Goal: Task Accomplishment & Management: Manage account settings

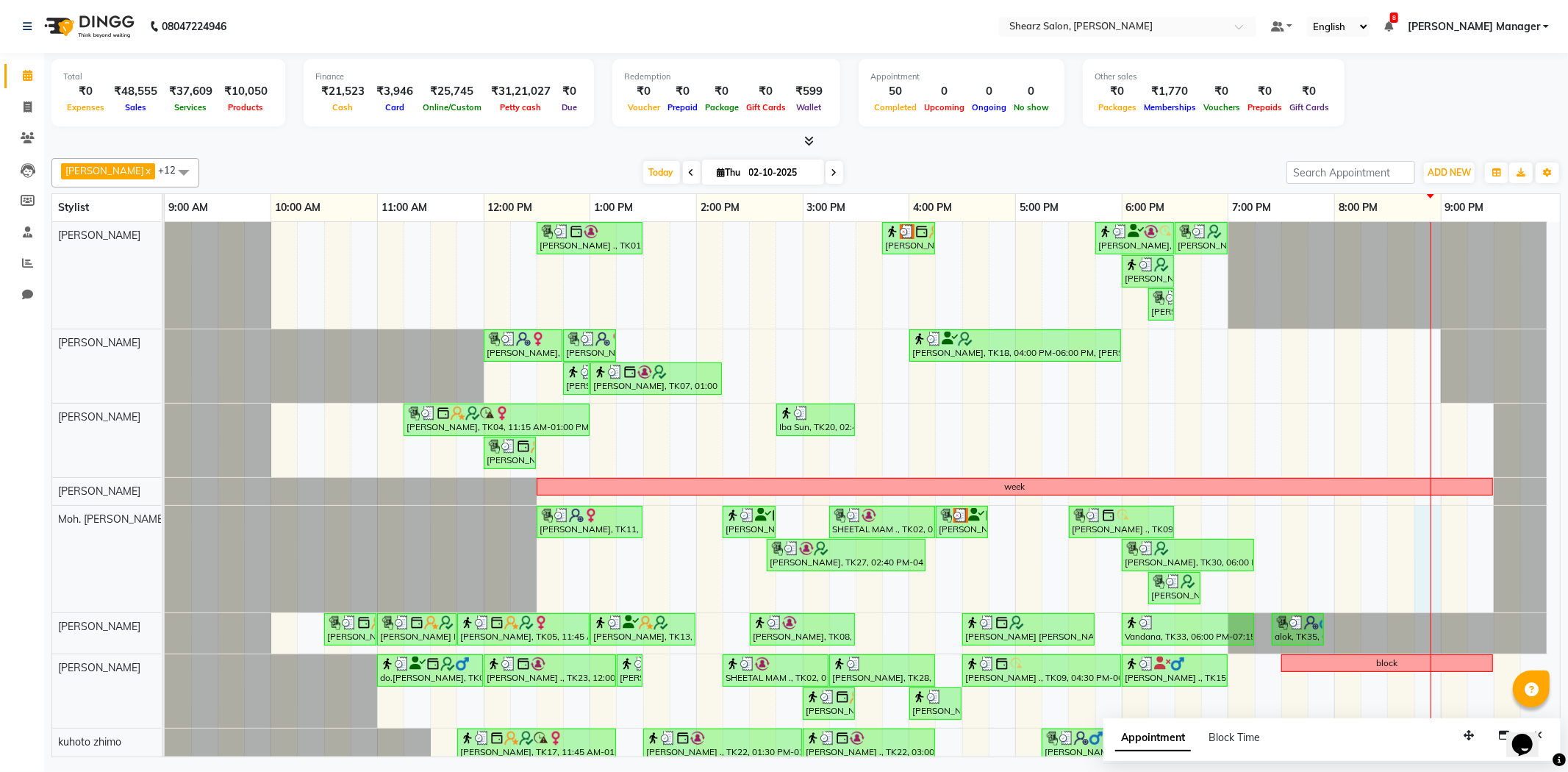
click at [1421, 530] on div "[PERSON_NAME] ., TK01, 12:30 PM-01:30 PM, Brazilian stripless international wax…" at bounding box center [862, 591] width 1395 height 738
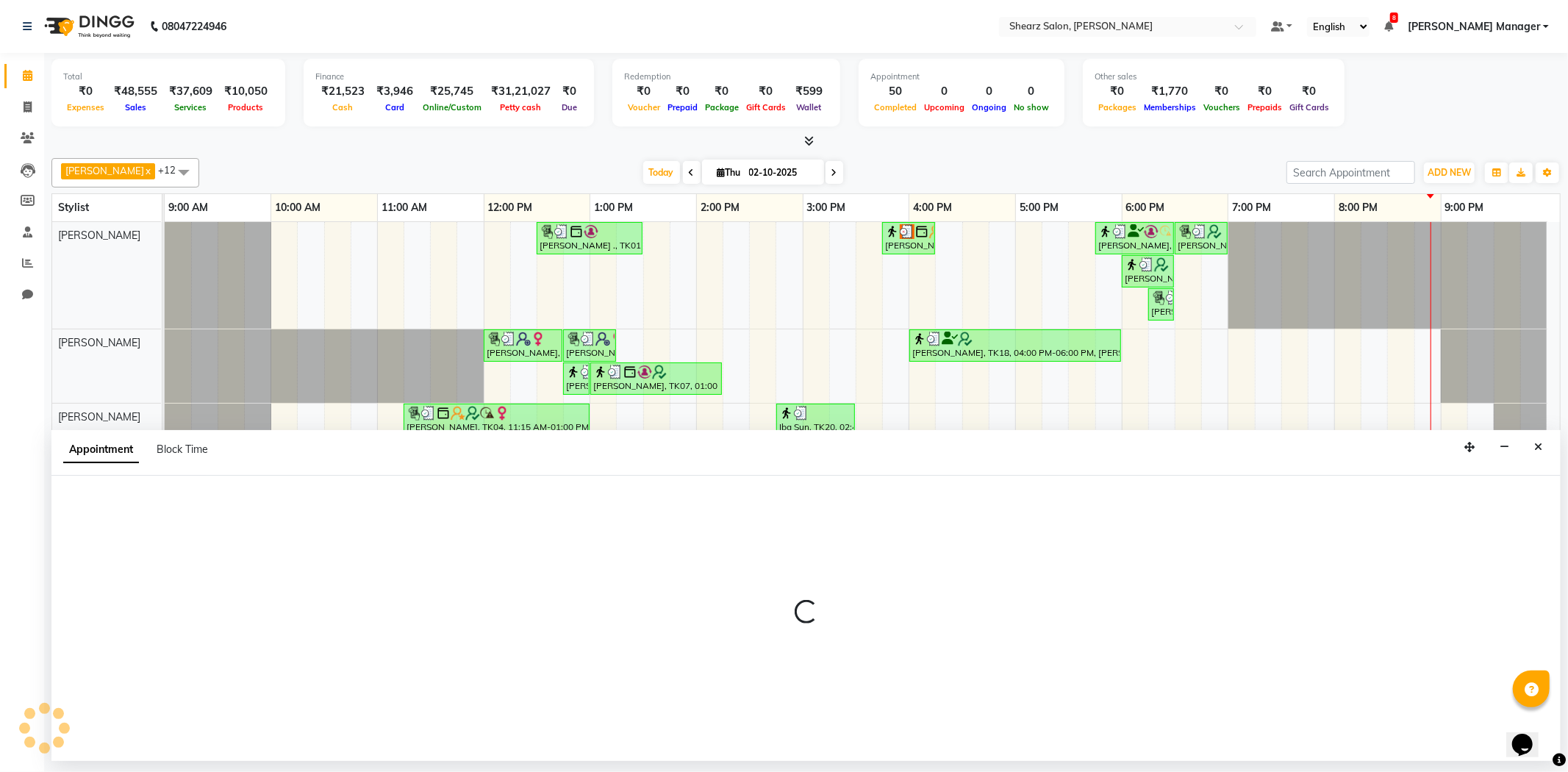
select select "77335"
select select "1245"
select select "tentative"
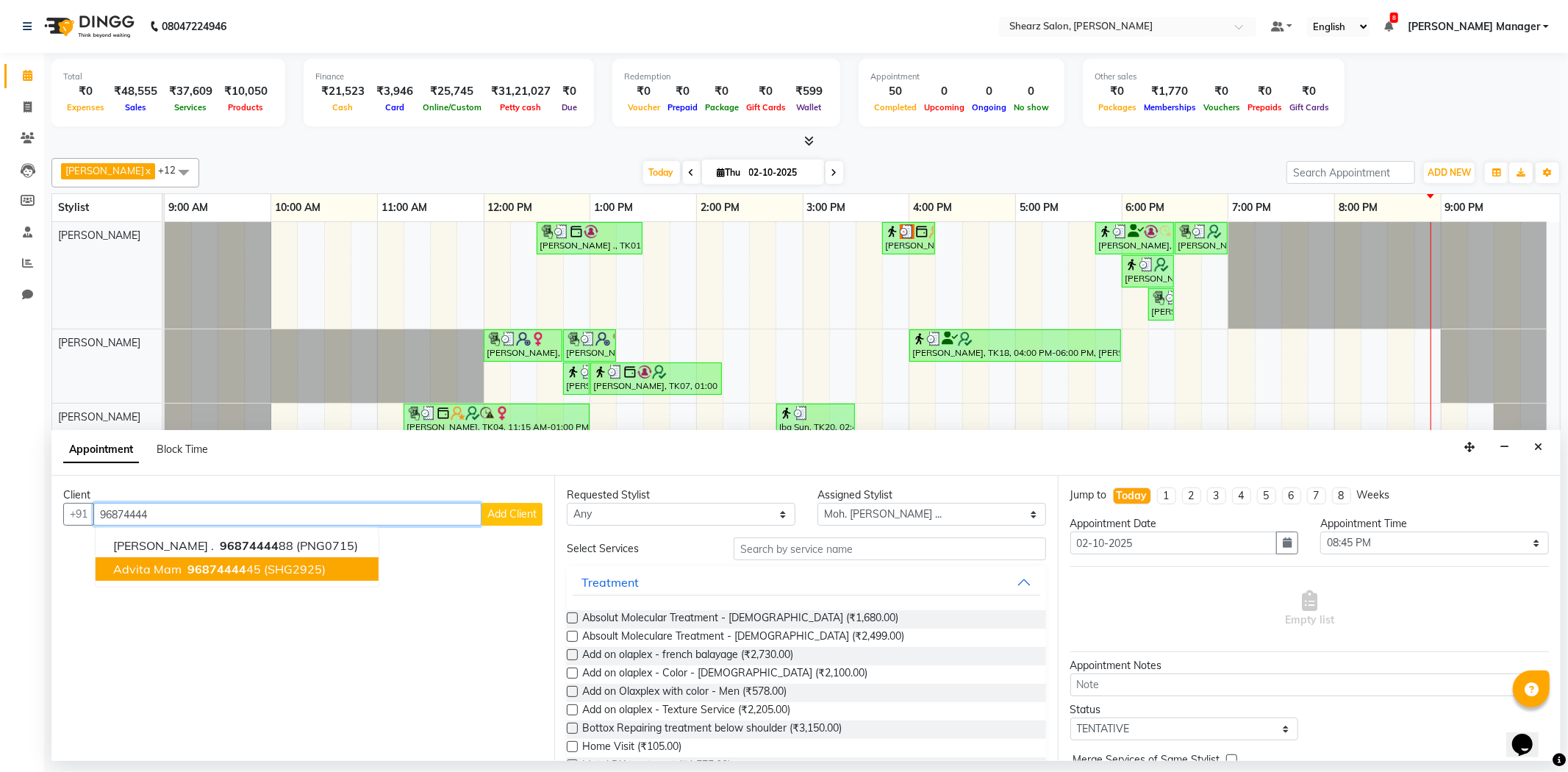
click at [206, 572] on span "96874444" at bounding box center [217, 569] width 59 height 14
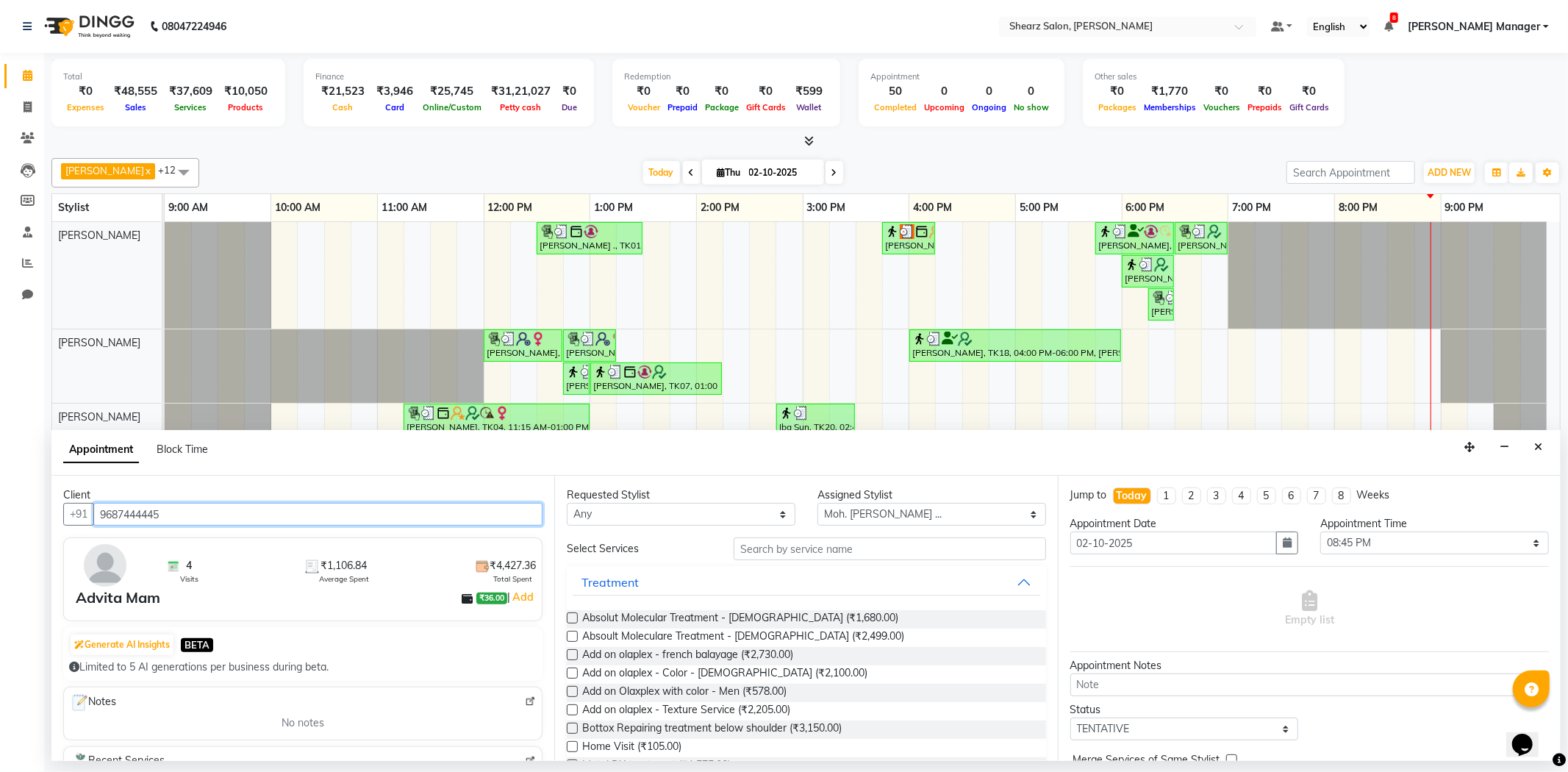
type input "9687444445"
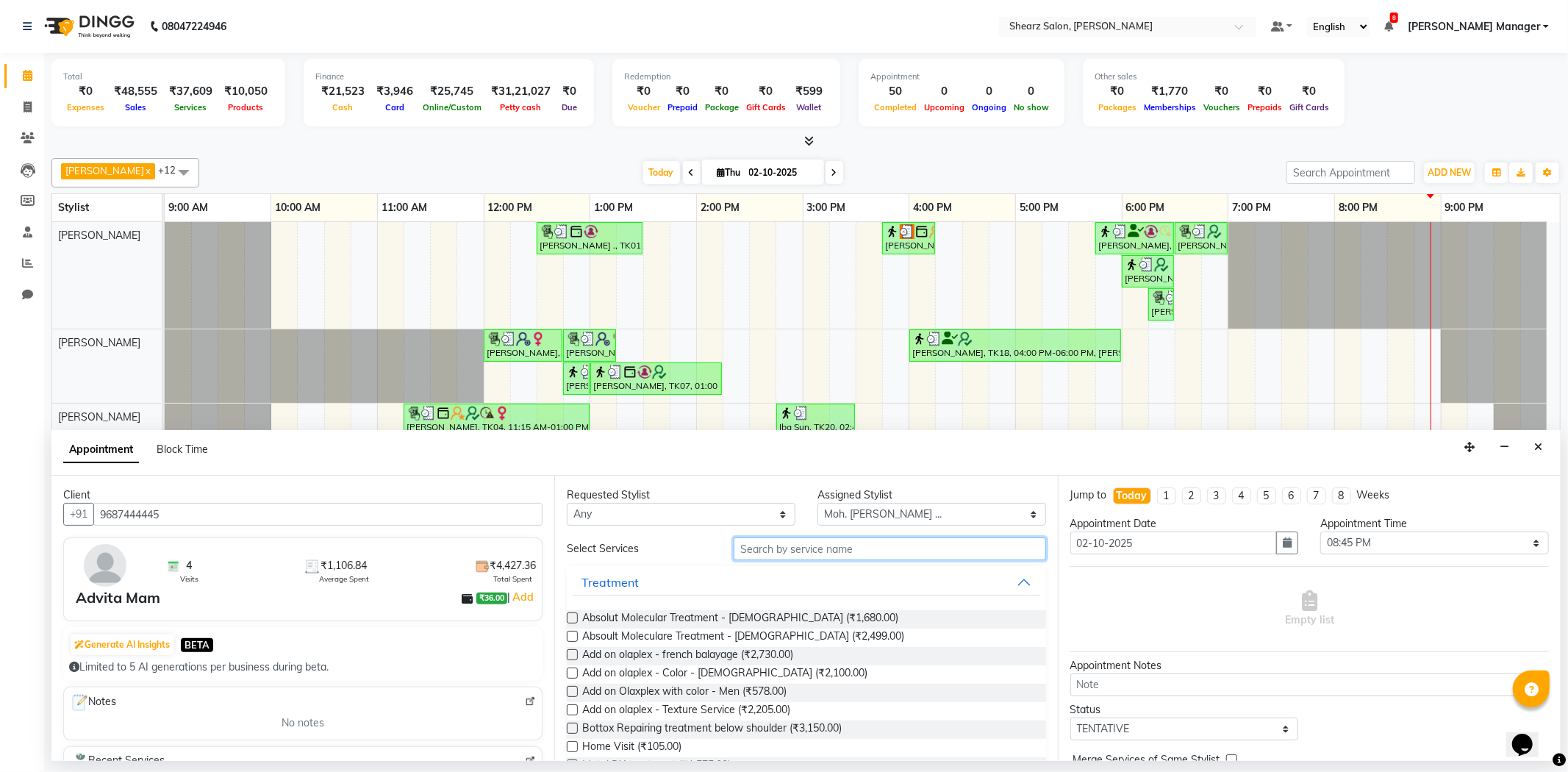
click at [807, 555] on input "text" at bounding box center [890, 549] width 312 height 23
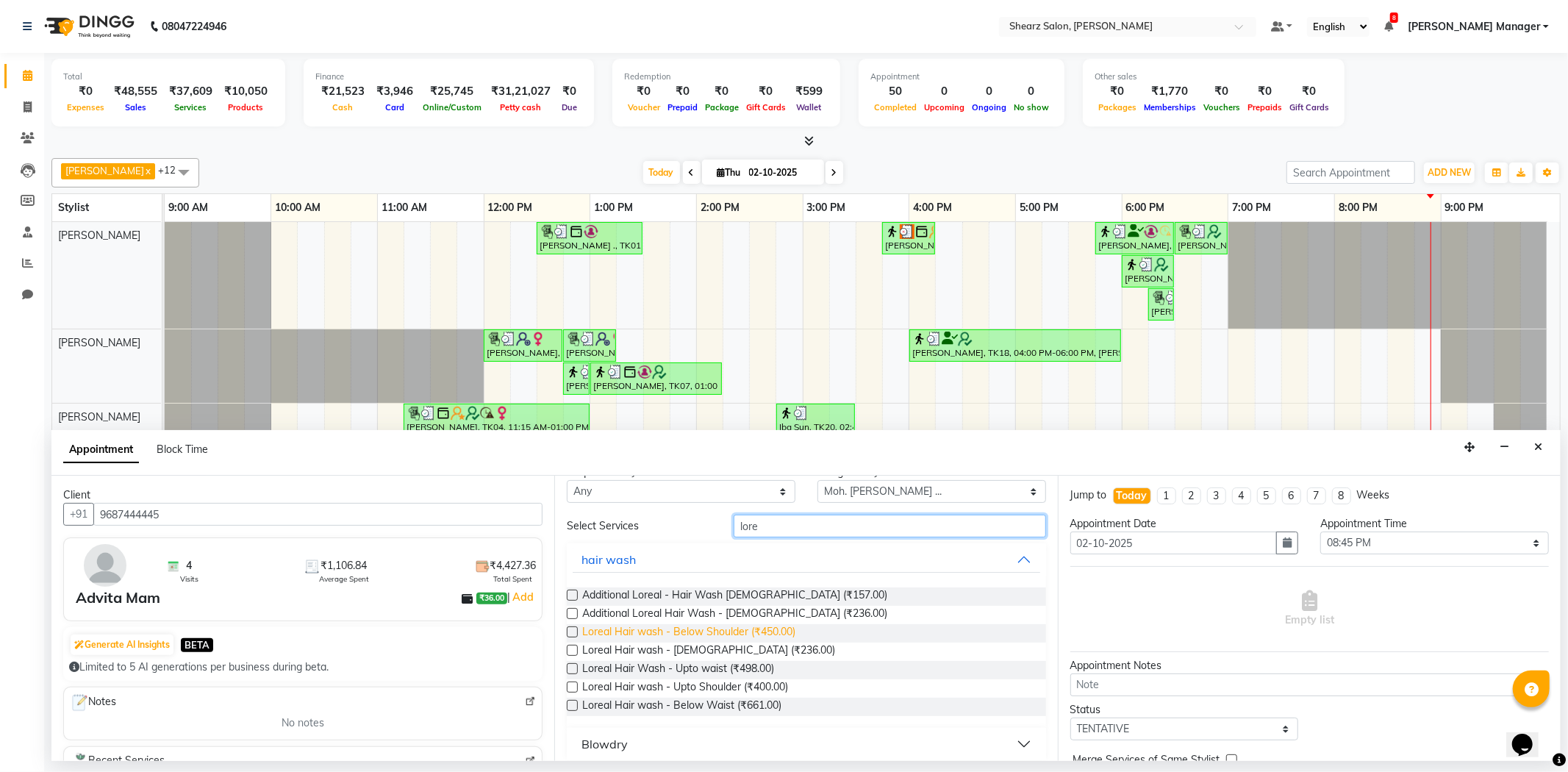
scroll to position [33, 0]
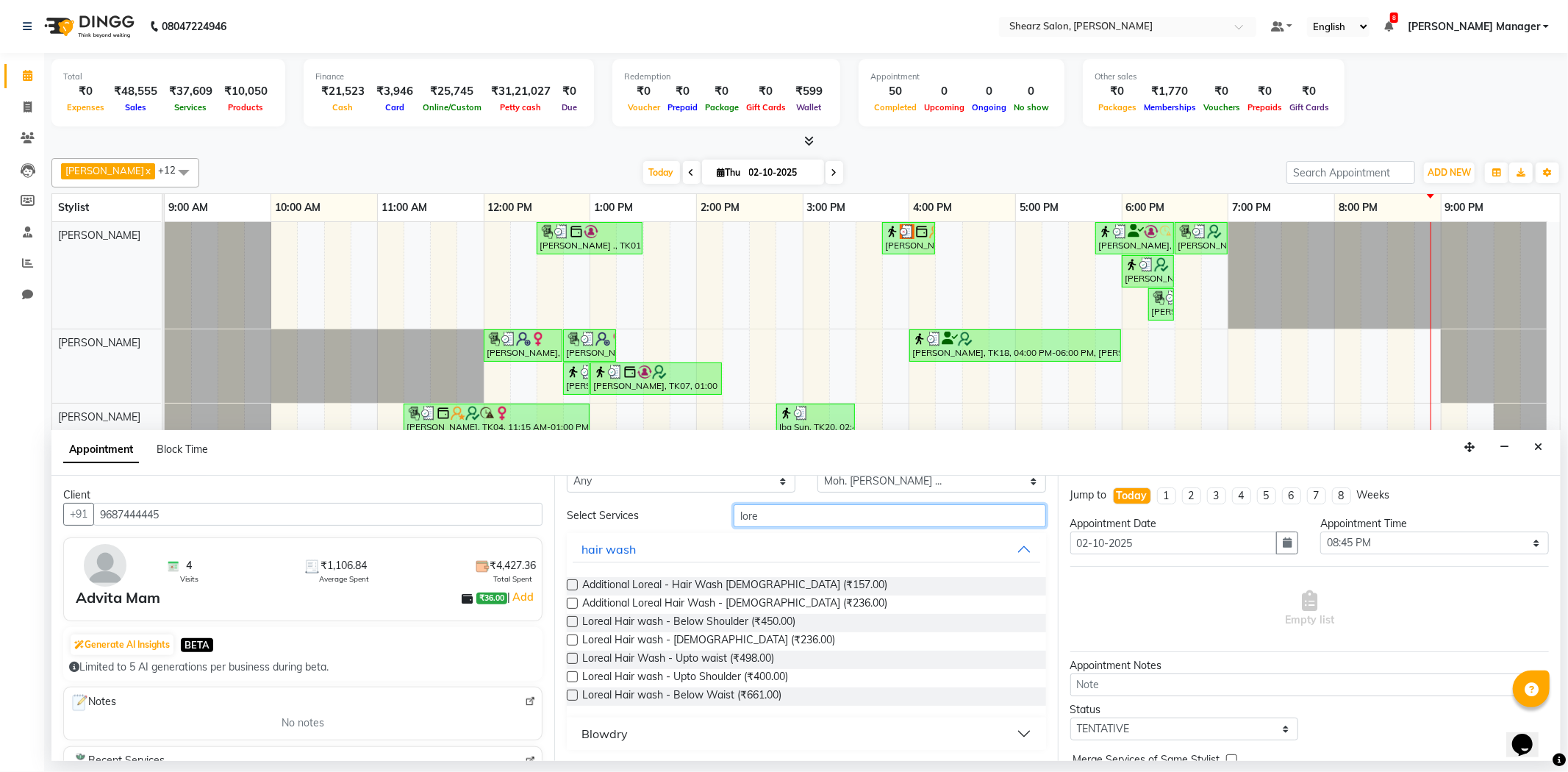
type input "lore"
click at [634, 730] on button "Blowdry" at bounding box center [806, 734] width 467 height 26
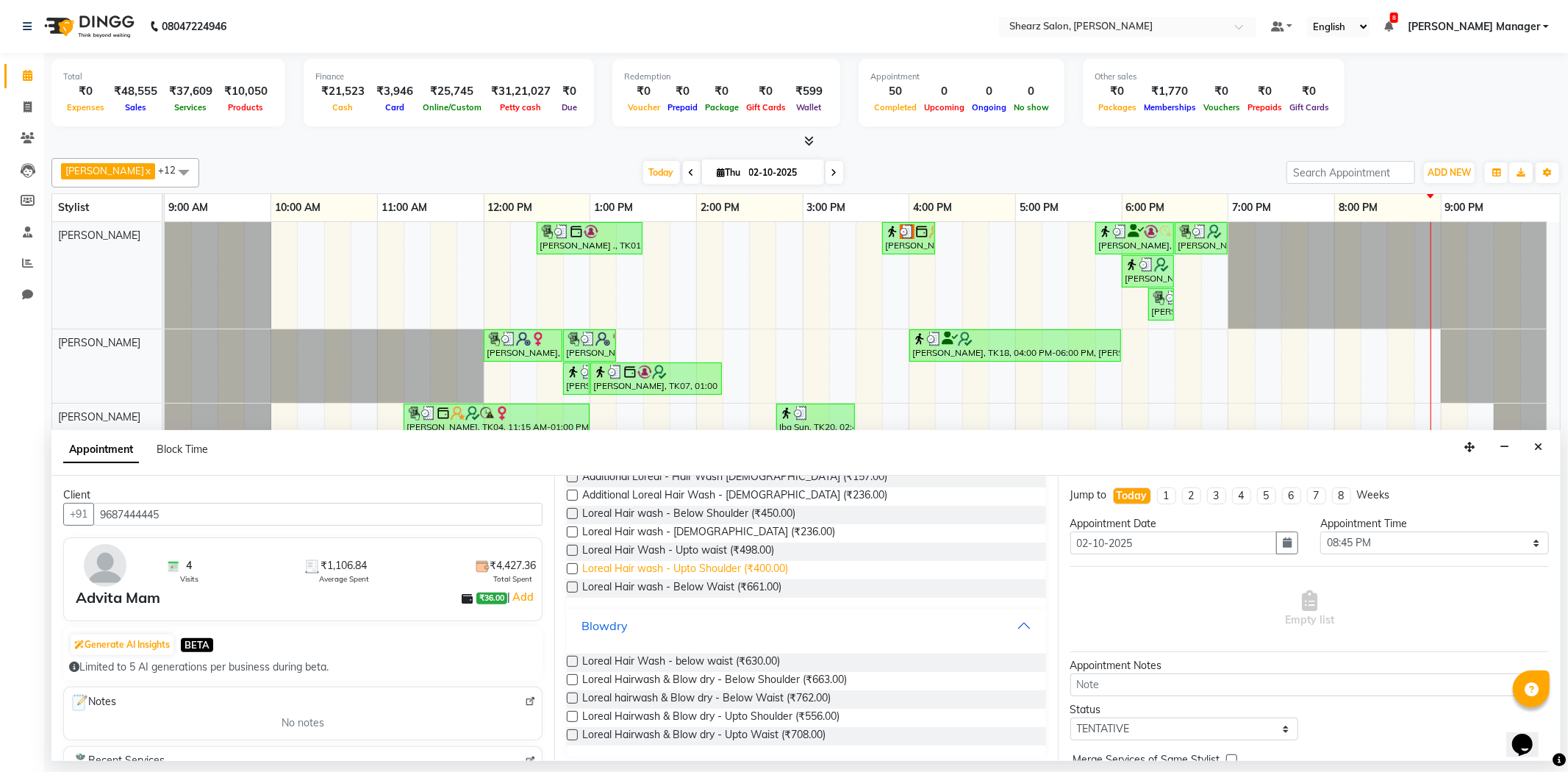
scroll to position [150, 0]
click at [574, 670] on label at bounding box center [573, 672] width 11 height 11
click at [574, 670] on input "checkbox" at bounding box center [572, 674] width 10 height 10
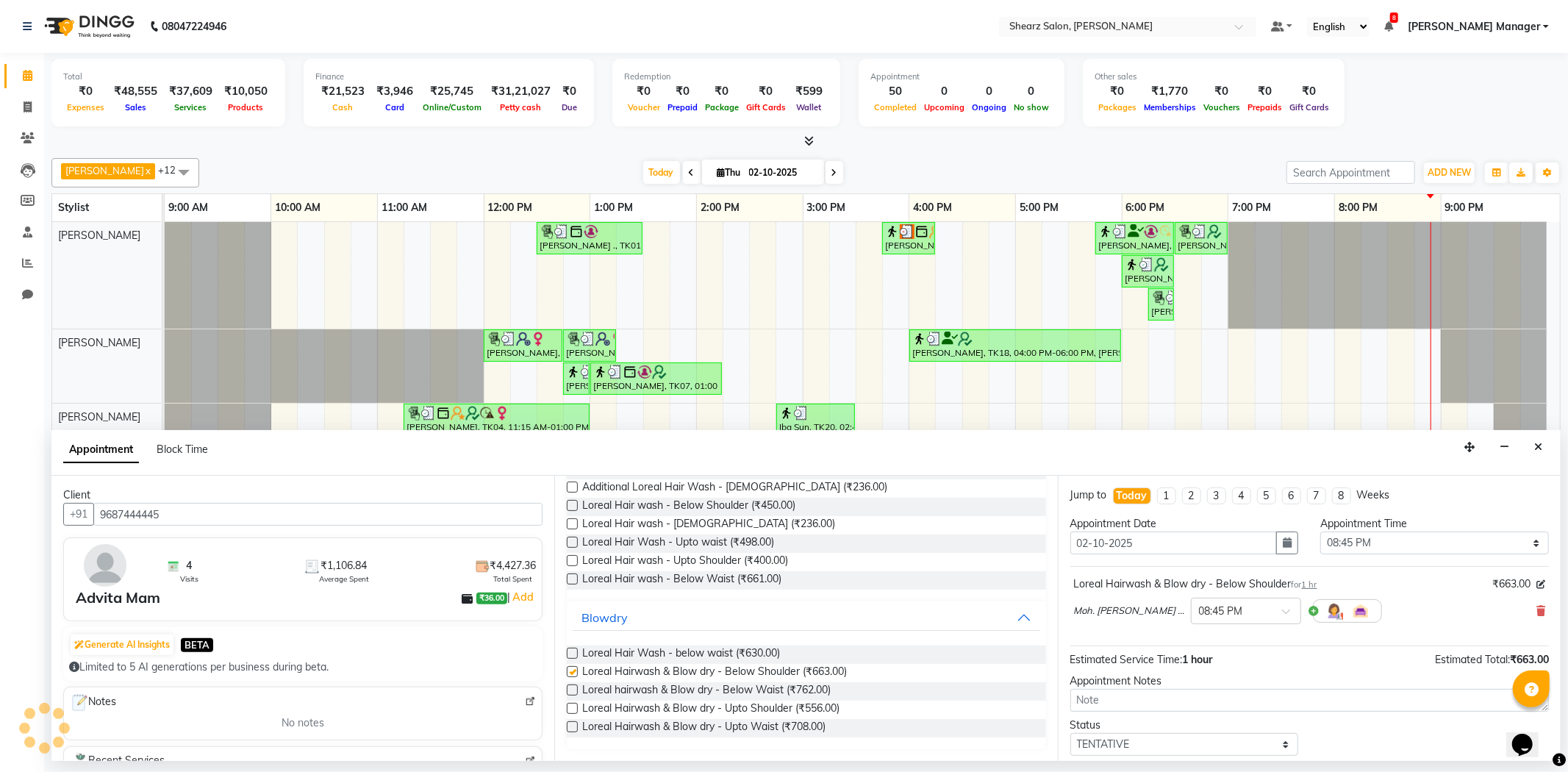
checkbox input "false"
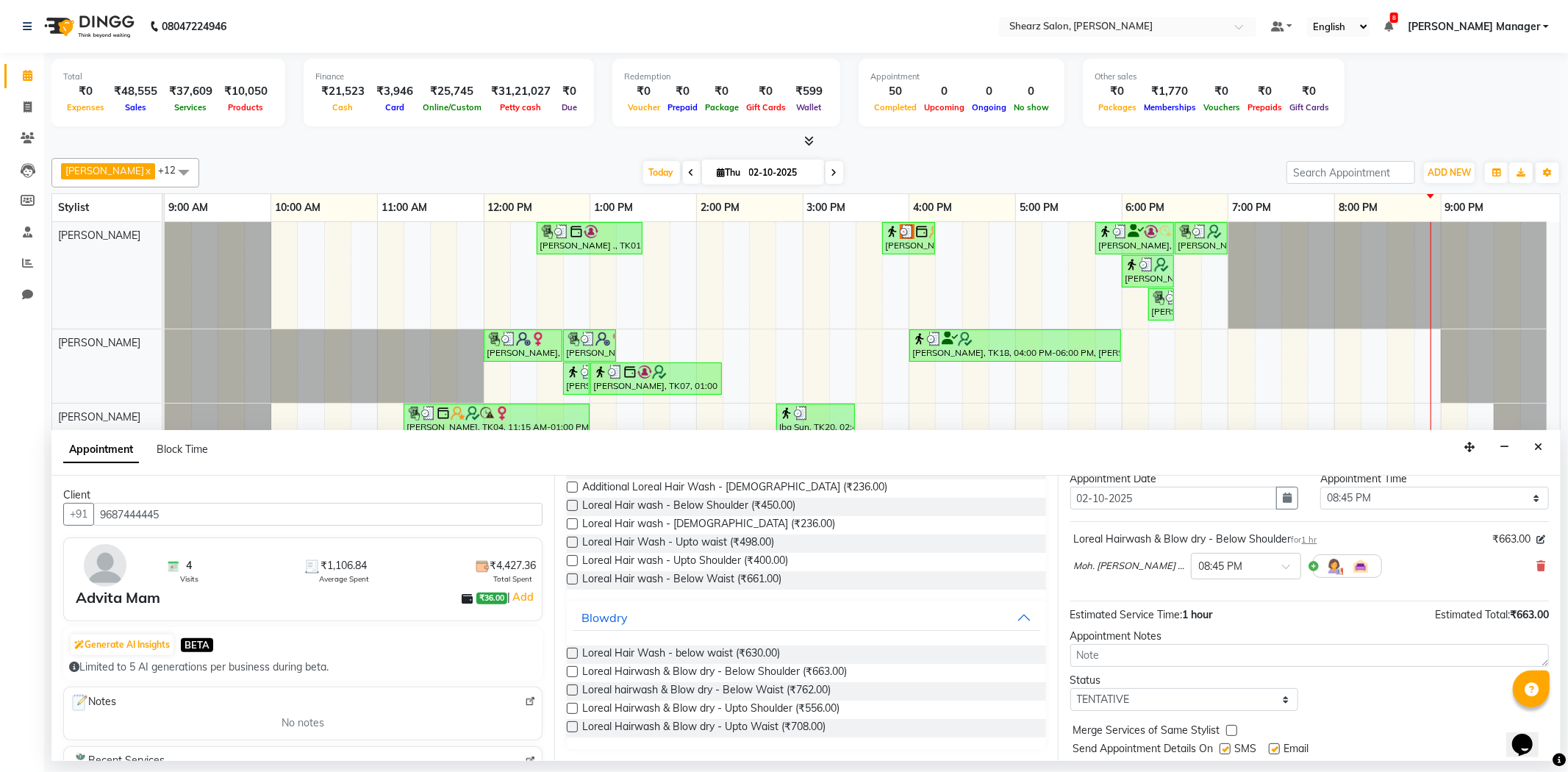
scroll to position [88, 0]
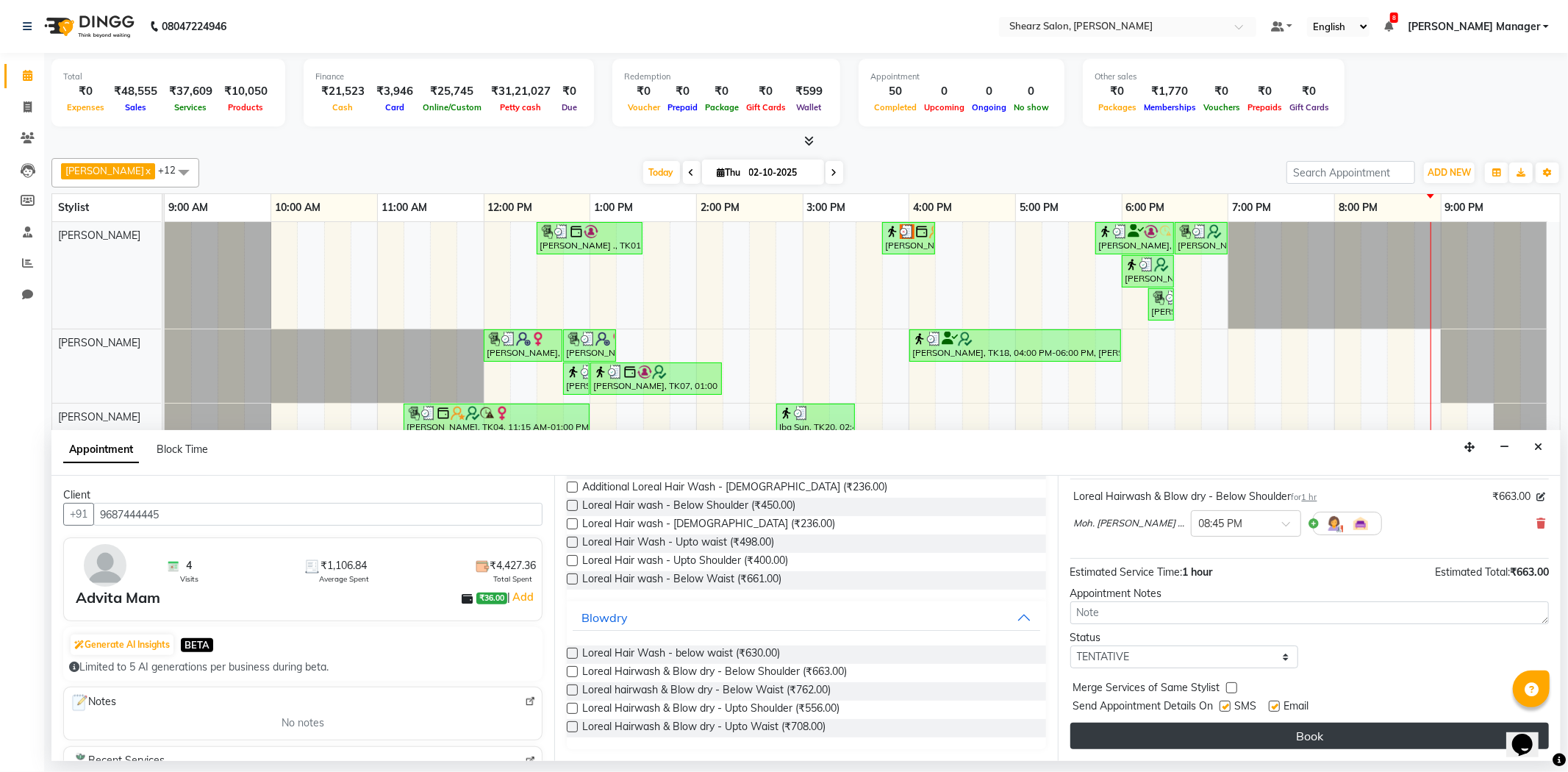
click at [1206, 738] on button "Book" at bounding box center [1310, 736] width 479 height 26
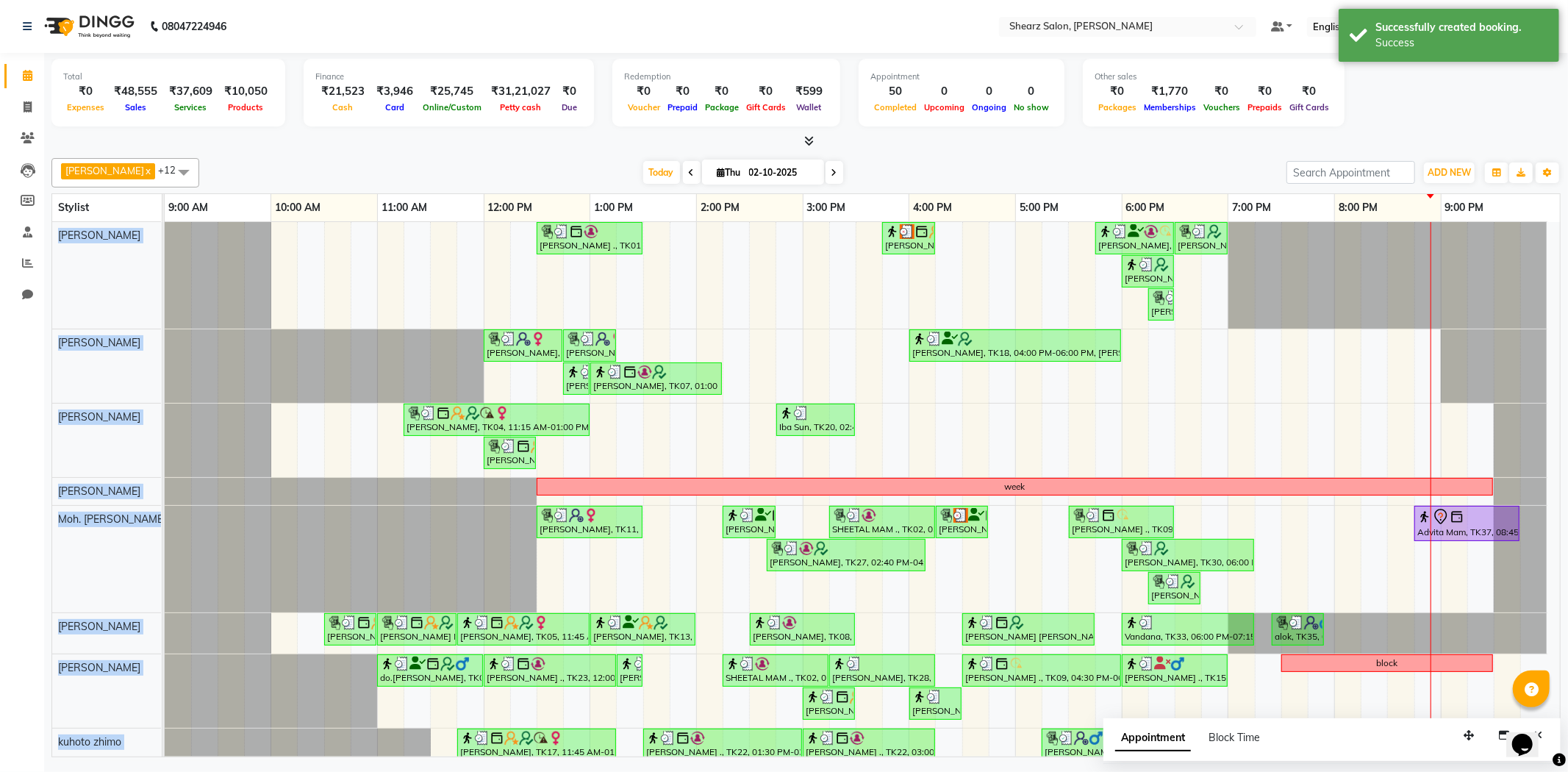
drag, startPoint x: 1490, startPoint y: 207, endPoint x: 513, endPoint y: 255, distance: 978.2
click at [513, 255] on table "Stylist 9:00 AM 10:00 AM 11:00 AM 12:00 PM 1:00 PM 2:00 PM 3:00 PM 4:00 PM 5:00…" at bounding box center [806, 475] width 1510 height 564
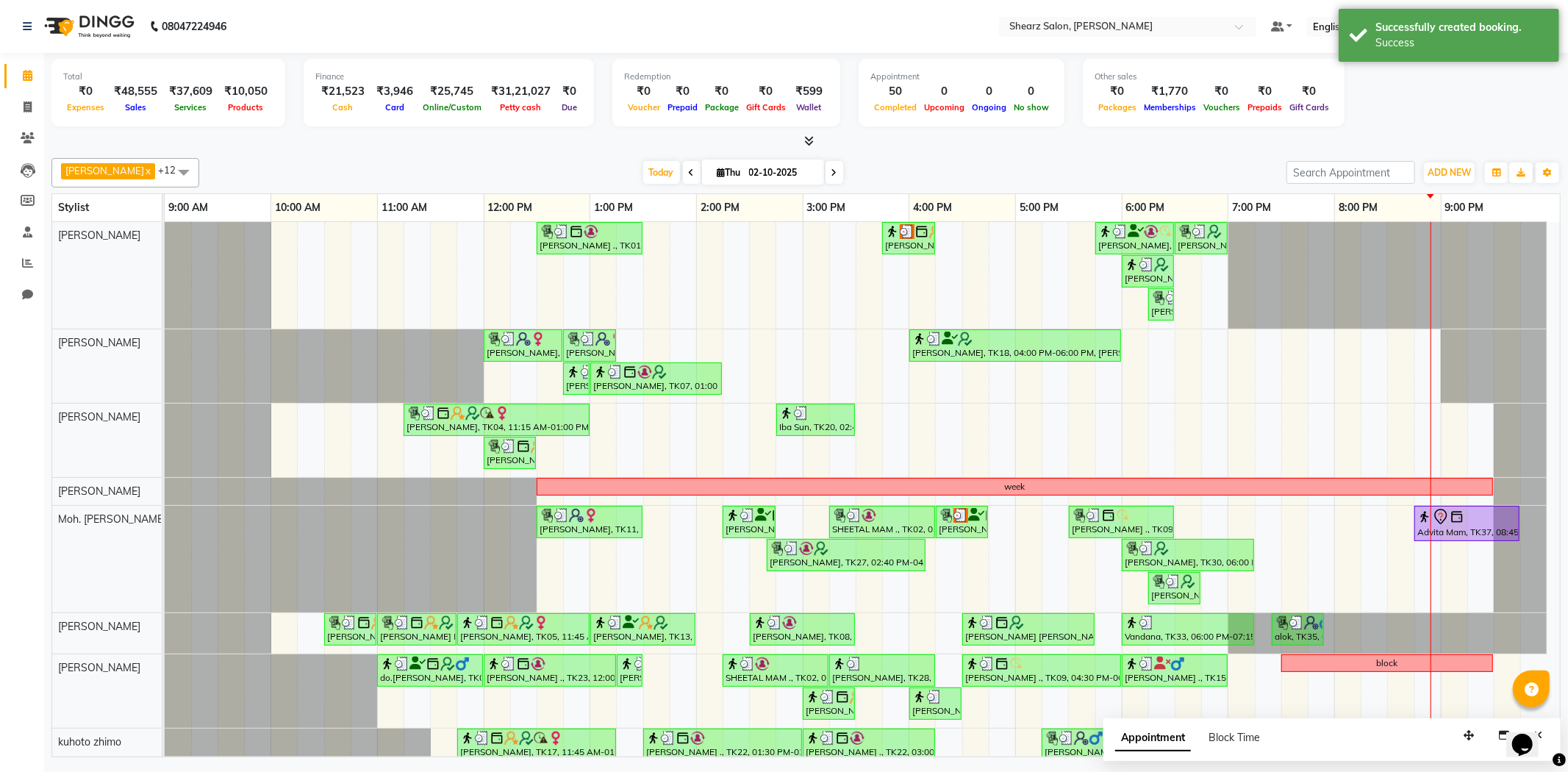
click at [1000, 154] on div "Divyata Shashtri x Moh. SAifli ... x Arvind S Devda x Viishnu kummar x pooja pa…" at bounding box center [806, 454] width 1510 height 606
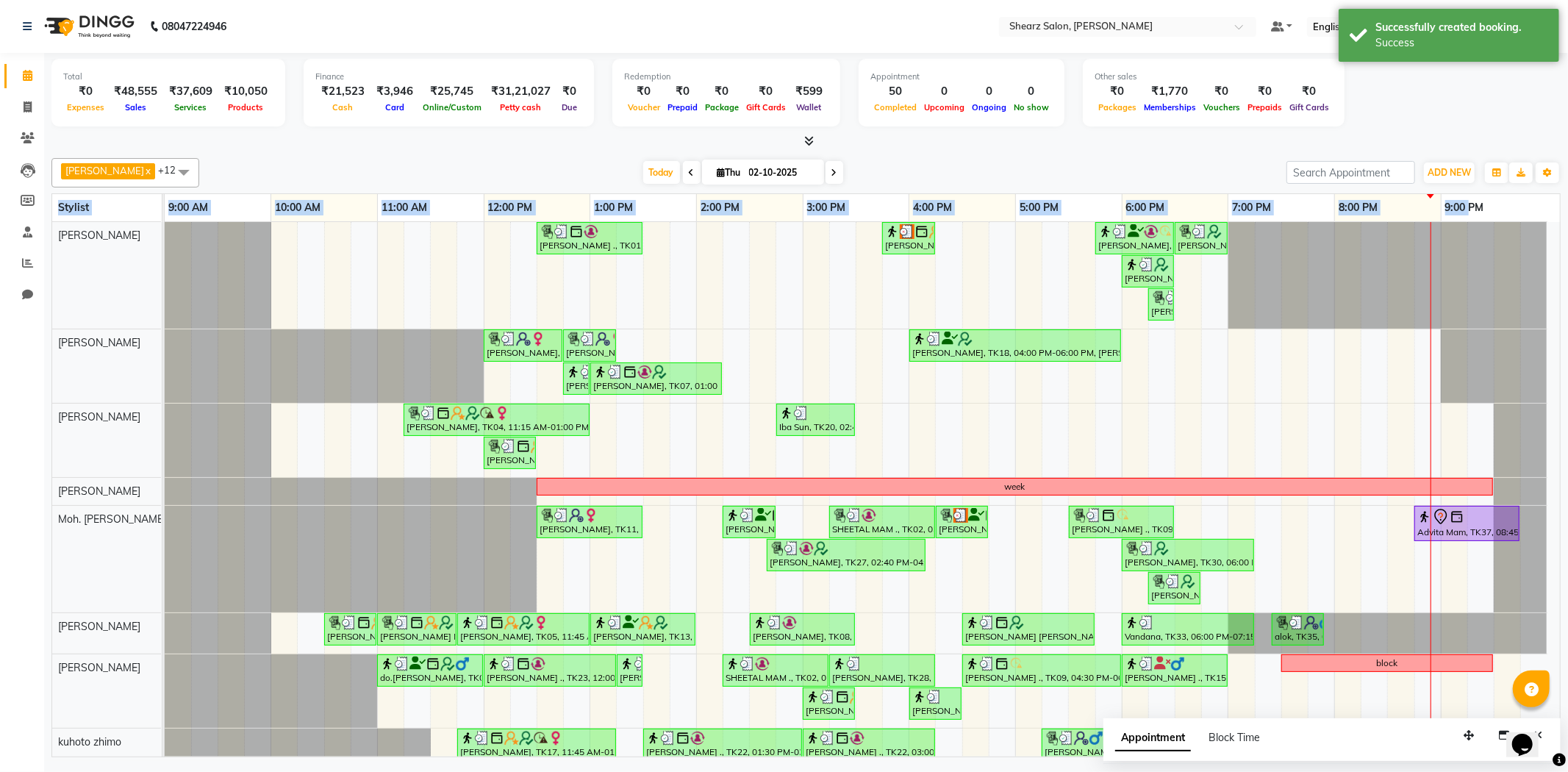
drag, startPoint x: 1472, startPoint y: 206, endPoint x: 221, endPoint y: 193, distance: 1251.1
click at [221, 194] on table "Stylist 9:00 AM 10:00 AM 11:00 AM 12:00 PM 1:00 PM 2:00 PM 3:00 PM 4:00 PM 5:00…" at bounding box center [806, 475] width 1510 height 564
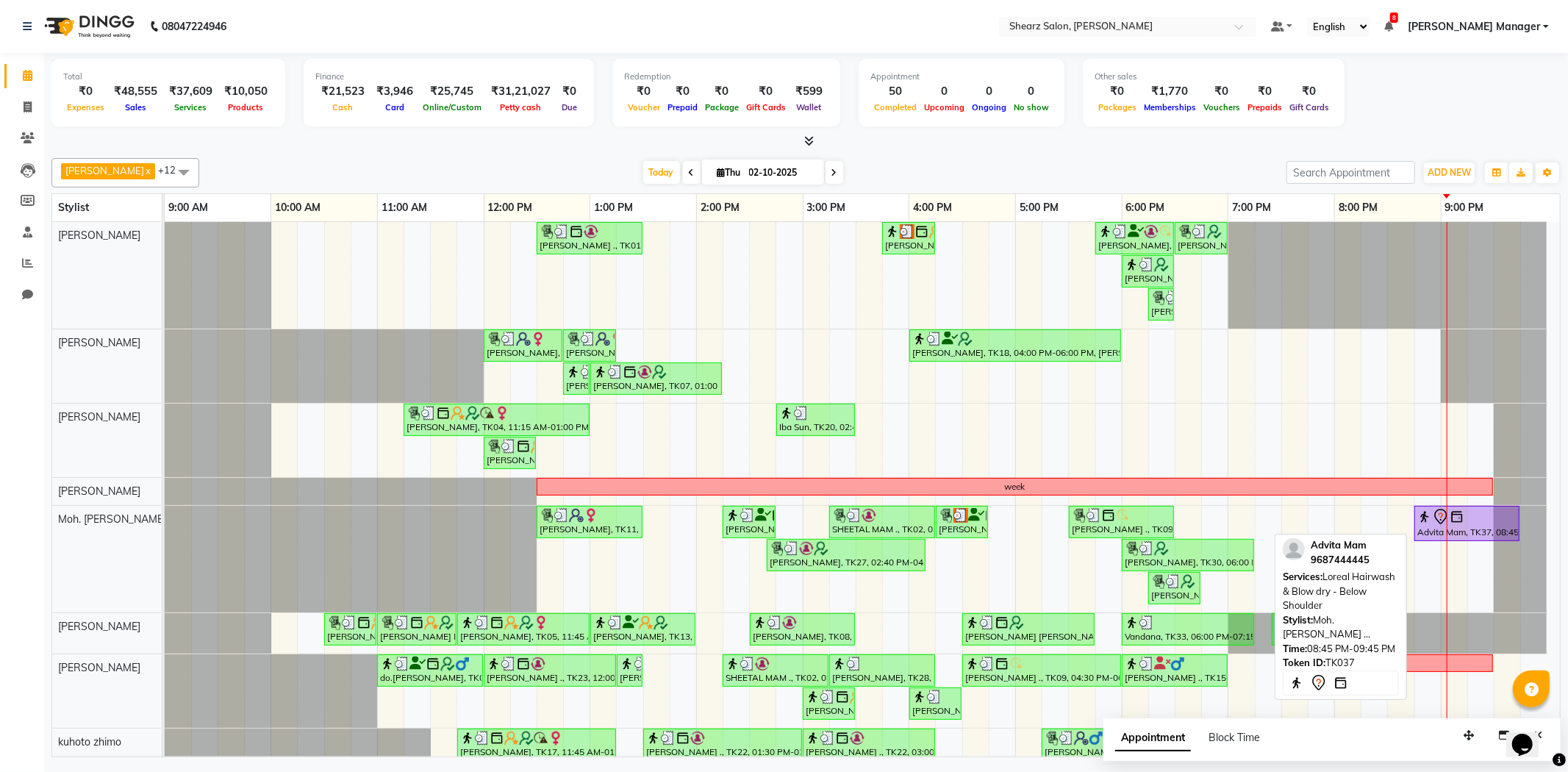
click at [1437, 526] on div "Advita Mam, TK37, 08:45 PM-09:45 PM, Loreal Hairwash & Blow dry - Below Shoulder" at bounding box center [1467, 523] width 102 height 31
drag, startPoint x: 1449, startPoint y: 522, endPoint x: 1347, endPoint y: 527, distance: 102.1
click at [165, 528] on div "DHARA SURANI, TK11, 12:30 PM-01:30 PM, Loreal Hairwash & Blow dry - Below Shoul…" at bounding box center [165, 559] width 0 height 106
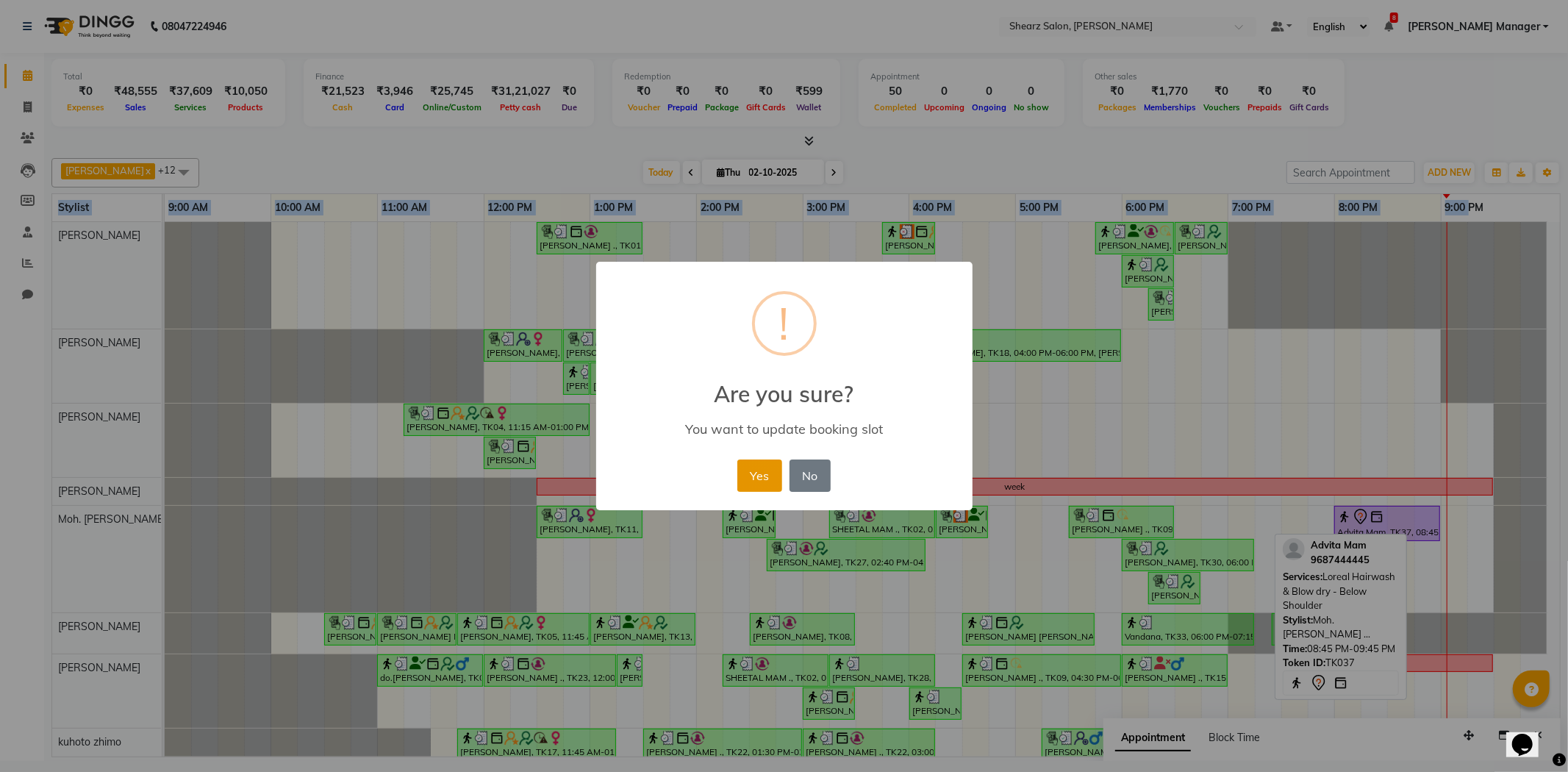
drag, startPoint x: 751, startPoint y: 475, endPoint x: 878, endPoint y: 484, distance: 127.3
click at [754, 476] on button "Yes" at bounding box center [760, 476] width 45 height 32
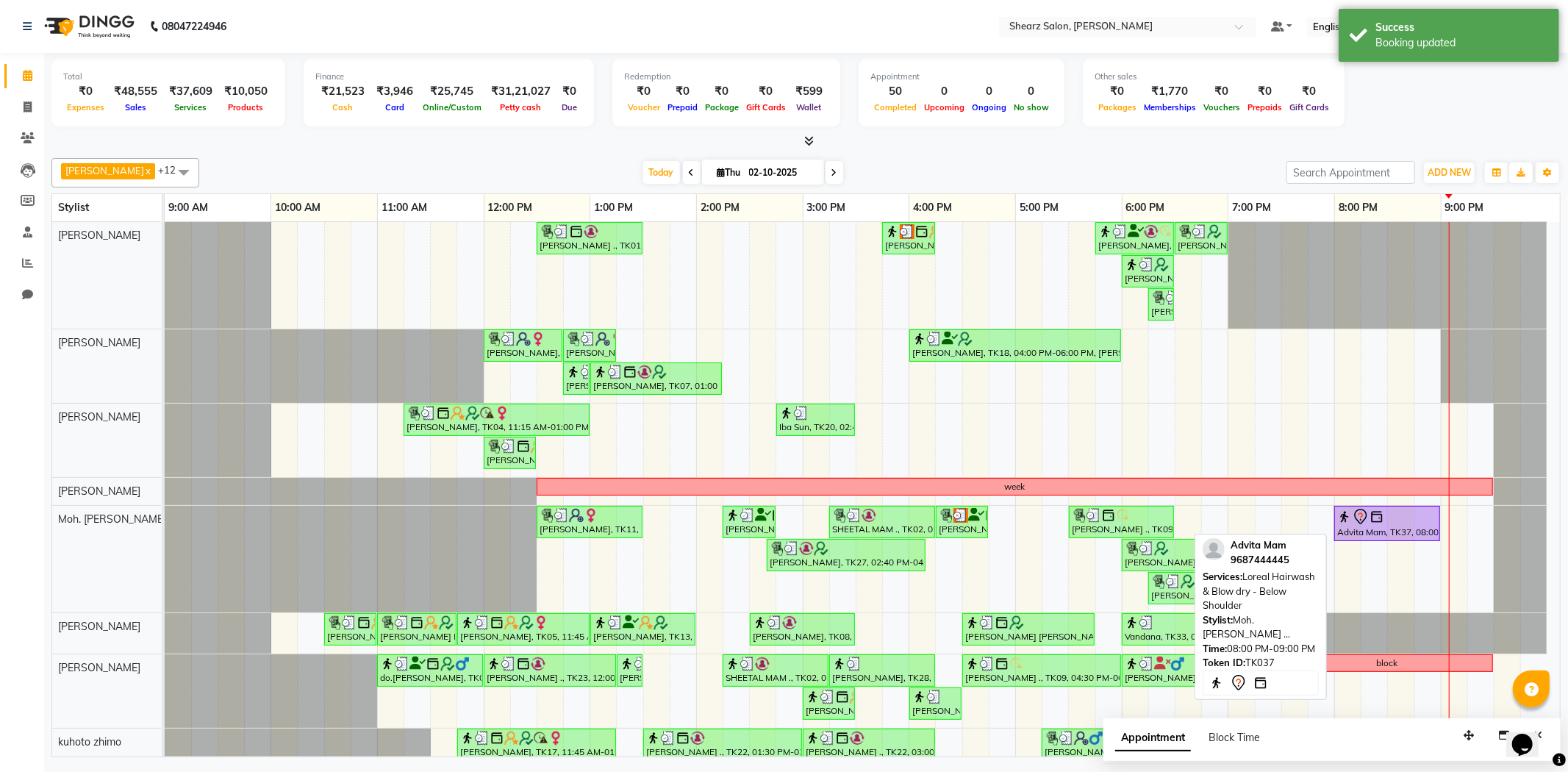
click at [1347, 518] on img at bounding box center [1345, 517] width 14 height 14
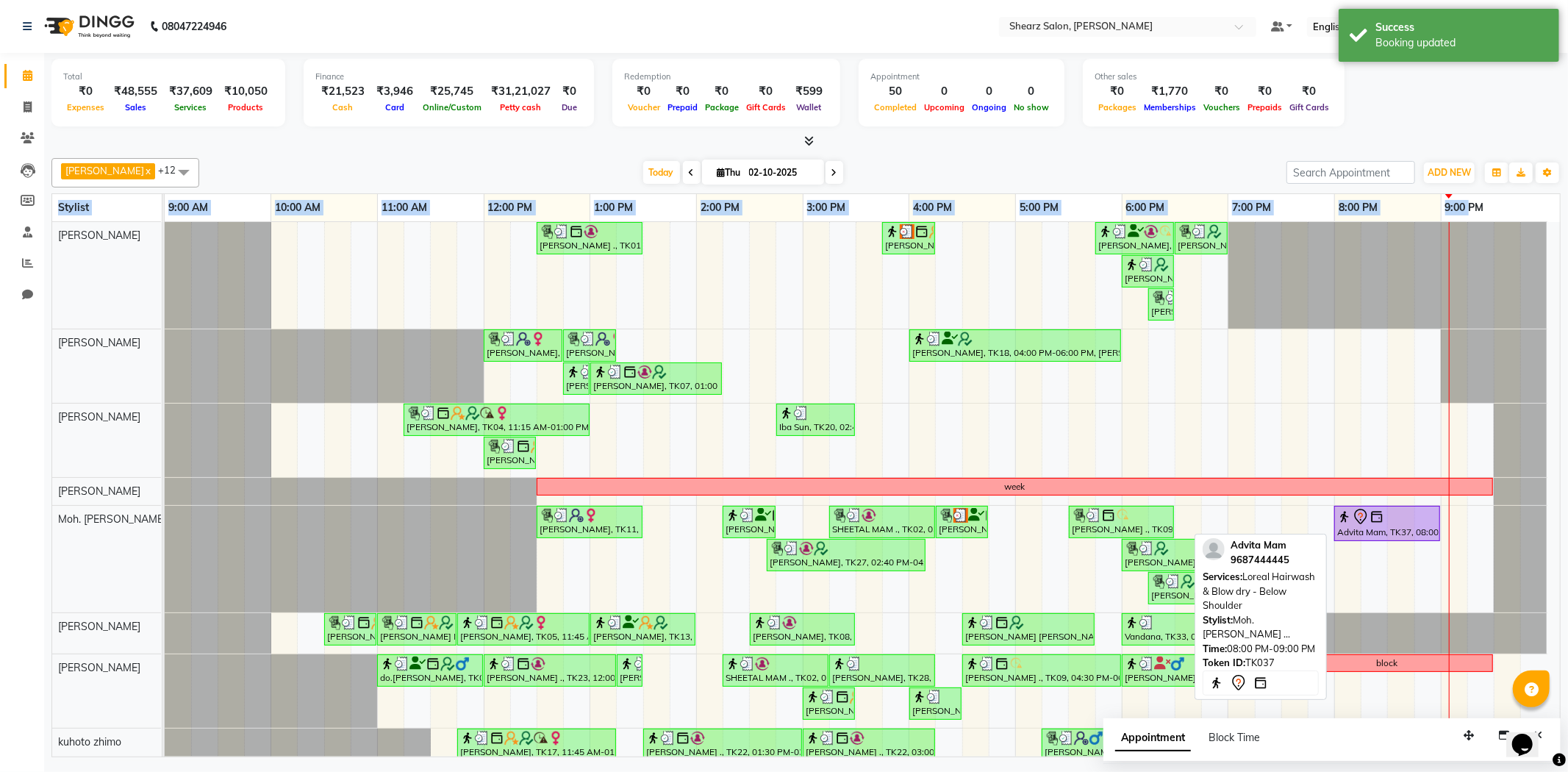
click at [1350, 526] on div "Advita Mam, TK37, 08:00 PM-09:00 PM, Loreal Hairwash & Blow dry - Below Shoulder" at bounding box center [1387, 523] width 103 height 31
select select "7"
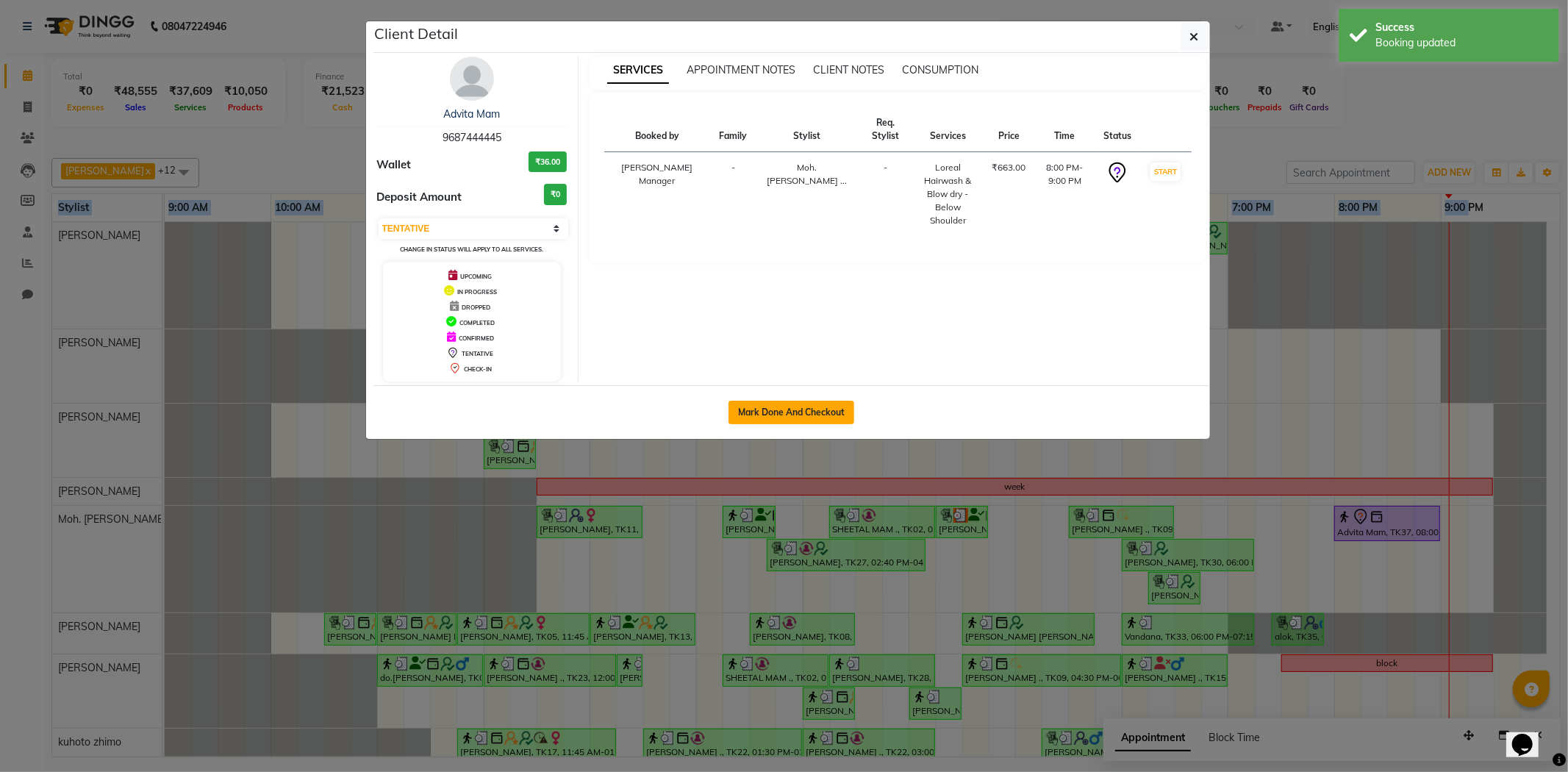
click at [778, 414] on button "Mark Done And Checkout" at bounding box center [791, 412] width 126 height 23
select select "service"
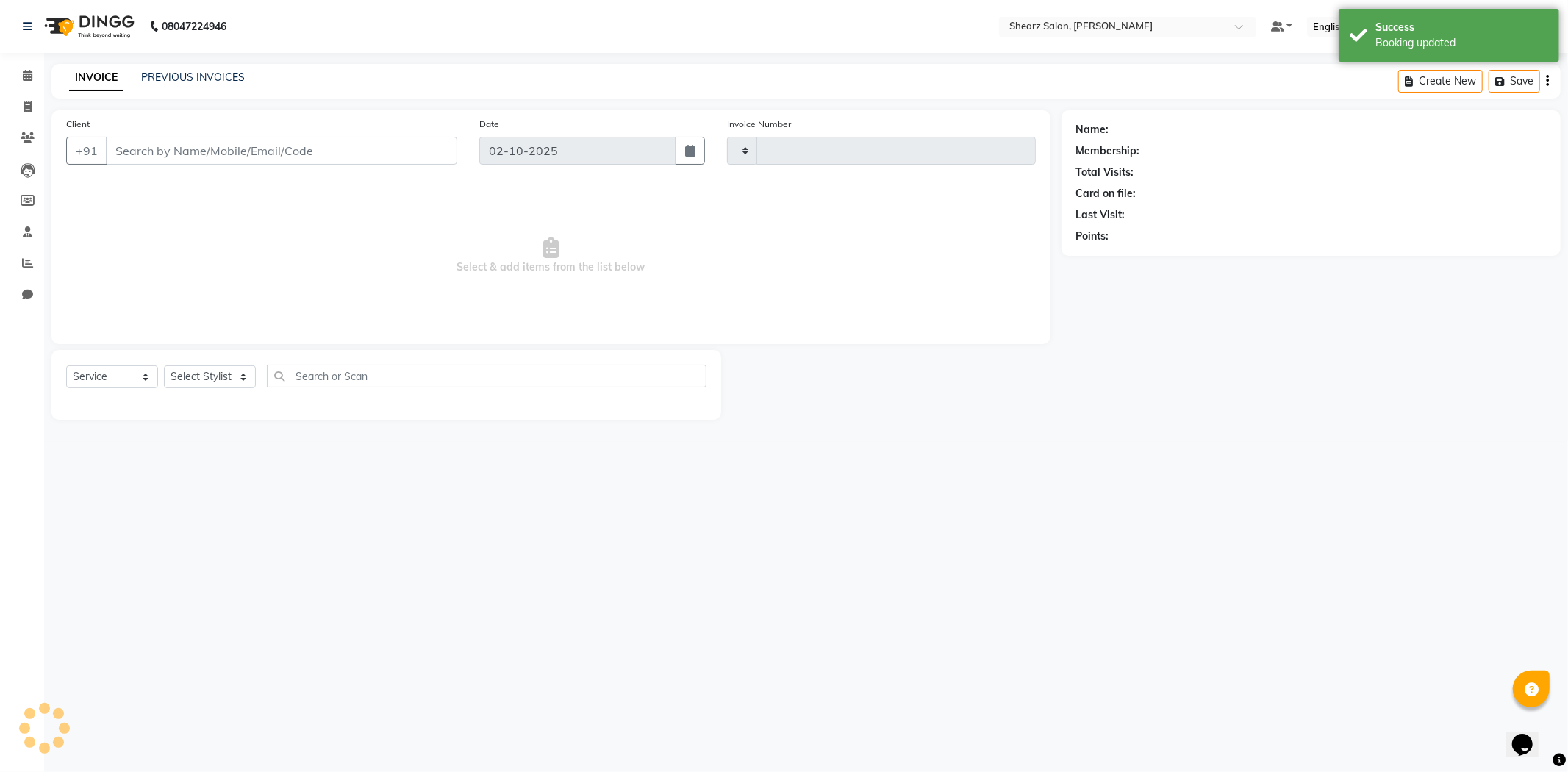
type input "6070"
select select "8159"
type input "9687444445"
select select "77335"
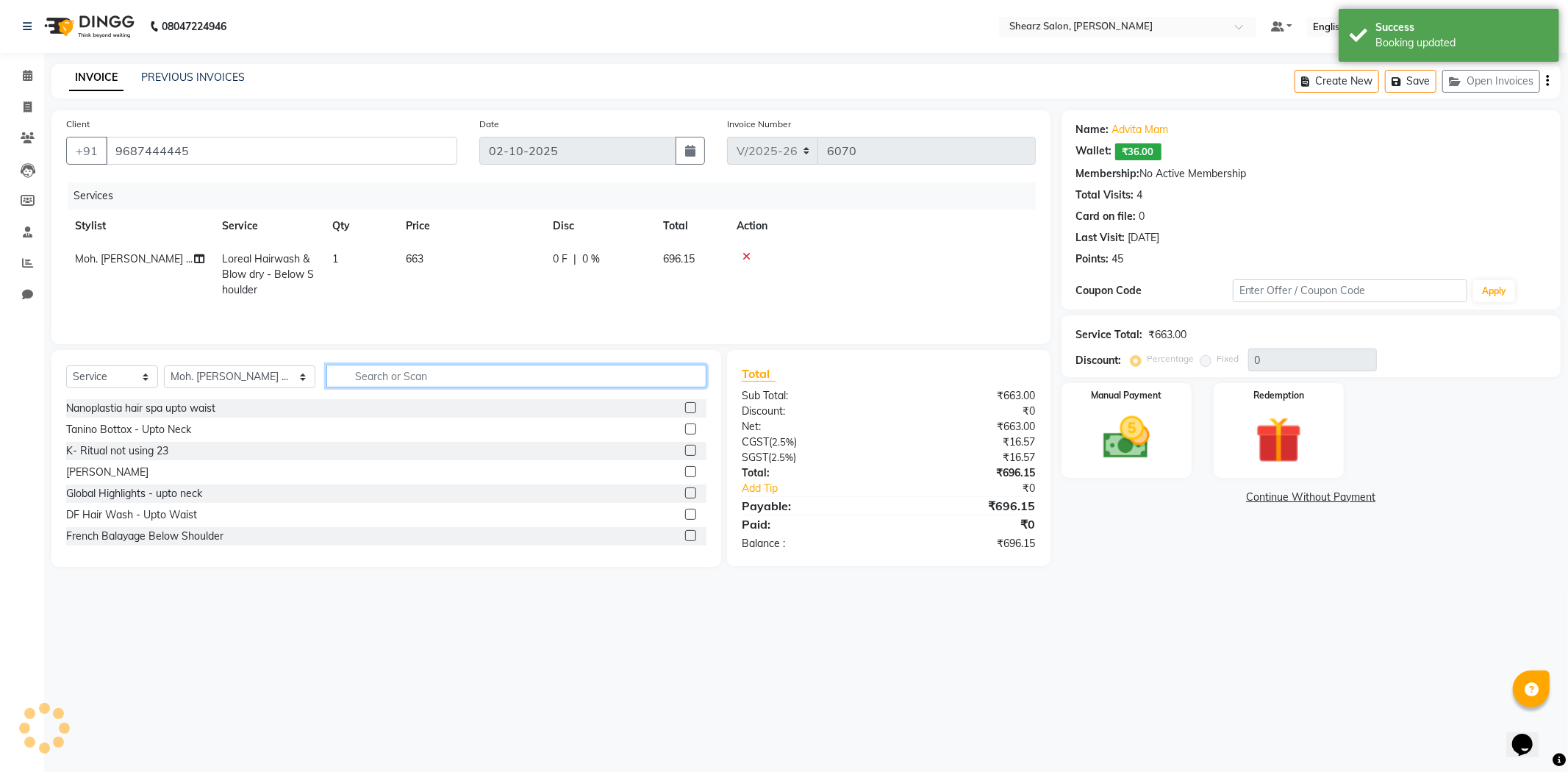
click at [539, 378] on input "text" at bounding box center [516, 376] width 380 height 23
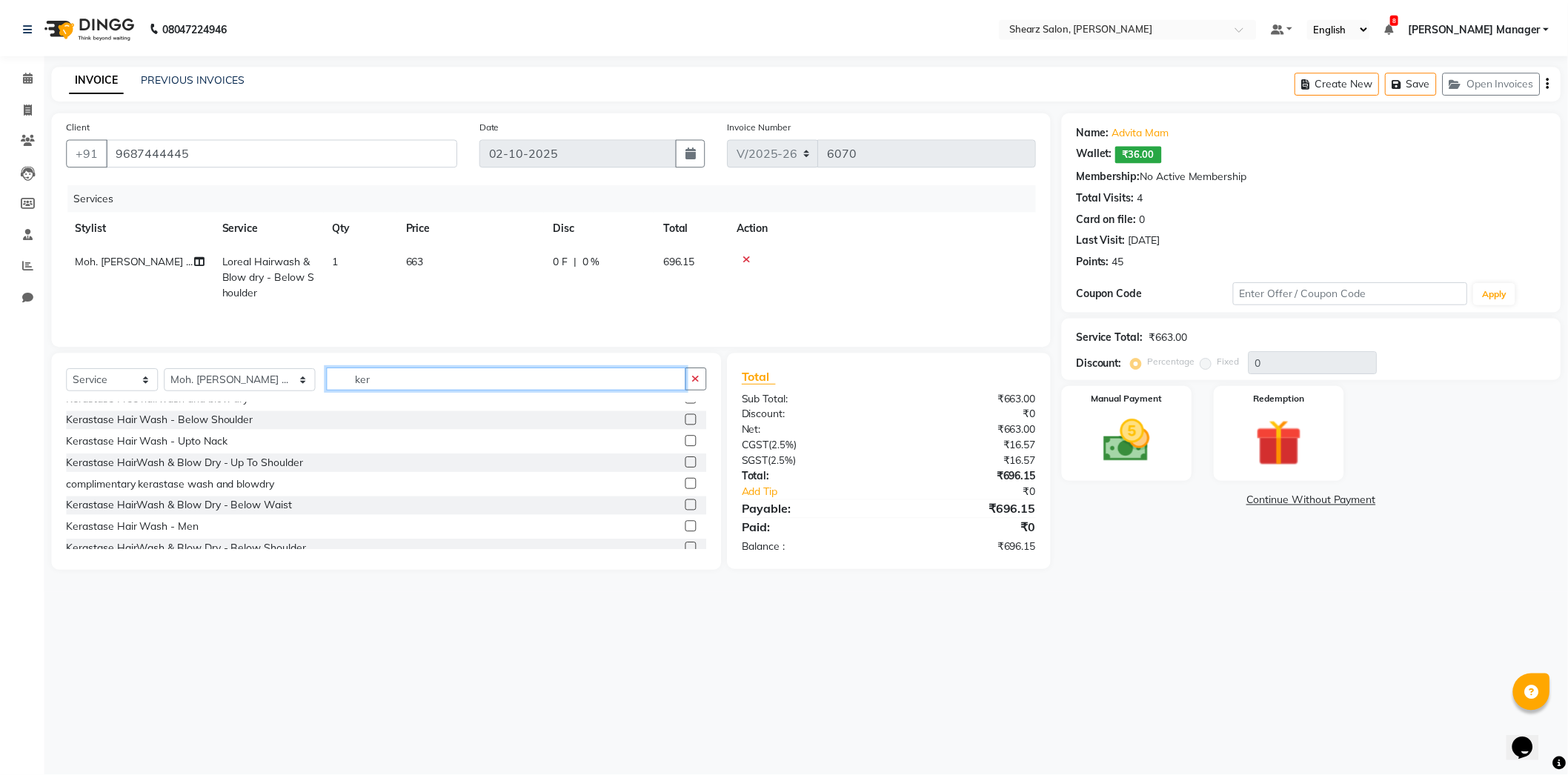
scroll to position [152, 0]
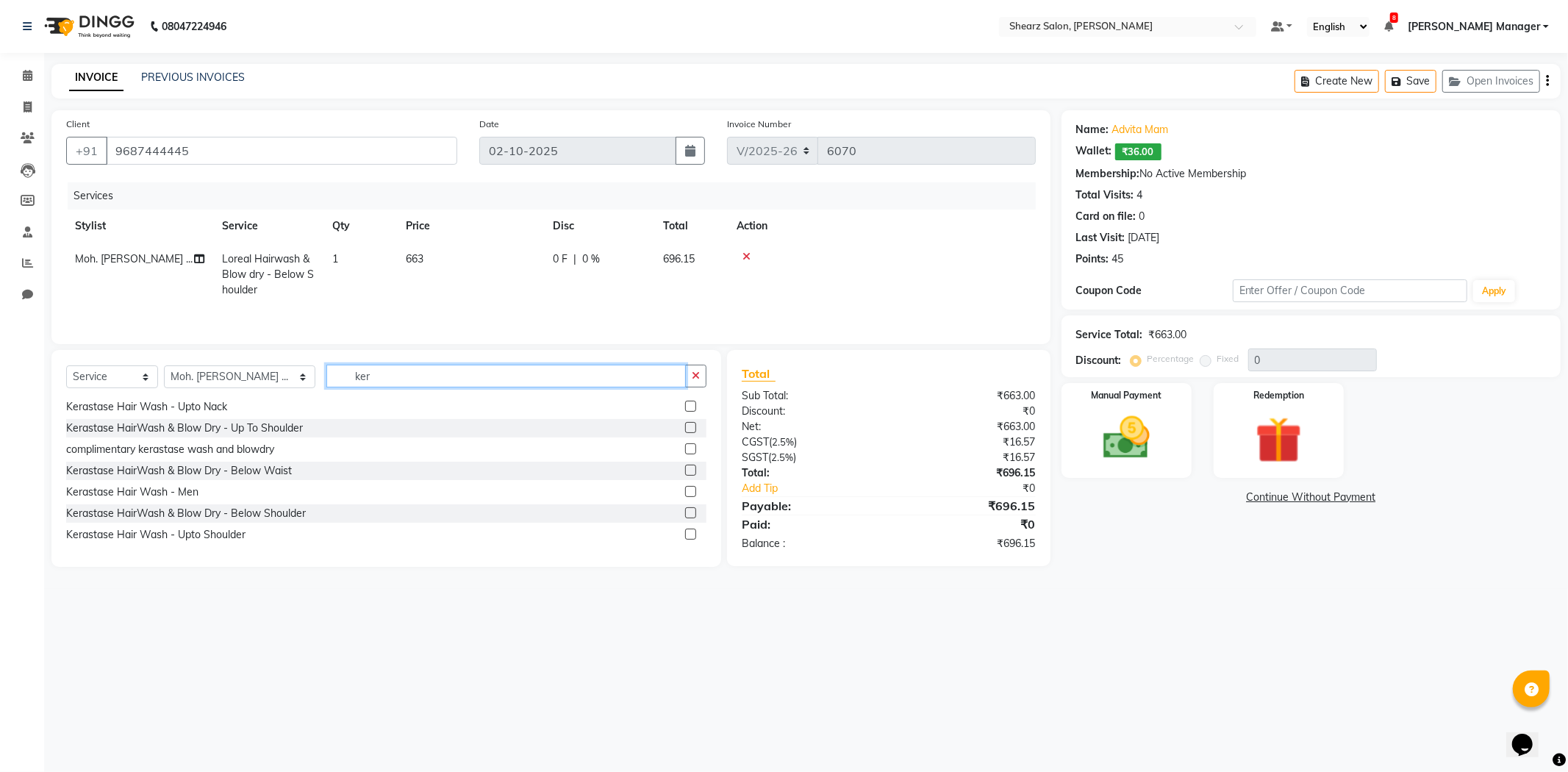
type input "ker"
click at [685, 514] on label at bounding box center [691, 513] width 11 height 11
click at [685, 514] on input "checkbox" at bounding box center [690, 514] width 10 height 10
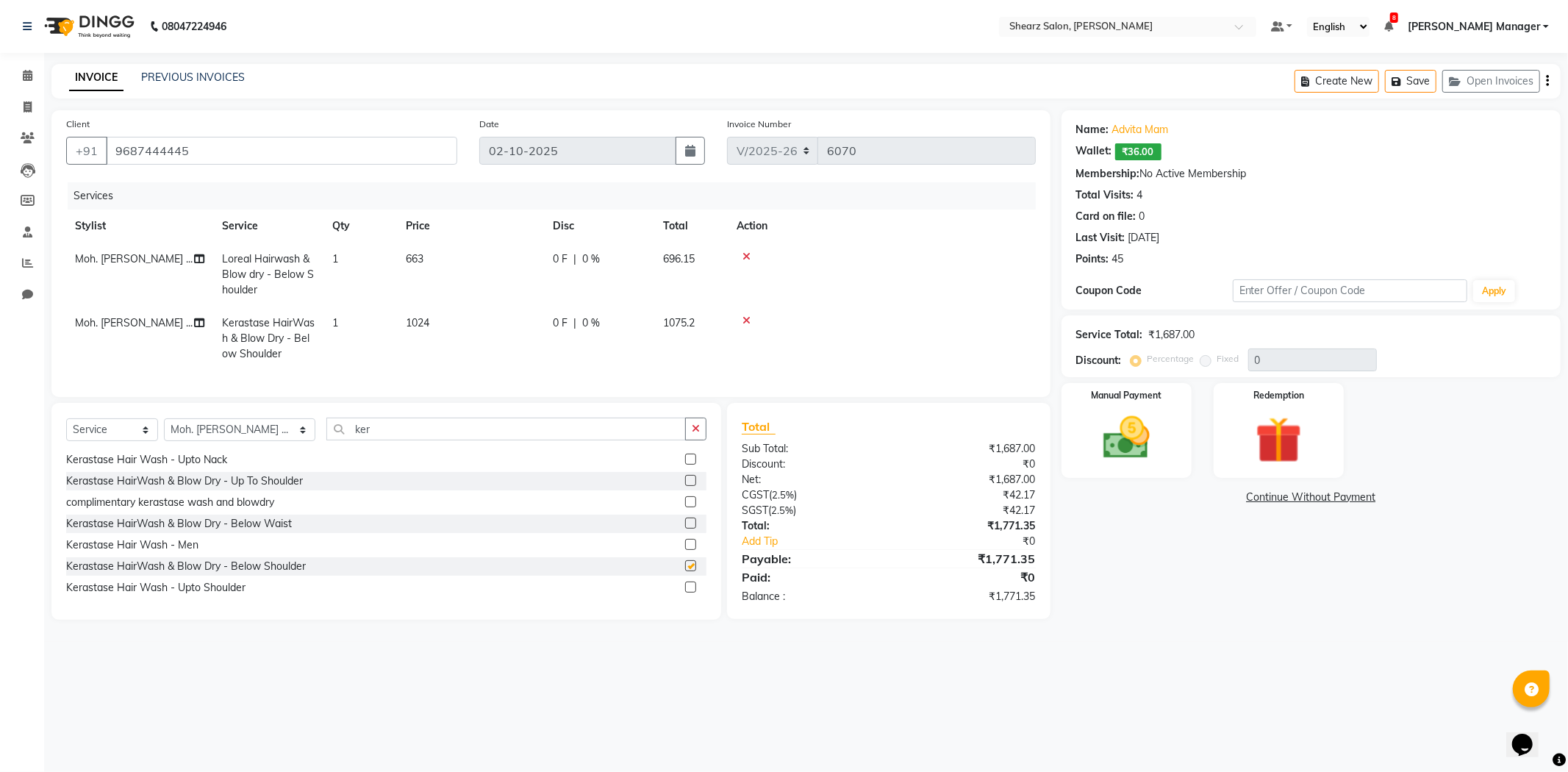
checkbox input "false"
click at [745, 254] on icon at bounding box center [747, 256] width 8 height 10
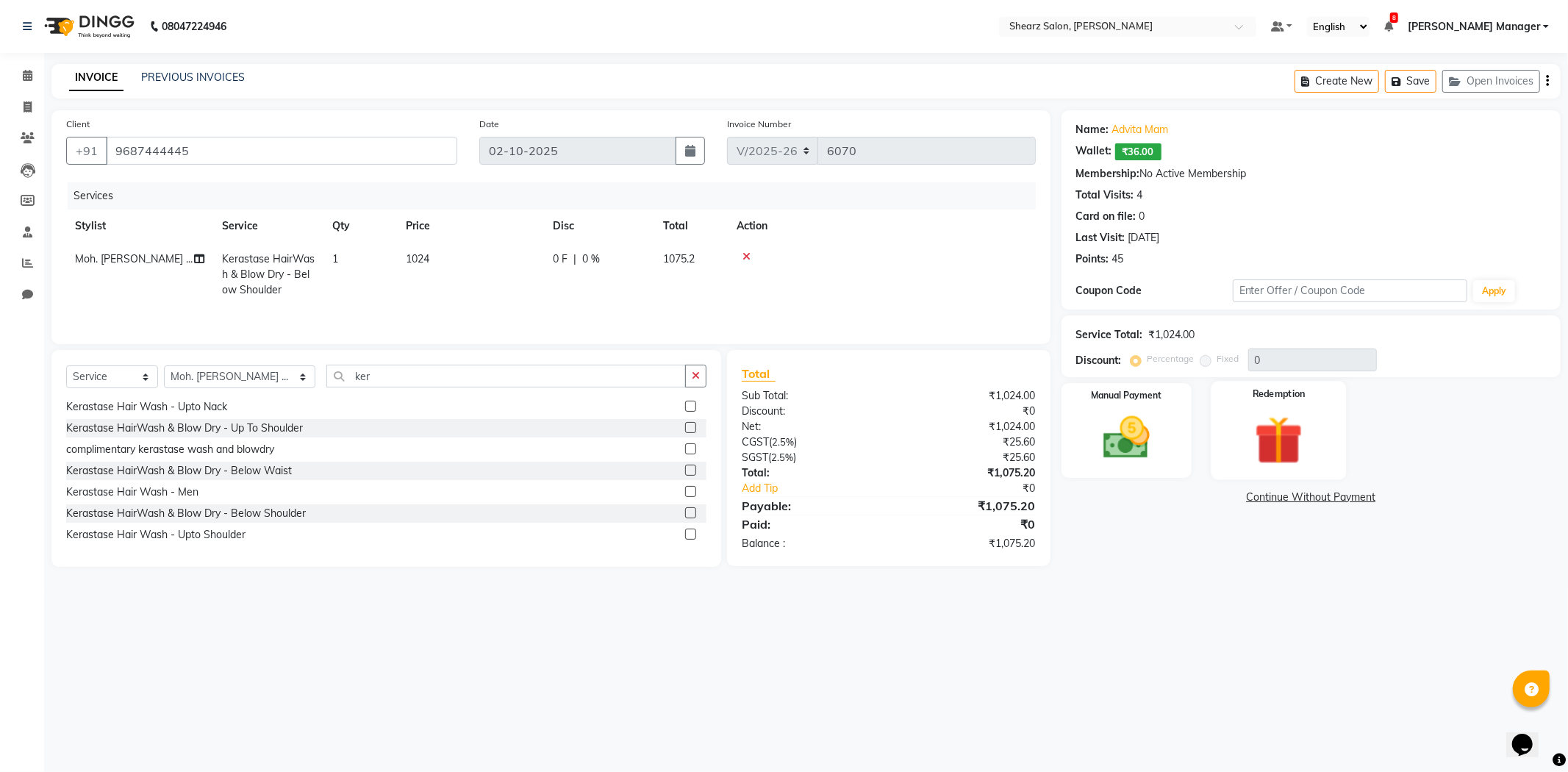
click at [1278, 436] on img at bounding box center [1279, 440] width 78 height 60
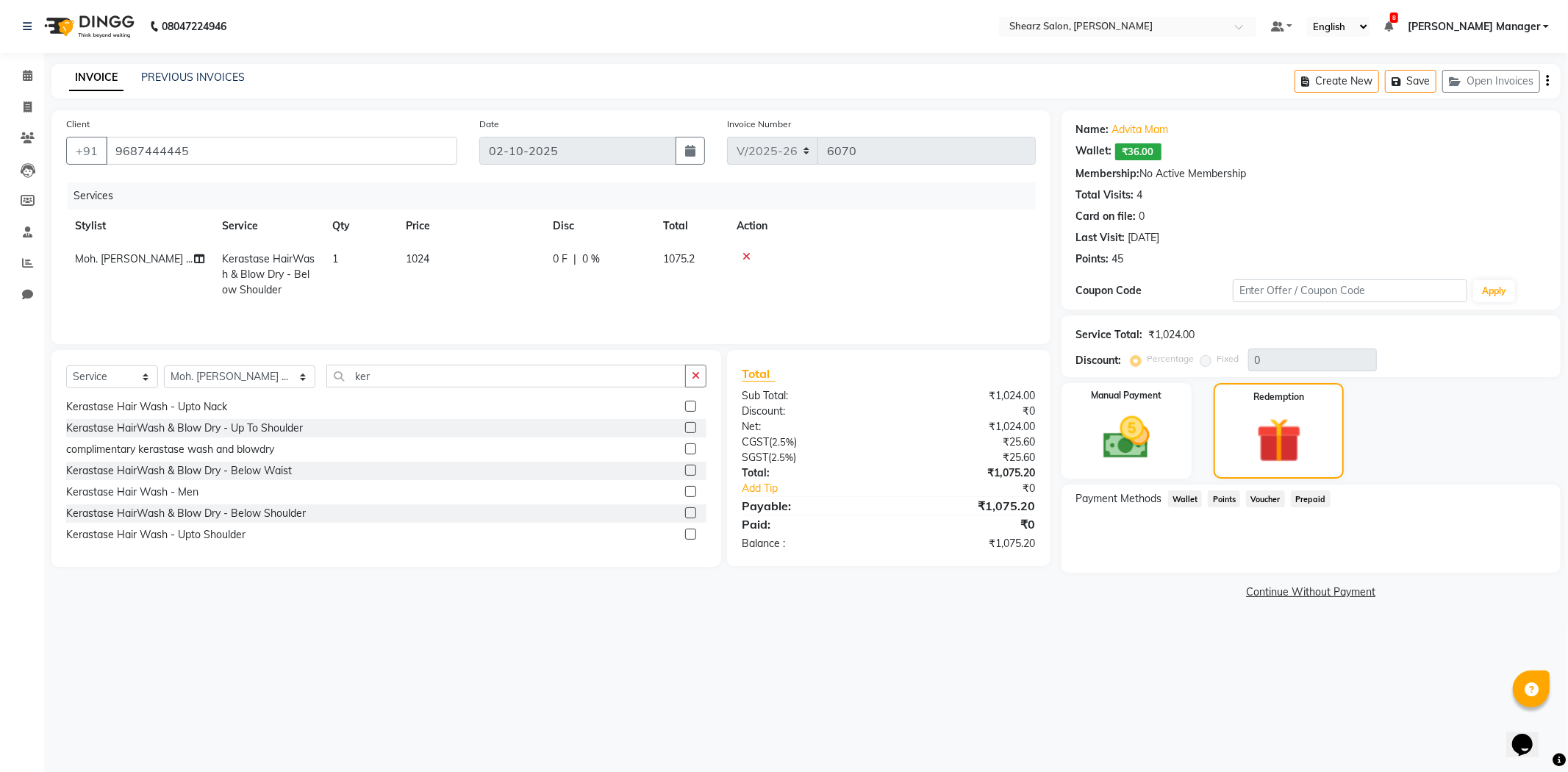
click at [1313, 498] on span "Prepaid" at bounding box center [1311, 498] width 40 height 17
click at [1180, 498] on span "Wallet" at bounding box center [1185, 498] width 34 height 17
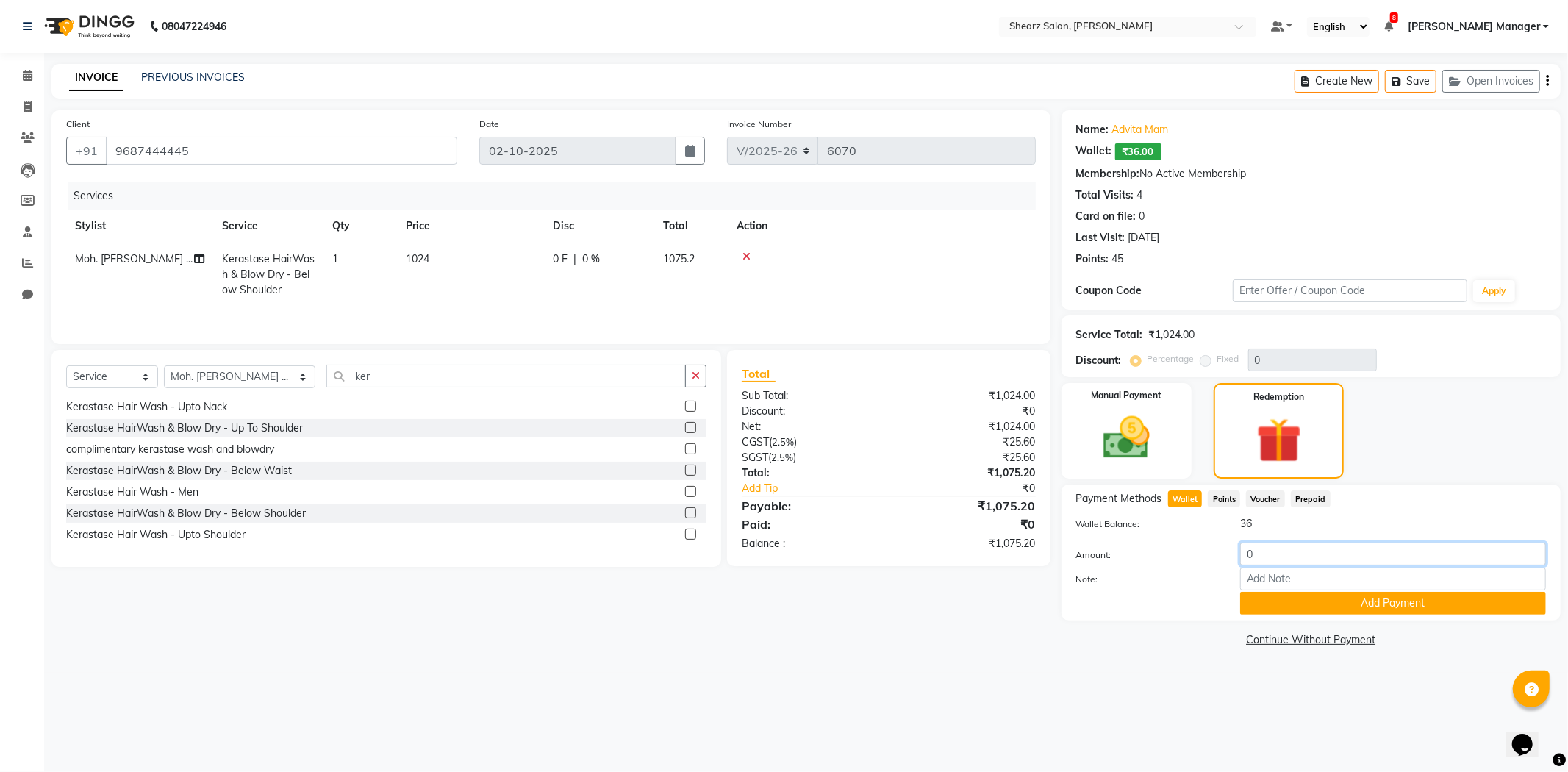
click at [1283, 553] on input "0" at bounding box center [1393, 554] width 306 height 23
type input "36"
click at [1287, 610] on button "Add Payment" at bounding box center [1393, 603] width 306 height 23
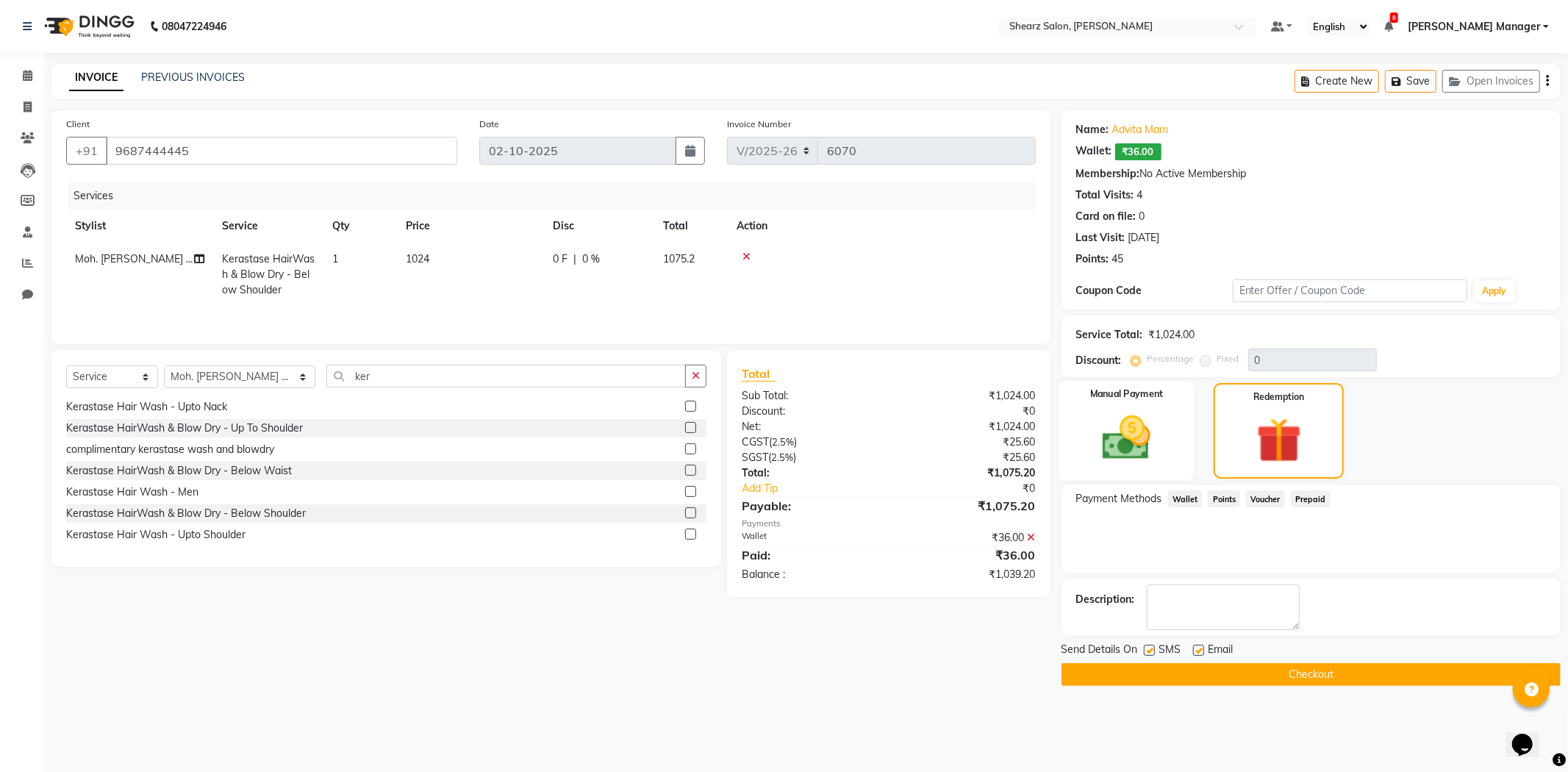
click at [1132, 417] on img at bounding box center [1127, 438] width 78 height 56
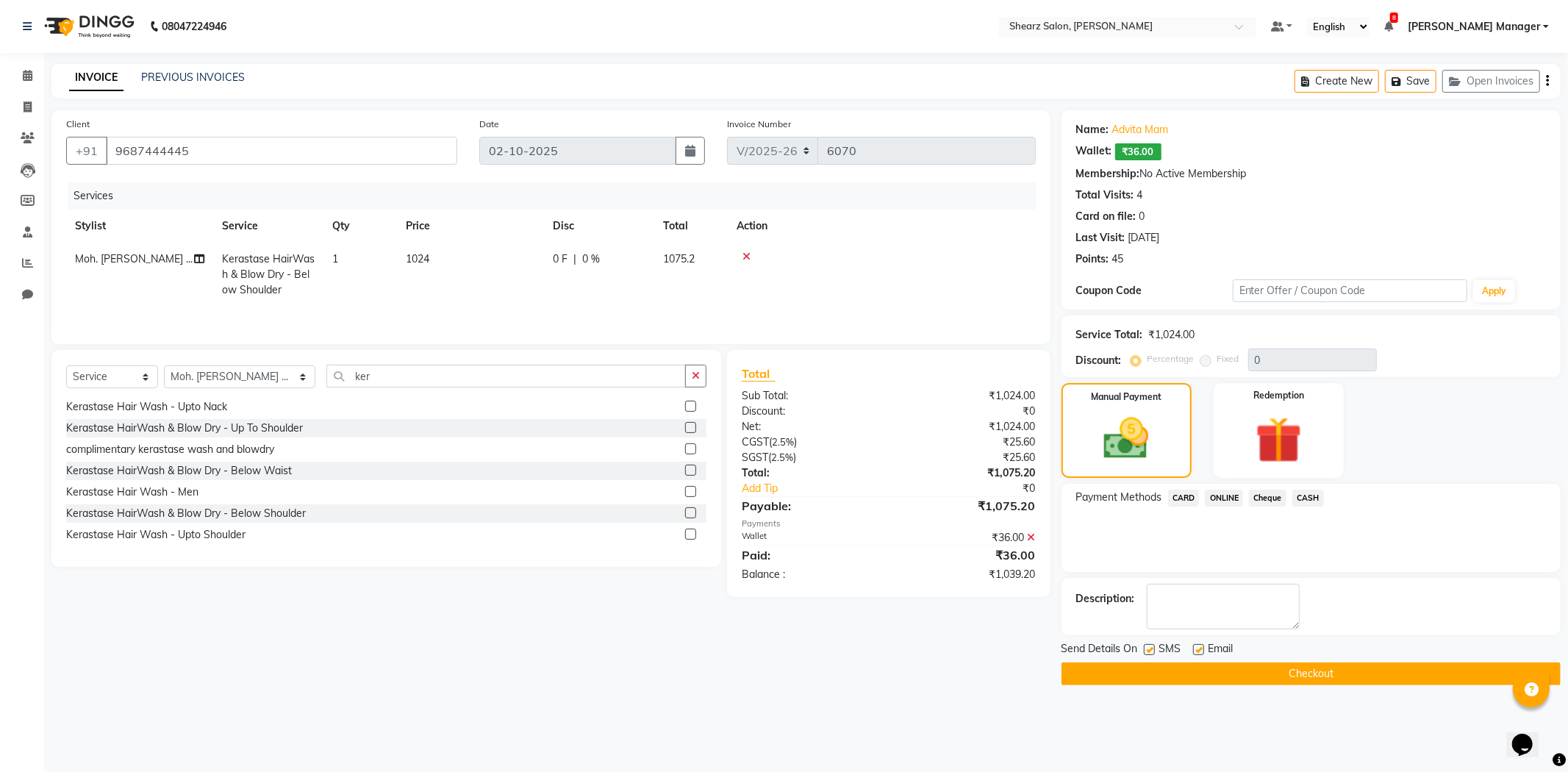
click at [1311, 495] on span "CASH" at bounding box center [1308, 498] width 32 height 17
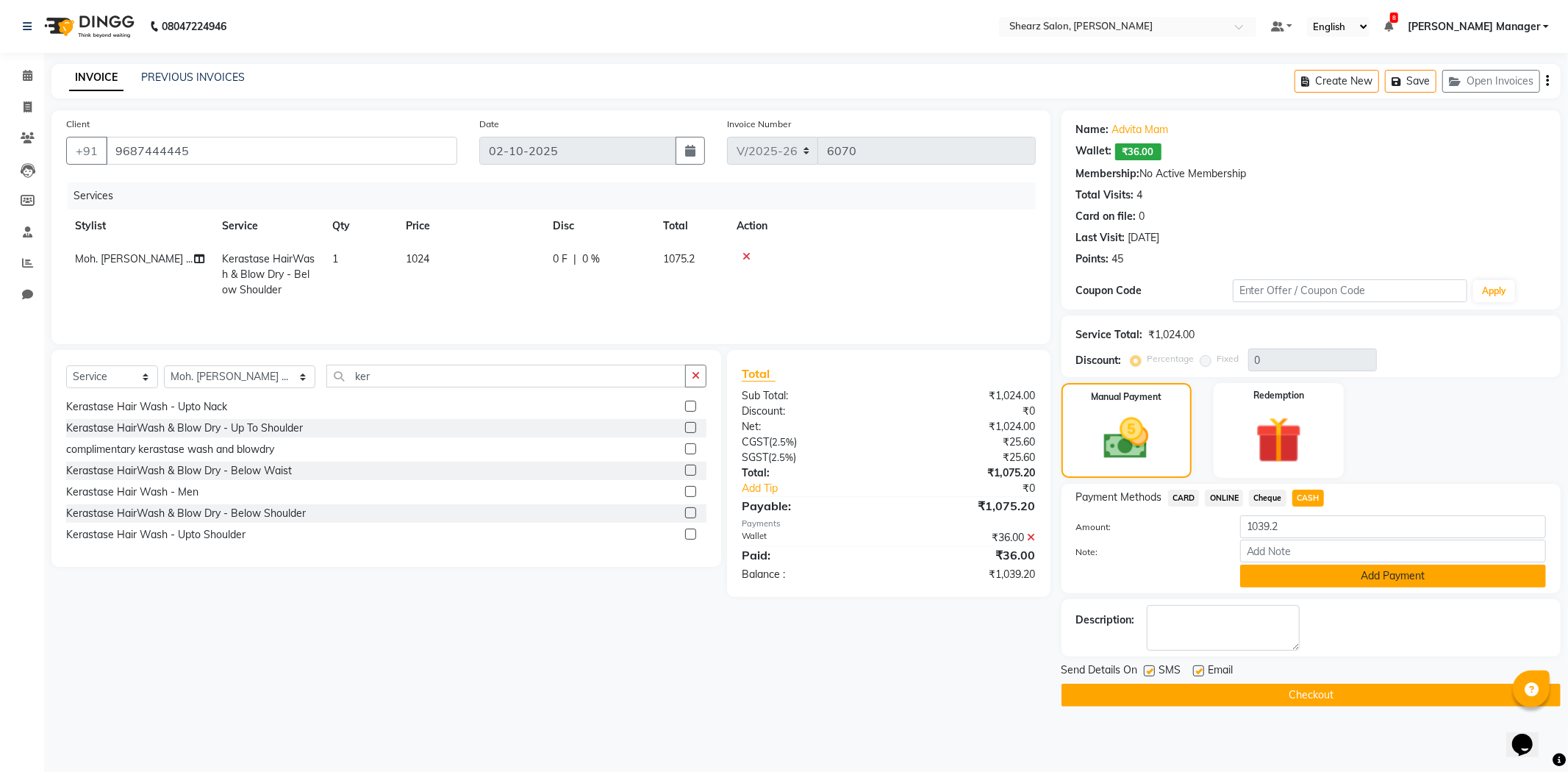
click at [1404, 578] on button "Add Payment" at bounding box center [1393, 576] width 306 height 23
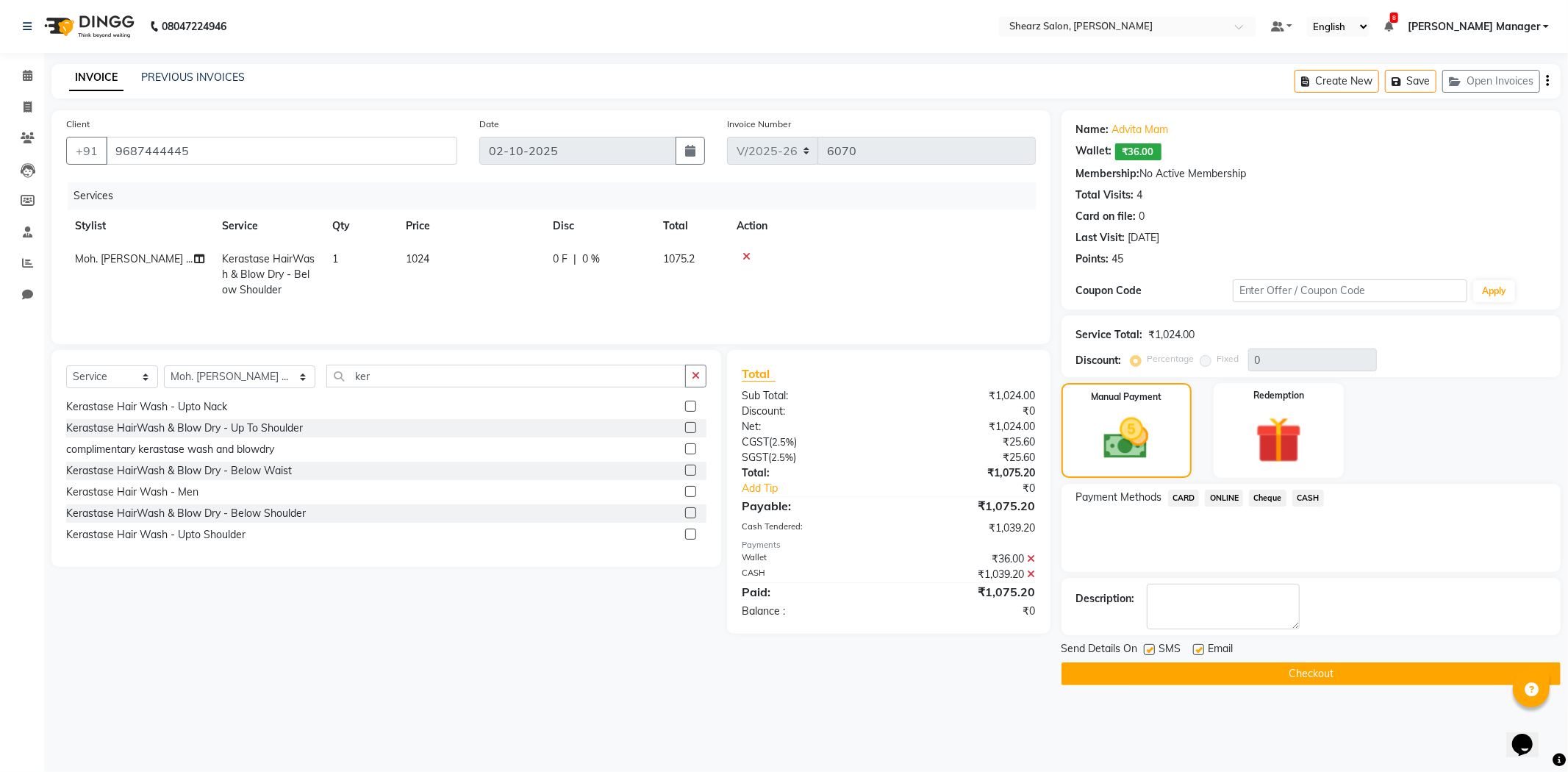
click at [1331, 678] on button "Checkout" at bounding box center [1311, 674] width 499 height 23
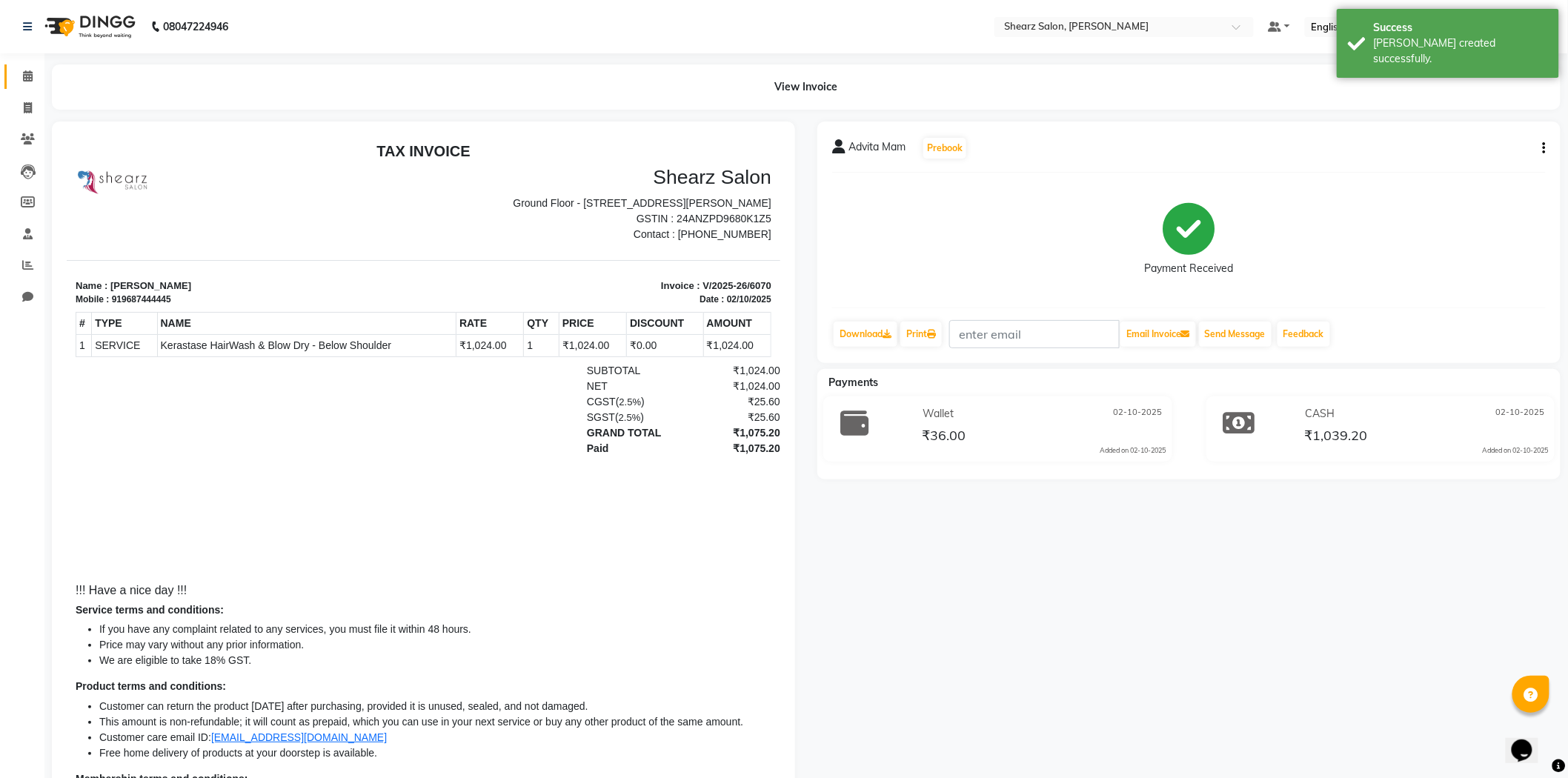
click at [25, 67] on link "Calendar" at bounding box center [23, 77] width 35 height 24
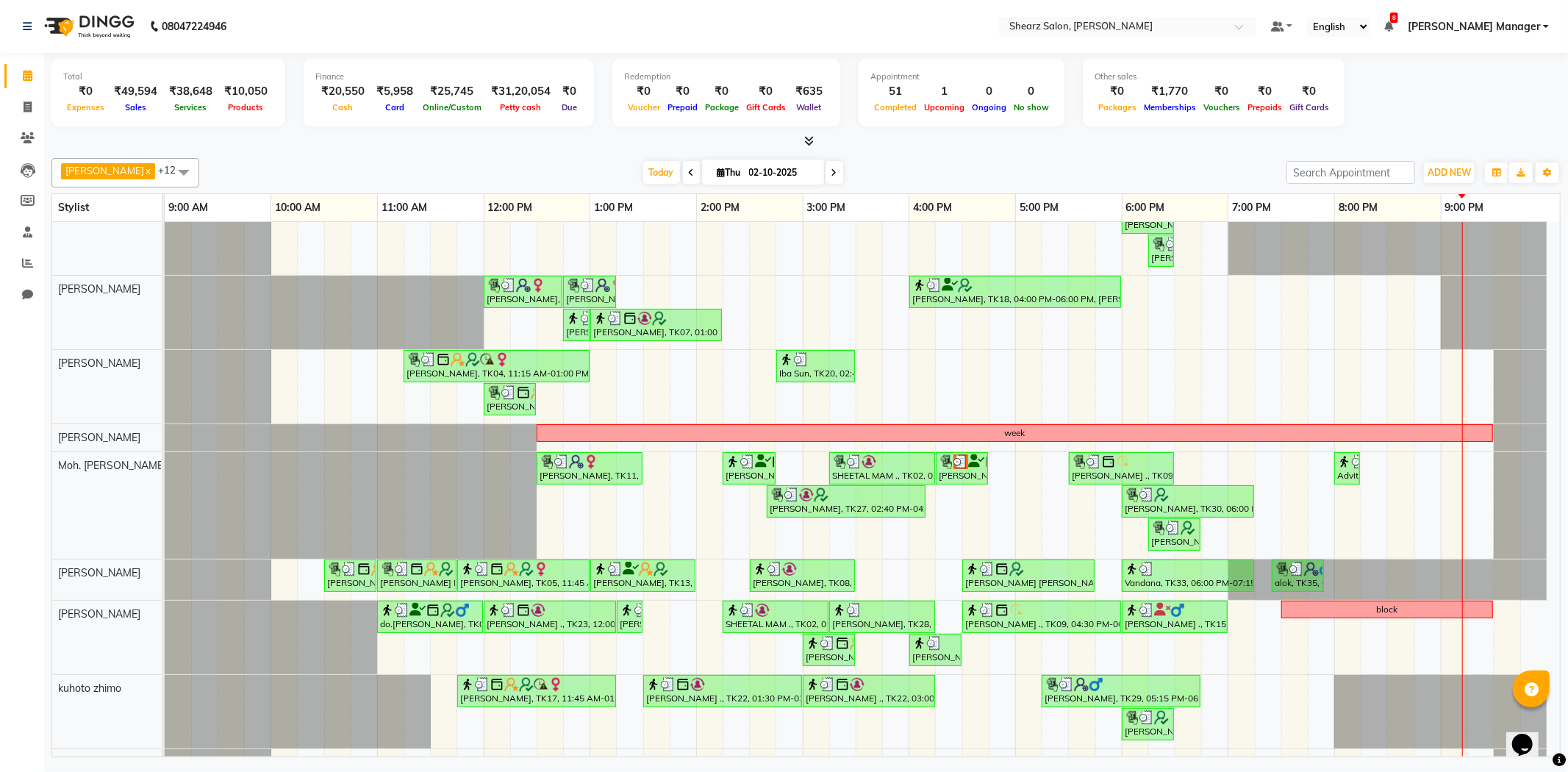
scroll to position [53, 0]
click at [592, 385] on div "[PERSON_NAME] ., TK01, 12:30 PM-01:30 PM, Brazilian stripless international wax…" at bounding box center [862, 538] width 1395 height 738
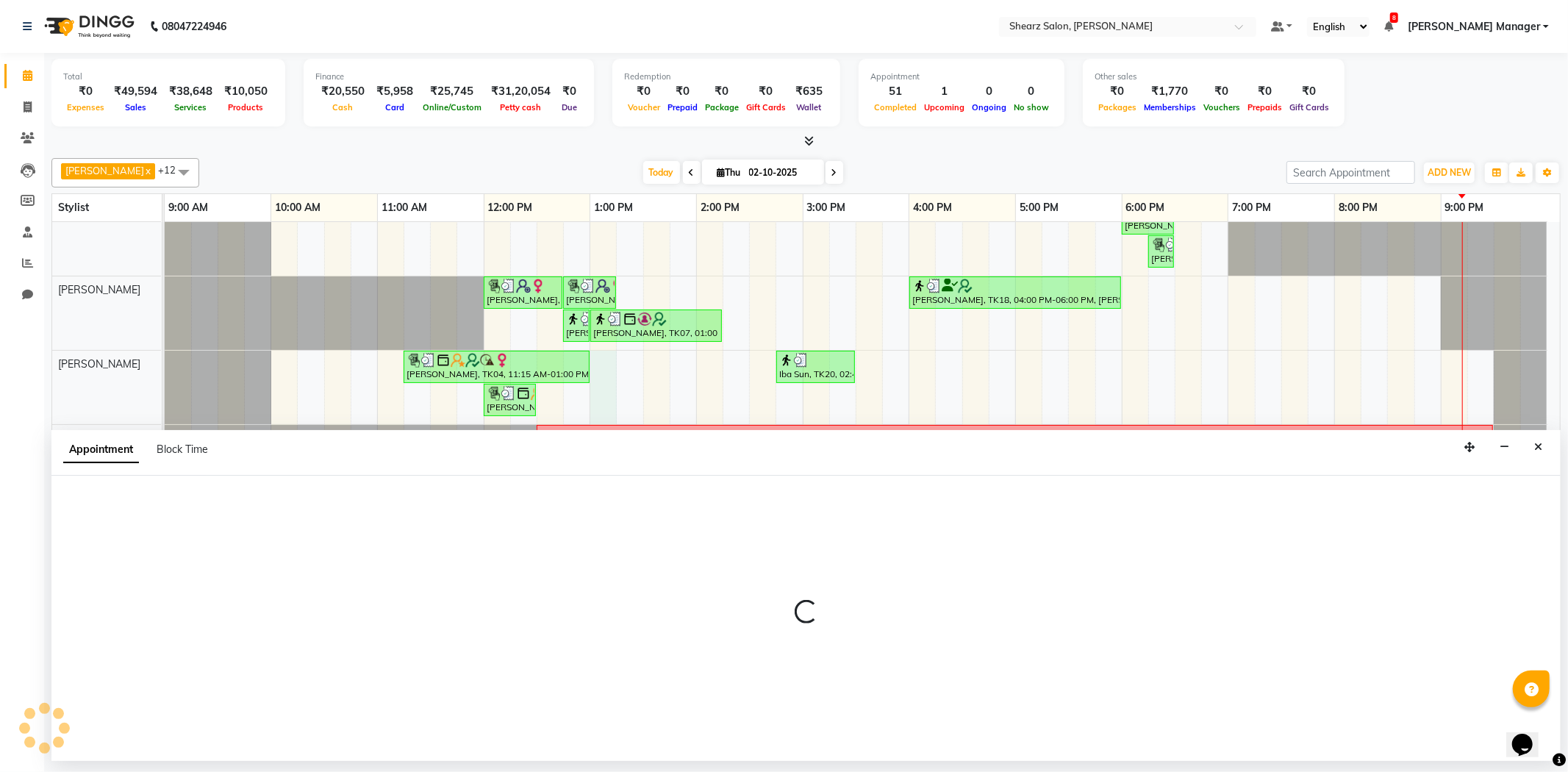
select select "92333"
select select "780"
select select "tentative"
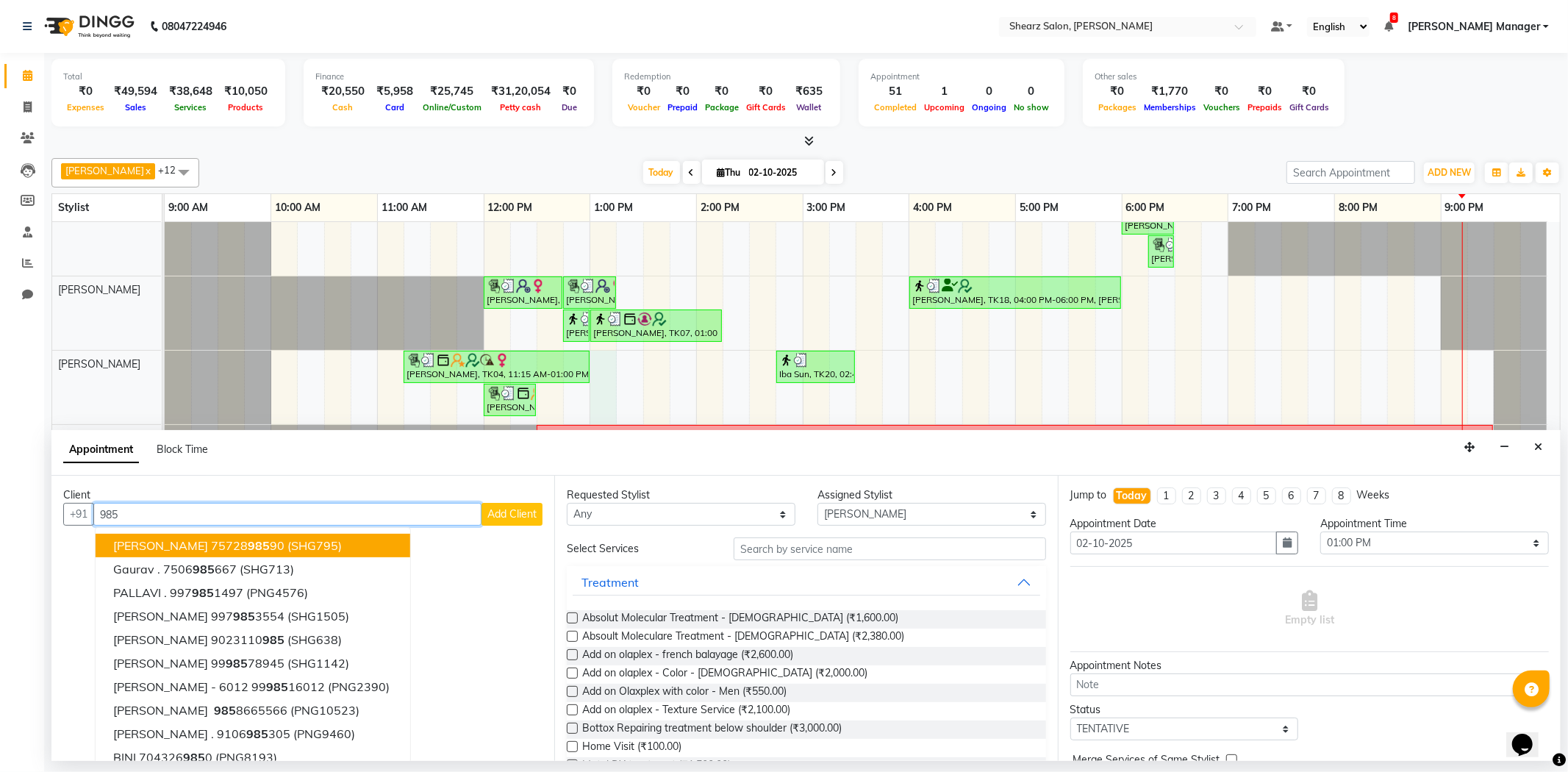
click at [288, 542] on span "(SHG795)" at bounding box center [315, 546] width 54 height 14
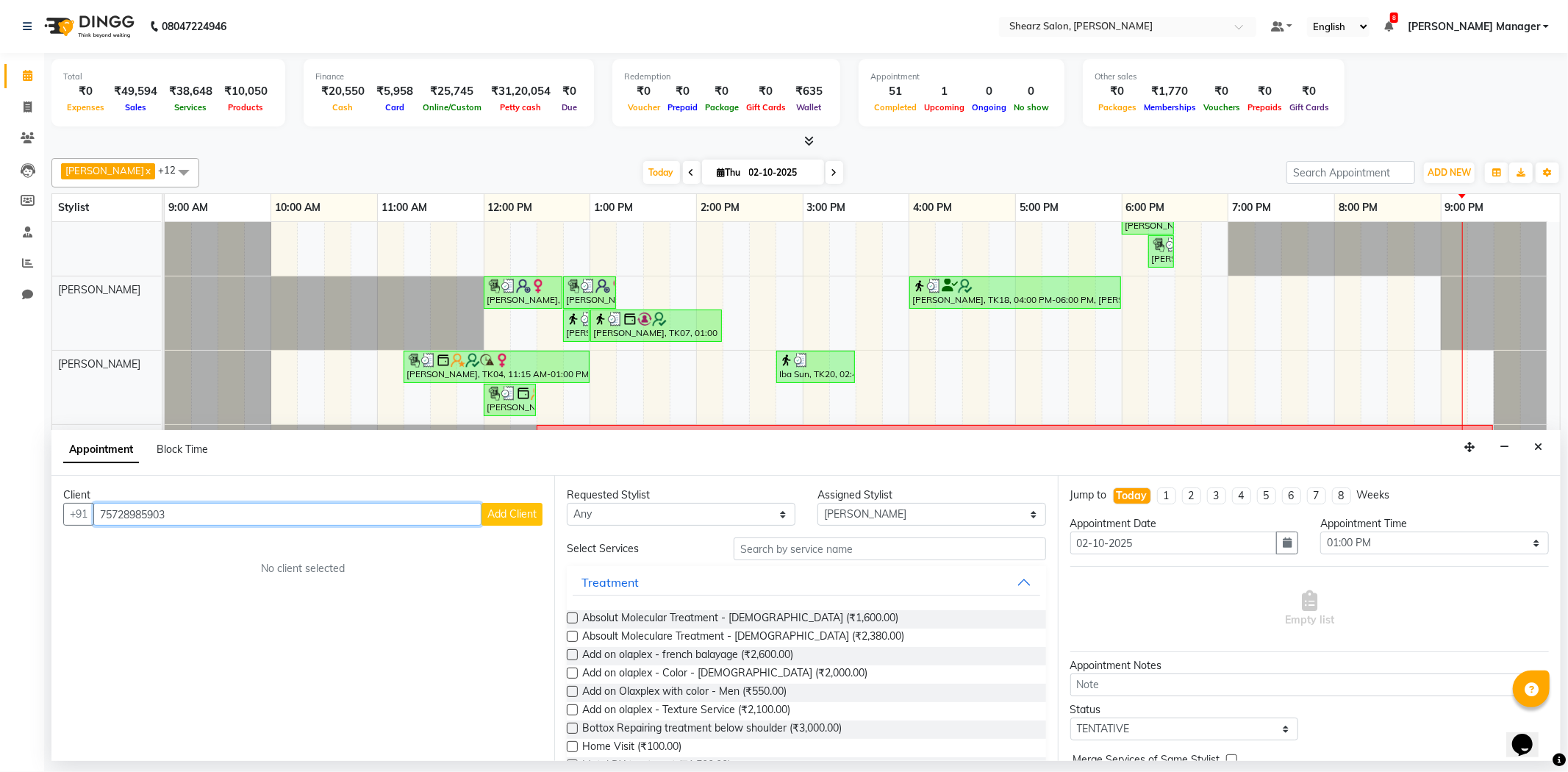
type input "75728985903"
click at [493, 510] on span "Add Client" at bounding box center [513, 514] width 50 height 14
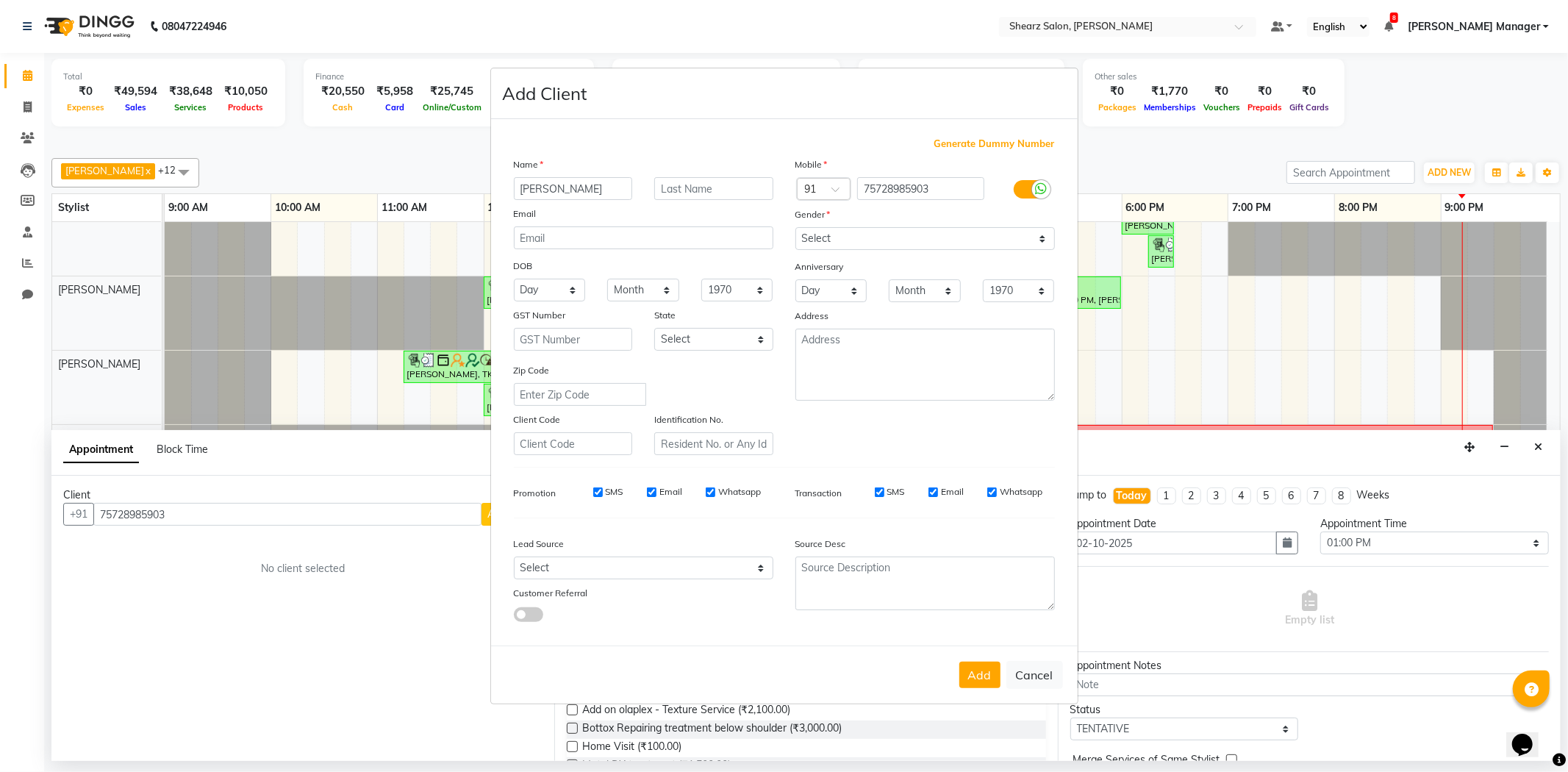
type input "[PERSON_NAME]"
click at [910, 246] on select "Select [DEMOGRAPHIC_DATA] [DEMOGRAPHIC_DATA] Other Prefer Not To Say" at bounding box center [925, 238] width 260 height 23
select select "[DEMOGRAPHIC_DATA]"
click at [796, 227] on select "Select [DEMOGRAPHIC_DATA] [DEMOGRAPHIC_DATA] Other Prefer Not To Say" at bounding box center [925, 238] width 260 height 23
click at [981, 681] on button "Add" at bounding box center [980, 675] width 41 height 26
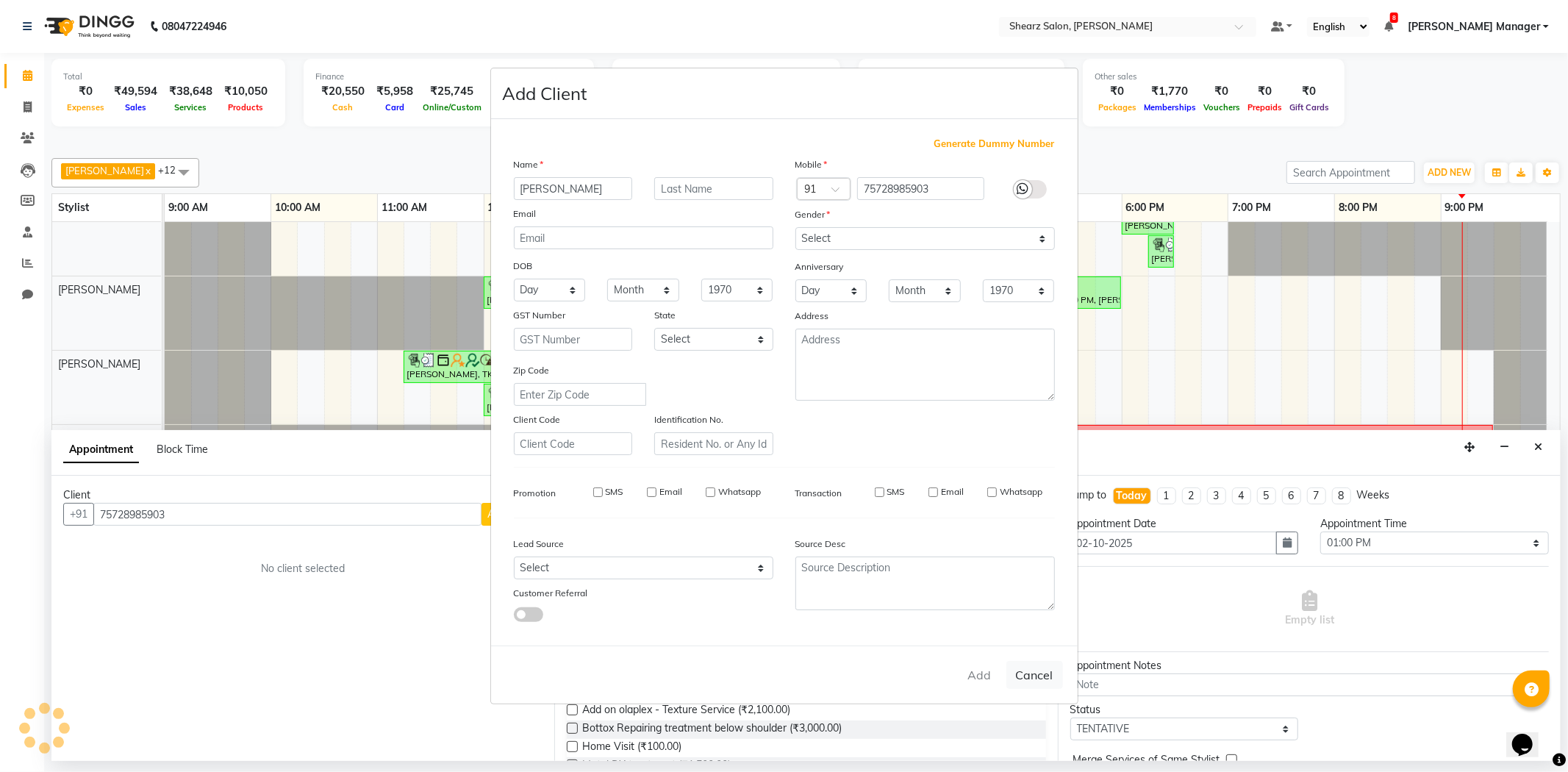
select select
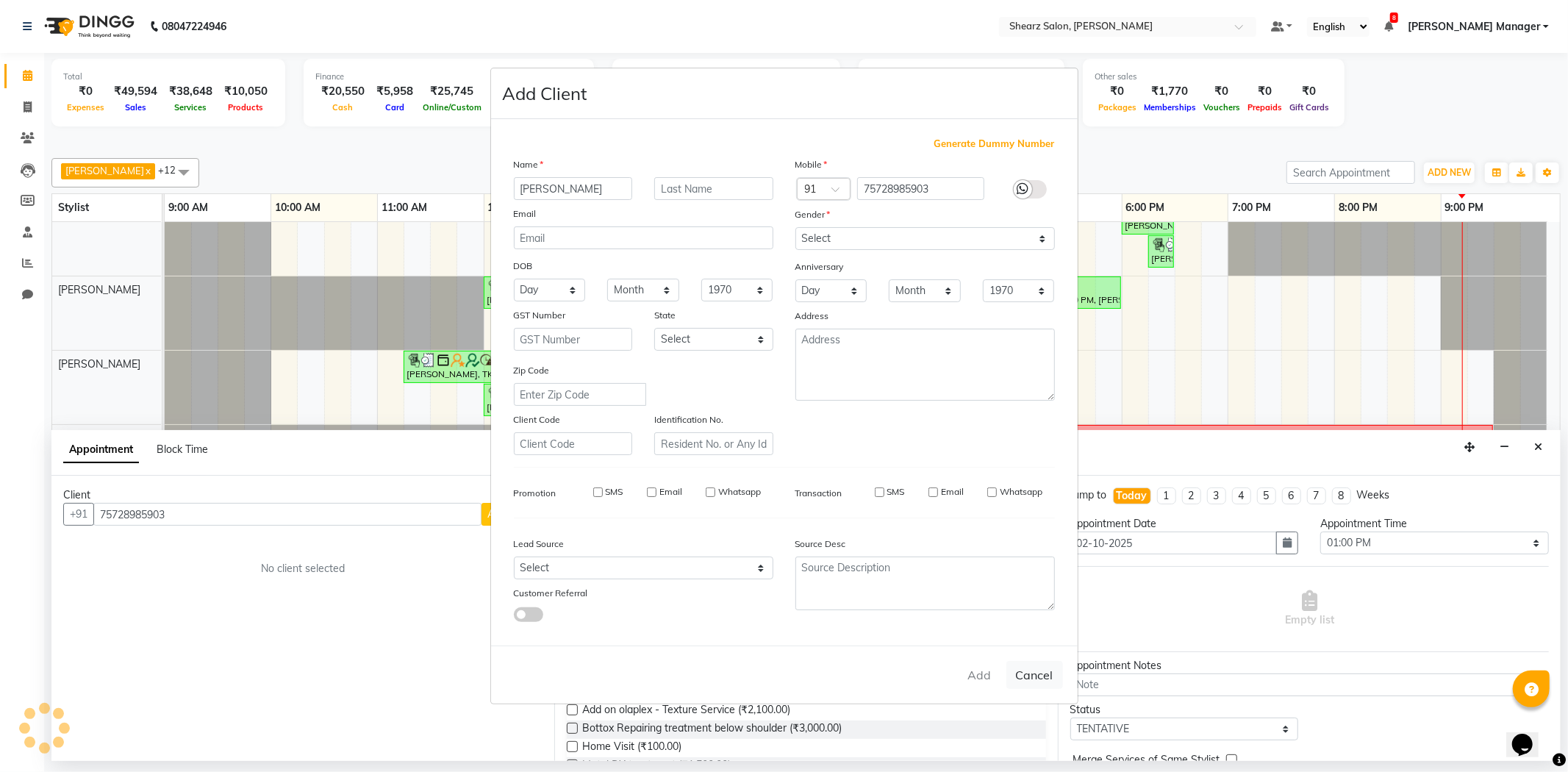
select select
checkbox input "false"
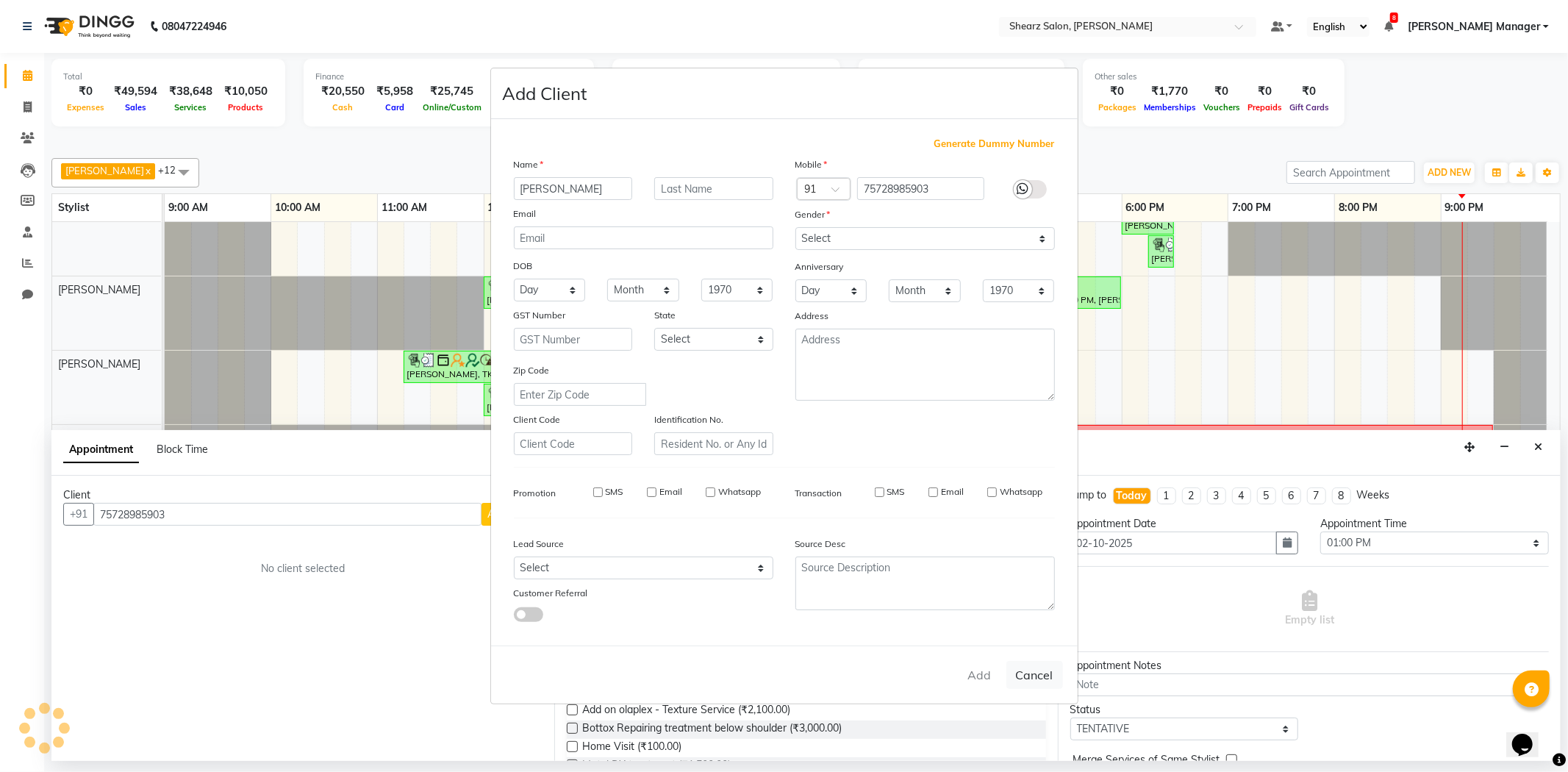
checkbox input "false"
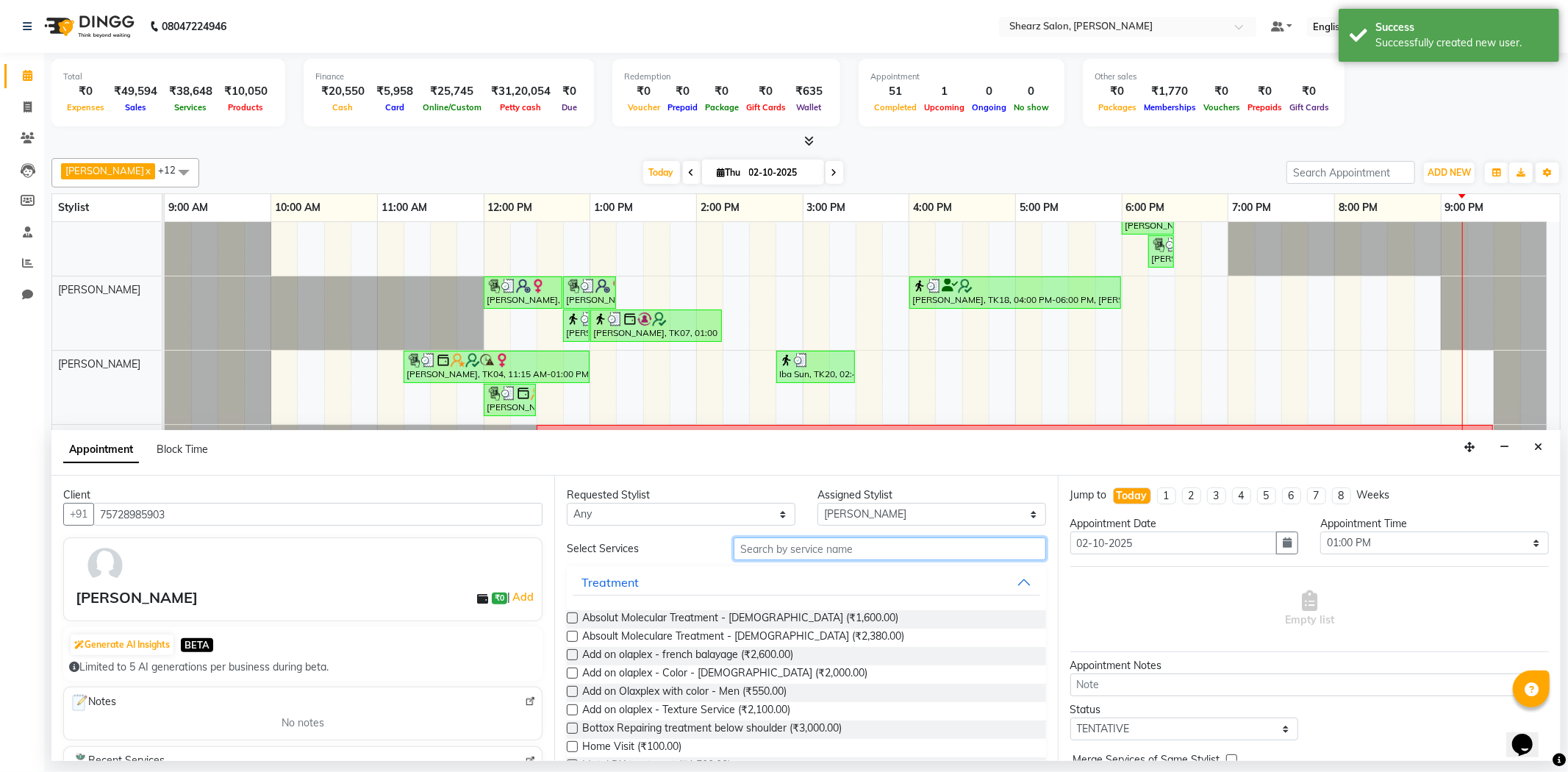
click at [812, 560] on input "text" at bounding box center [890, 549] width 312 height 23
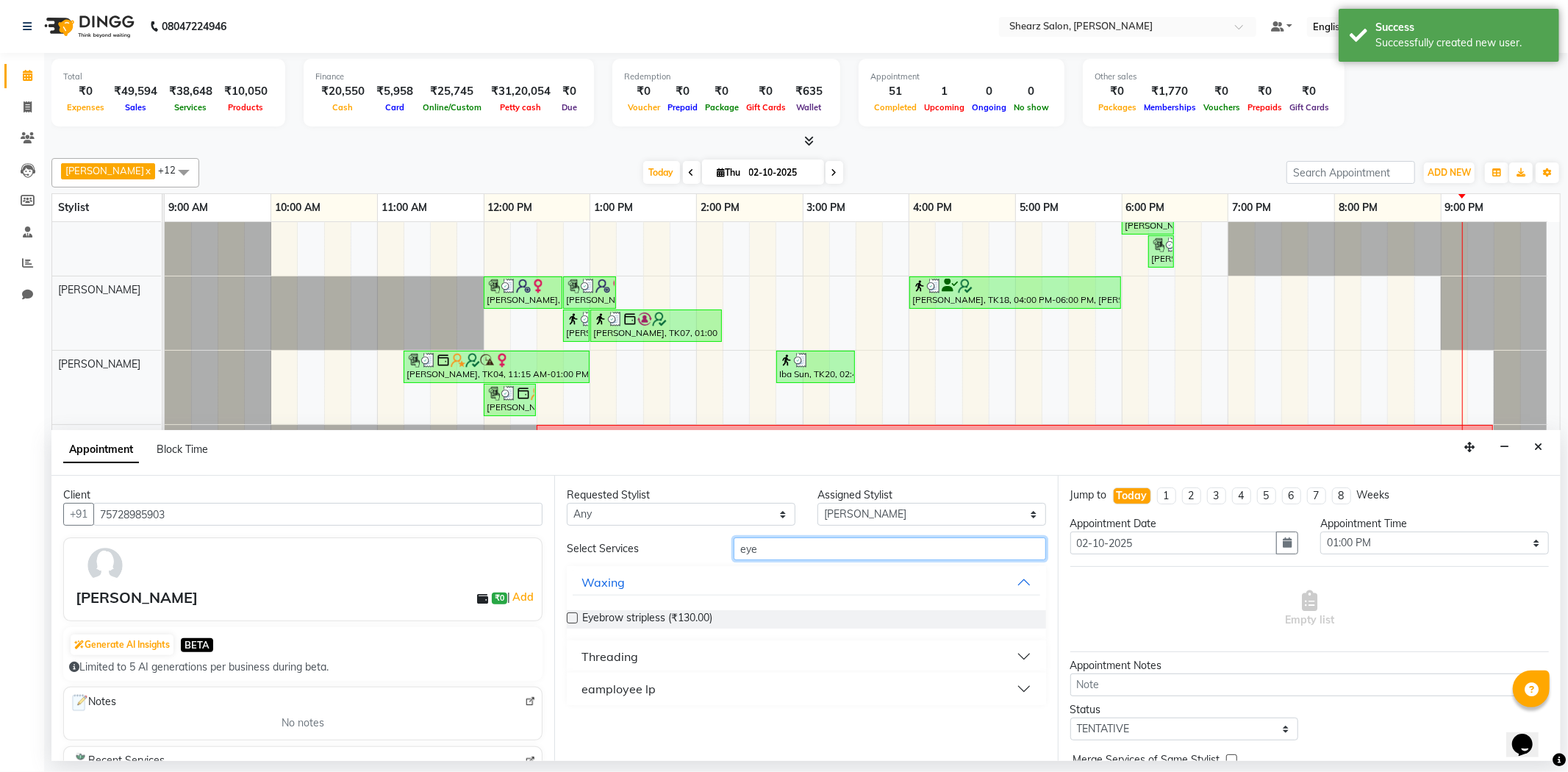
type input "eye"
click at [648, 654] on button "Threading" at bounding box center [806, 657] width 467 height 26
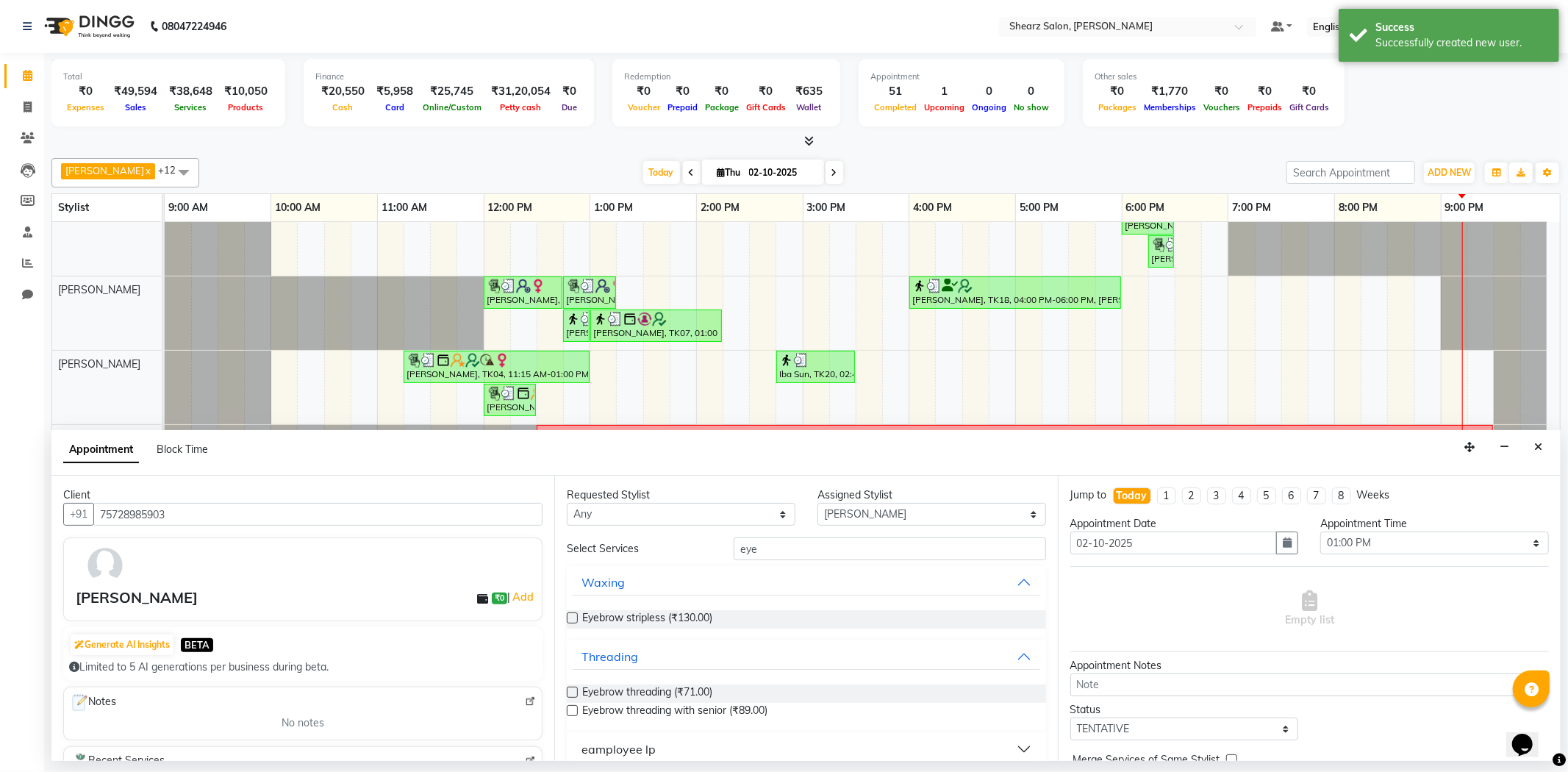
click at [571, 690] on label at bounding box center [573, 693] width 11 height 11
click at [571, 690] on input "checkbox" at bounding box center [572, 694] width 10 height 10
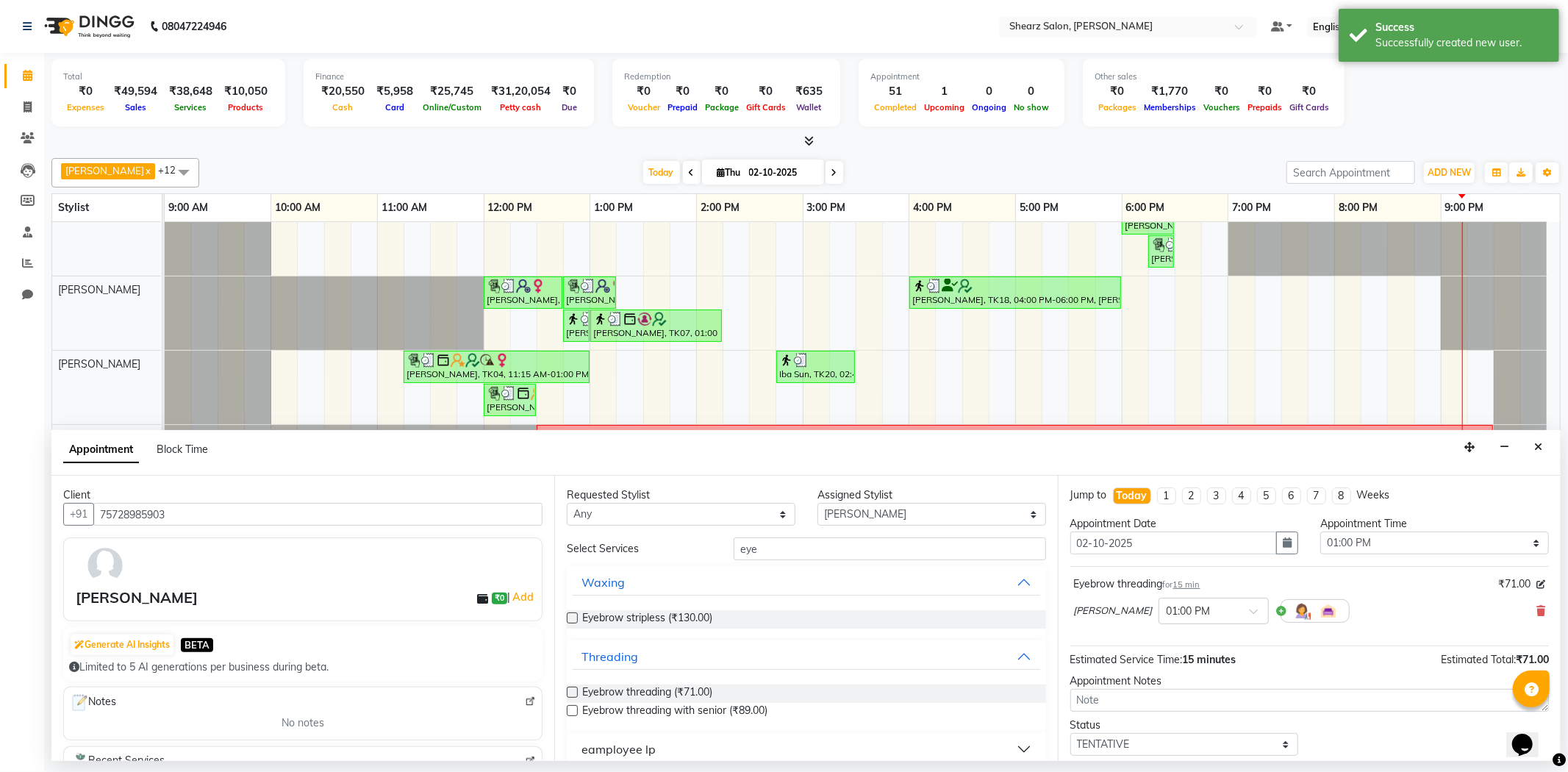
click at [572, 690] on label at bounding box center [573, 693] width 11 height 11
click at [572, 690] on input "checkbox" at bounding box center [572, 694] width 10 height 10
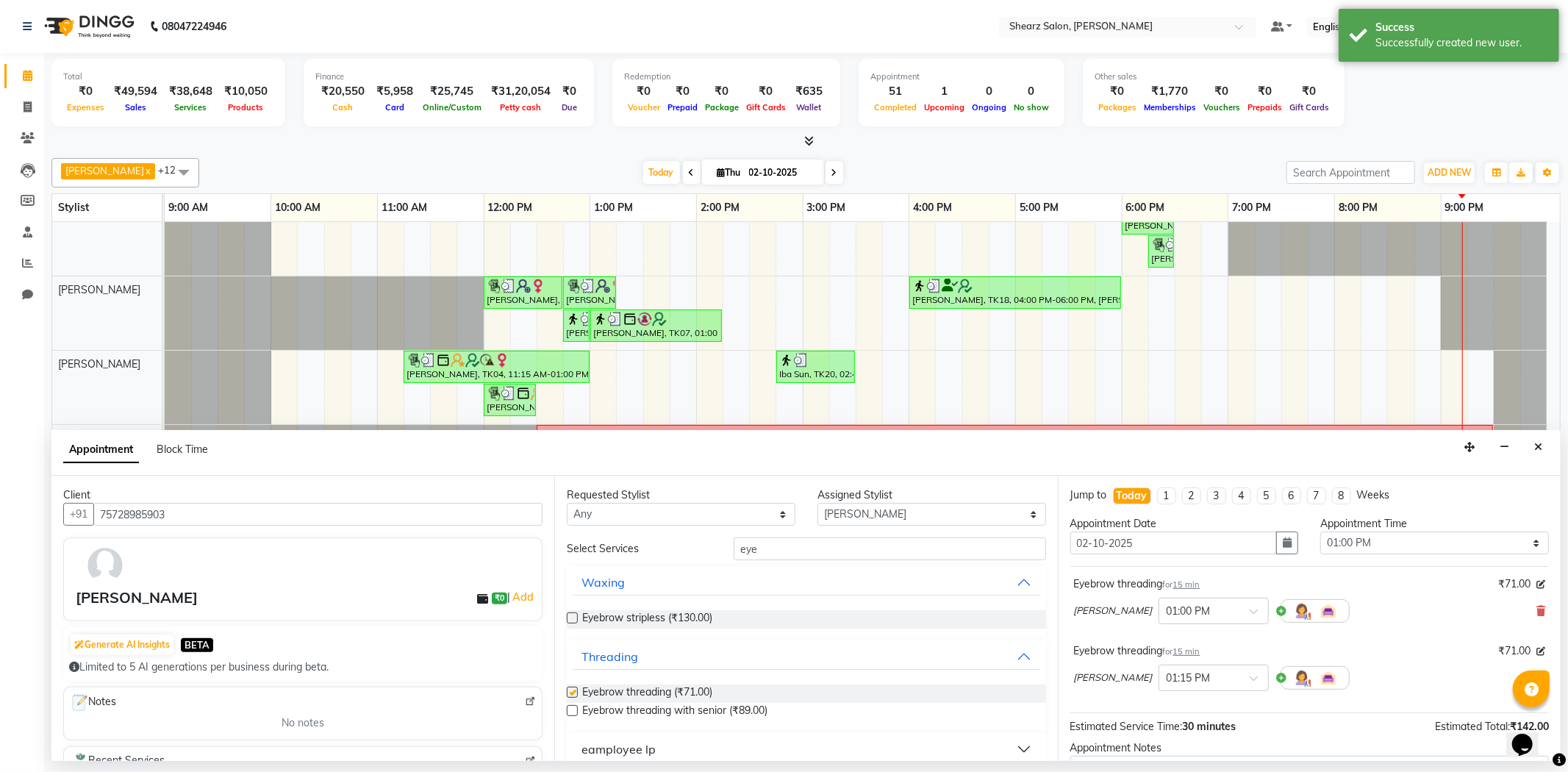
checkbox input "false"
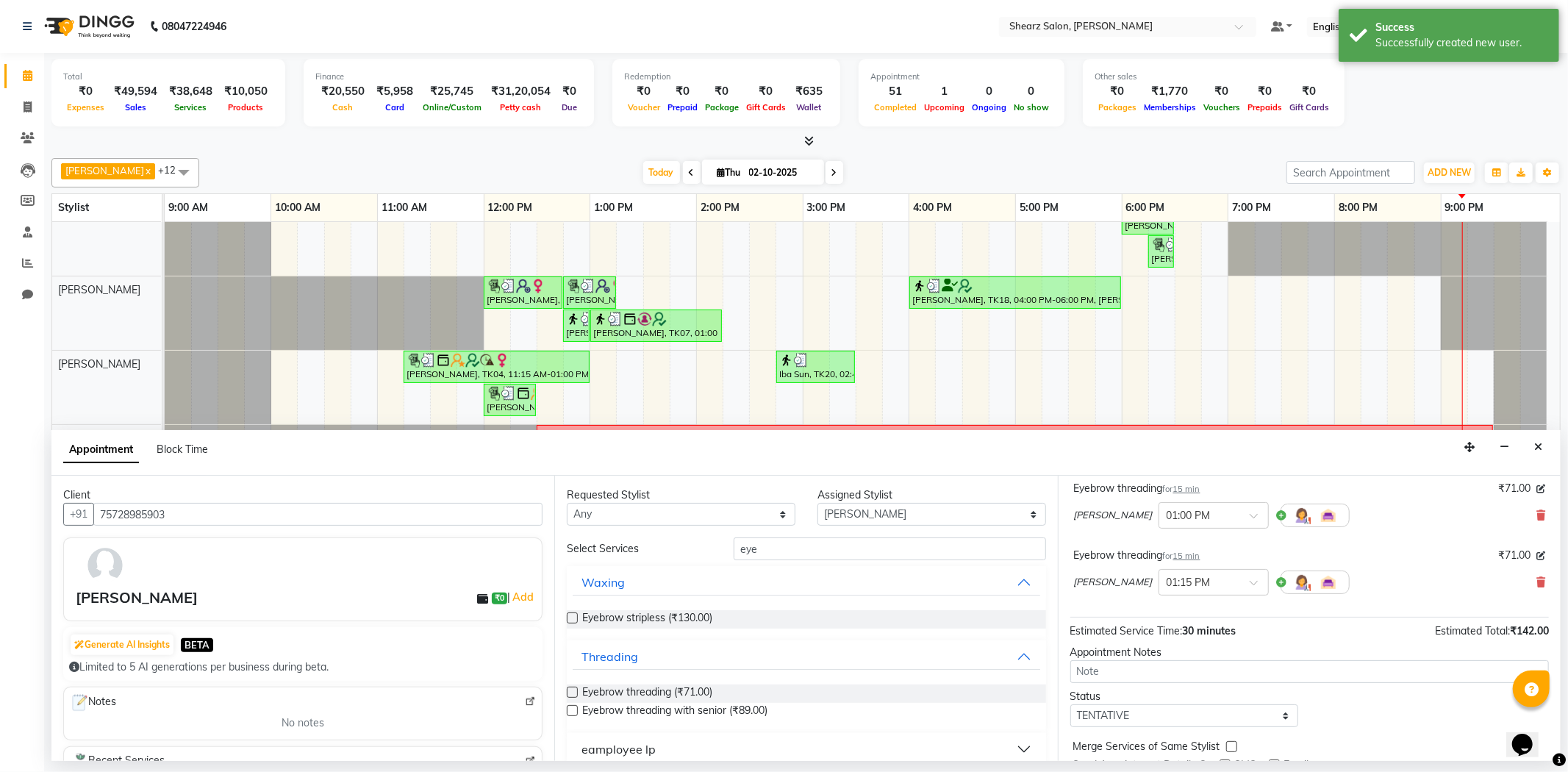
scroll to position [155, 0]
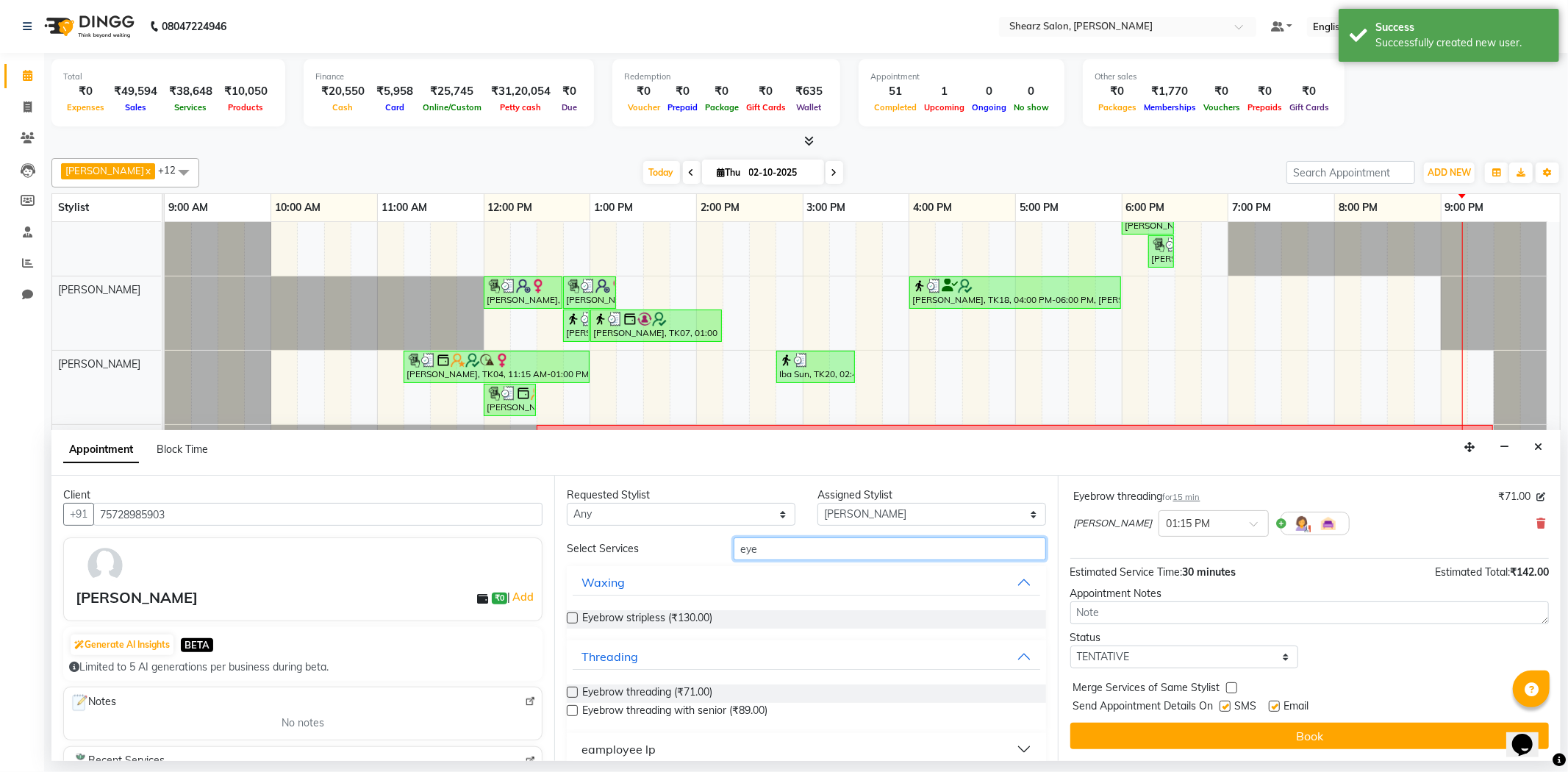
click at [847, 546] on input "eye" at bounding box center [890, 549] width 312 height 23
type input "e"
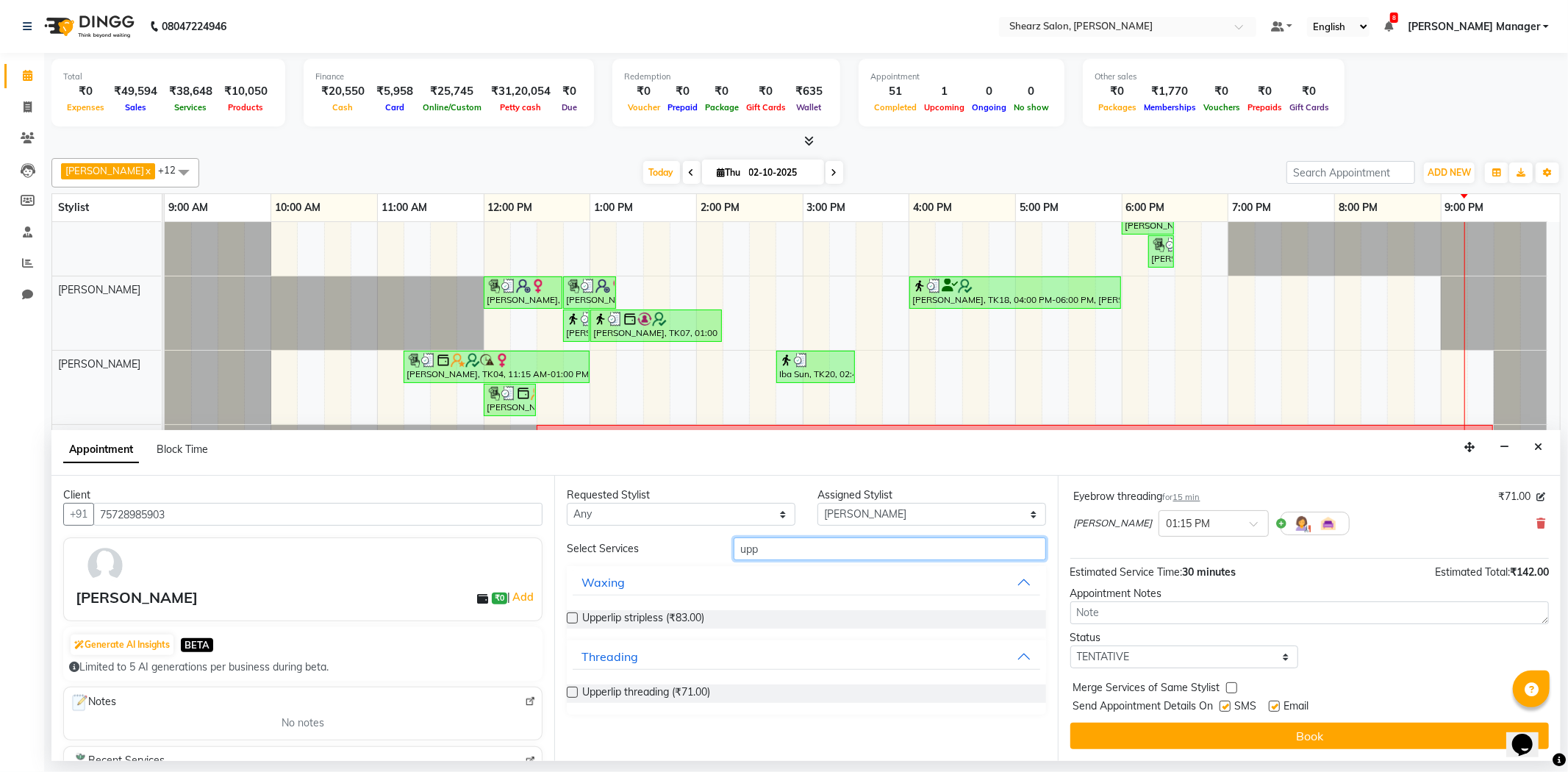
type input "upp"
click at [569, 692] on label at bounding box center [573, 693] width 11 height 11
click at [569, 692] on input "checkbox" at bounding box center [572, 694] width 10 height 10
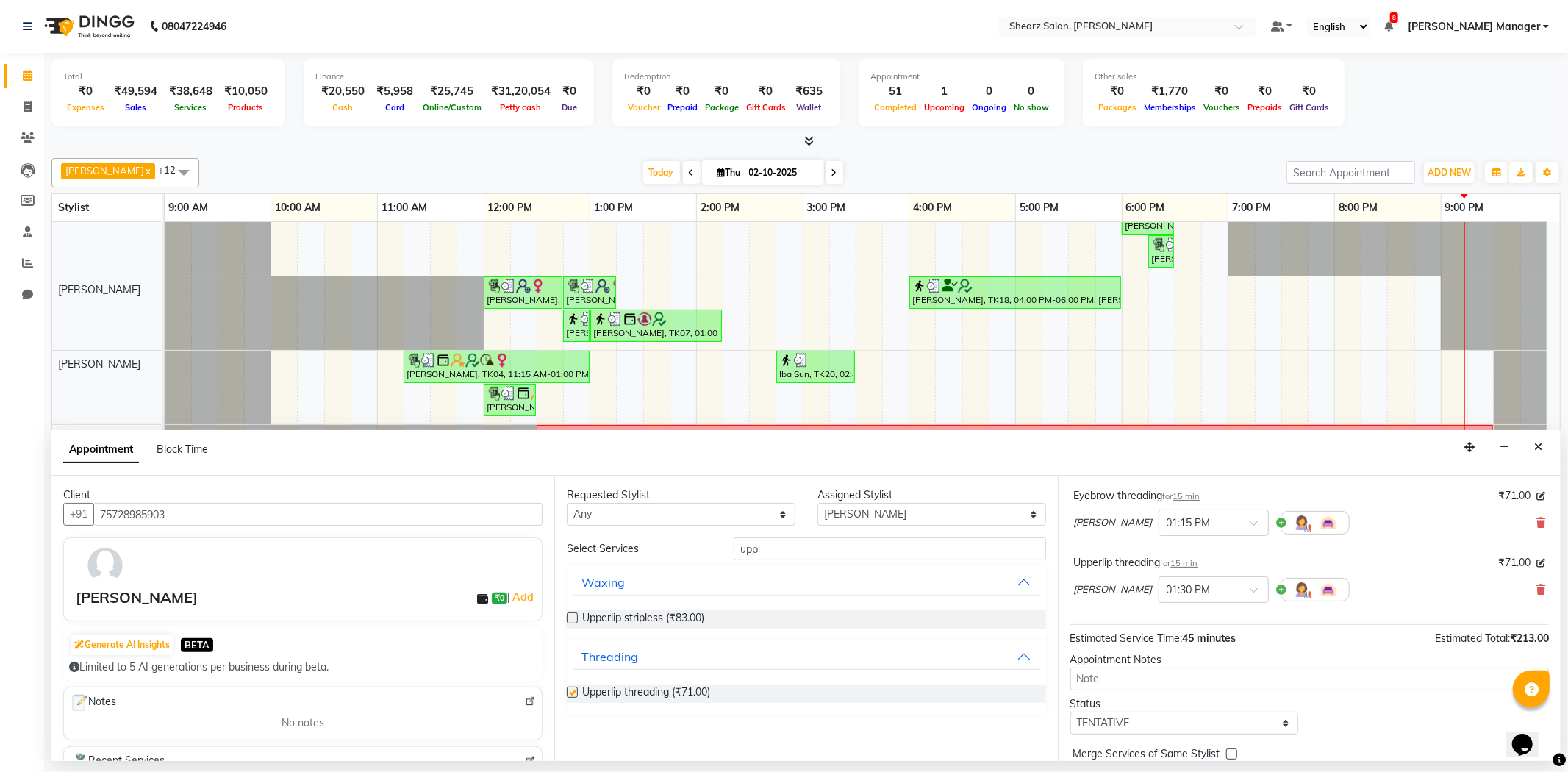
checkbox input "false"
click at [569, 618] on label at bounding box center [573, 618] width 11 height 11
click at [569, 618] on input "checkbox" at bounding box center [572, 620] width 10 height 10
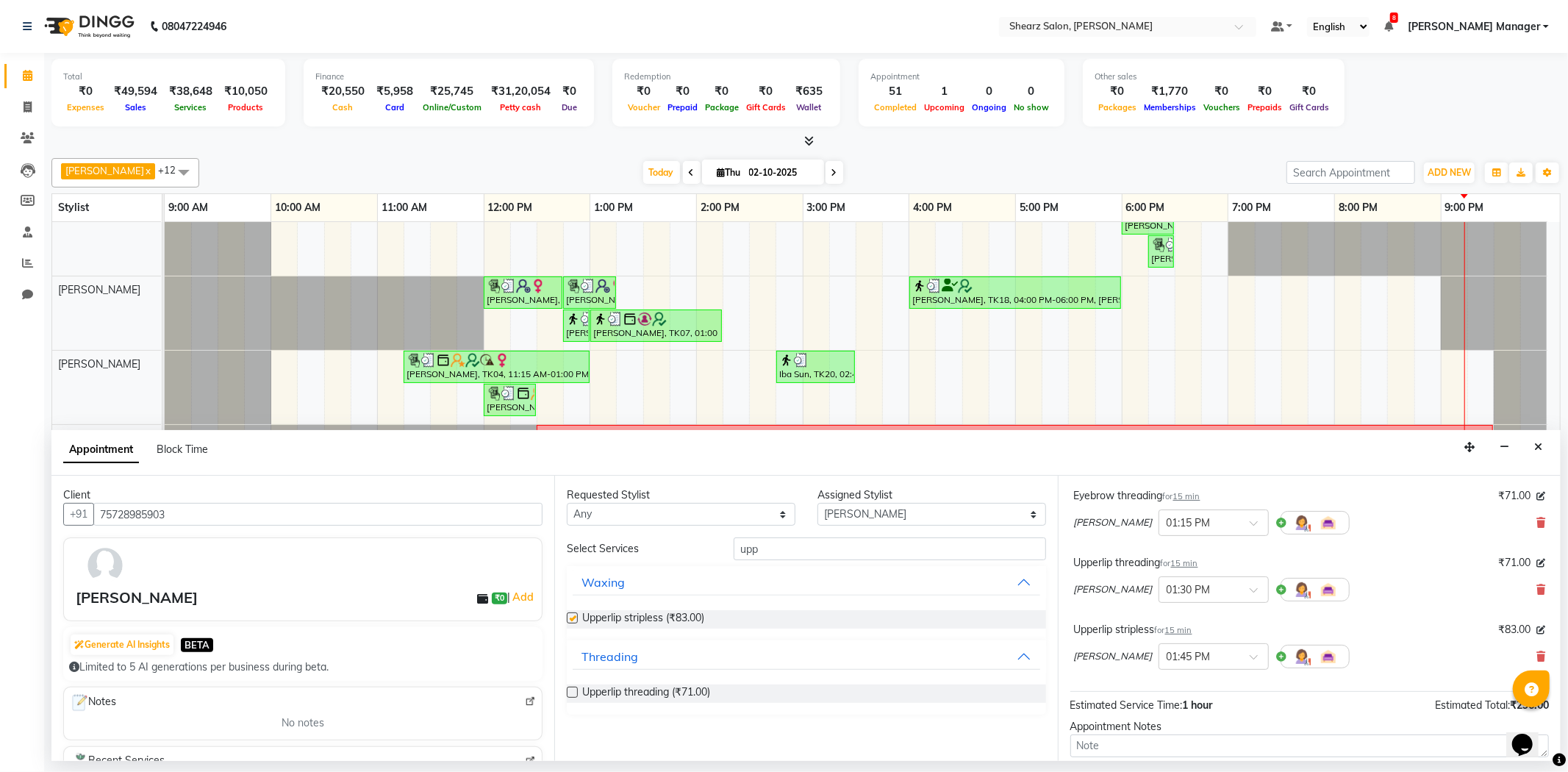
checkbox input "false"
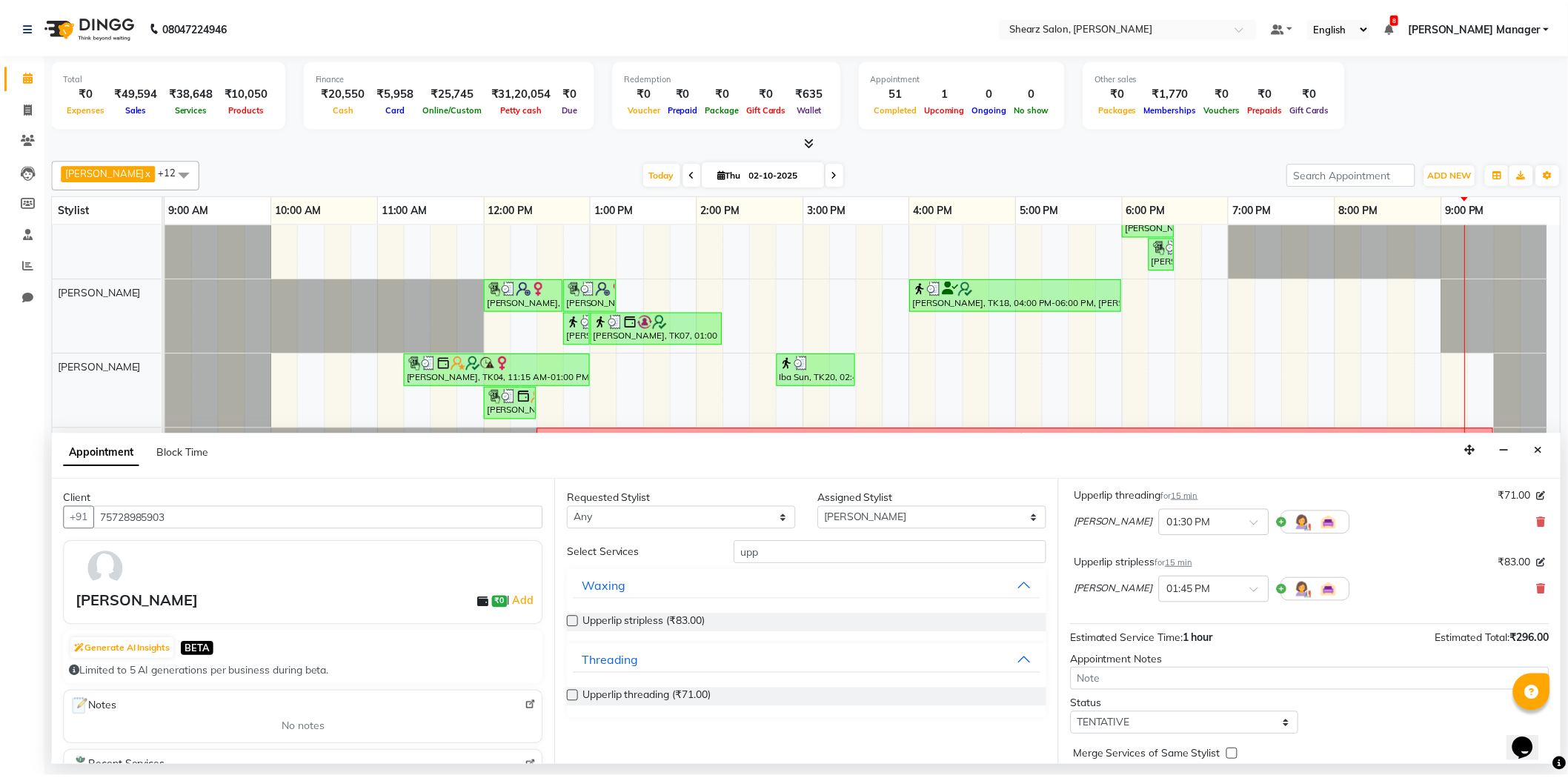
scroll to position [290, 0]
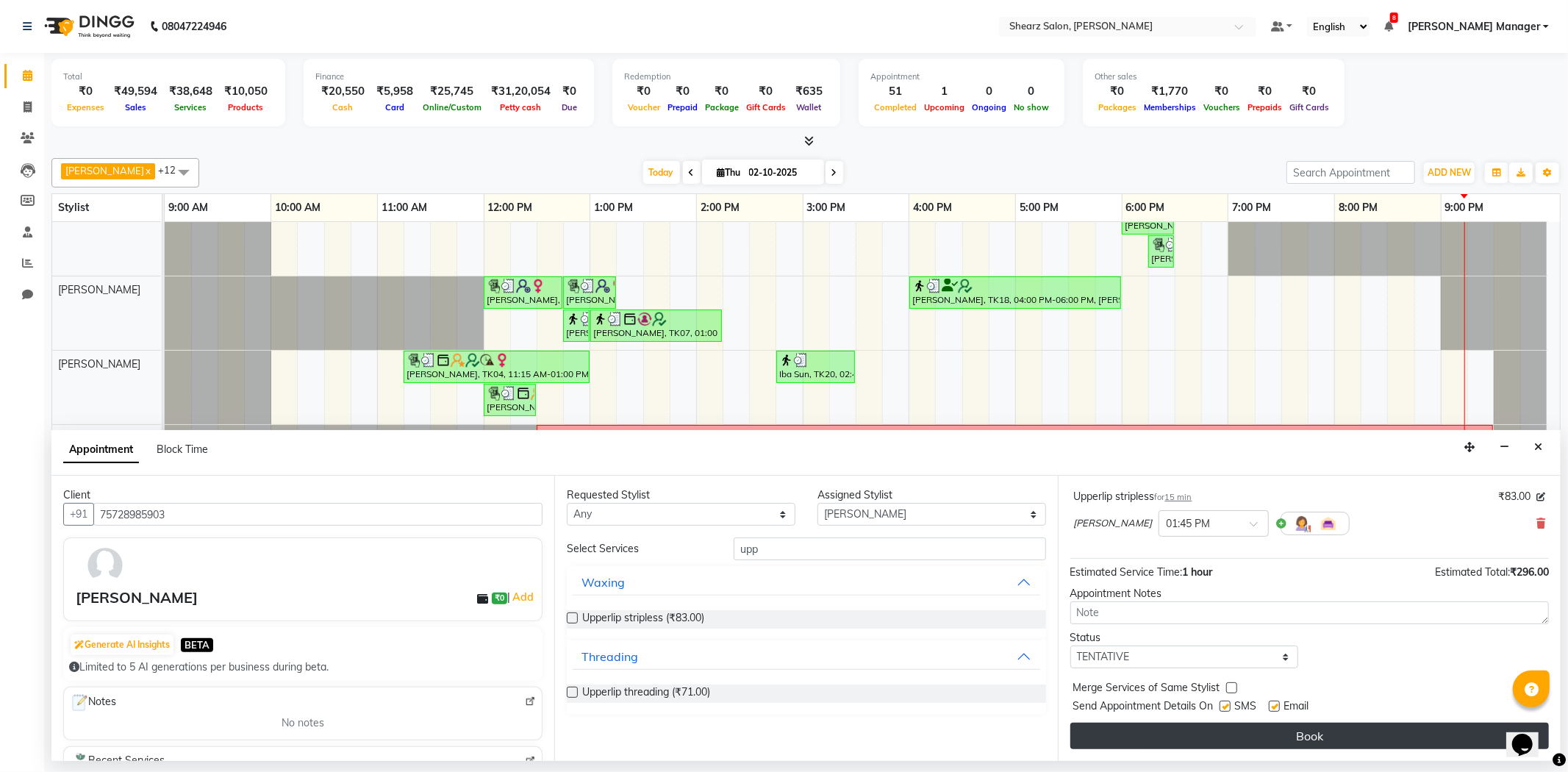
click at [1269, 737] on button "Book" at bounding box center [1310, 736] width 479 height 26
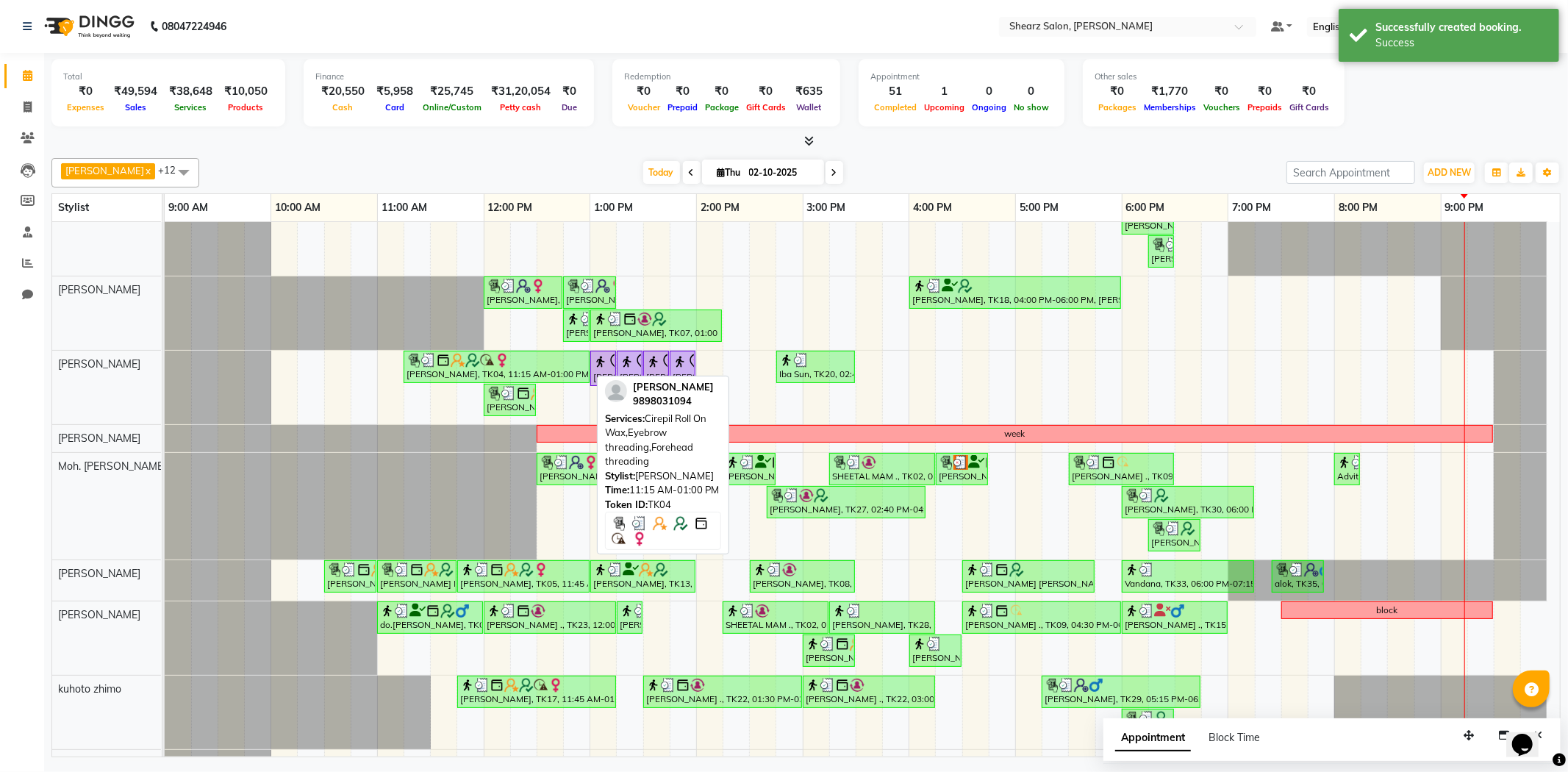
click at [586, 368] on div "[PERSON_NAME], TK04, 11:15 AM-01:00 PM, Cirepil Roll On Wax,Eyebrow threading,F…" at bounding box center [497, 366] width 183 height 28
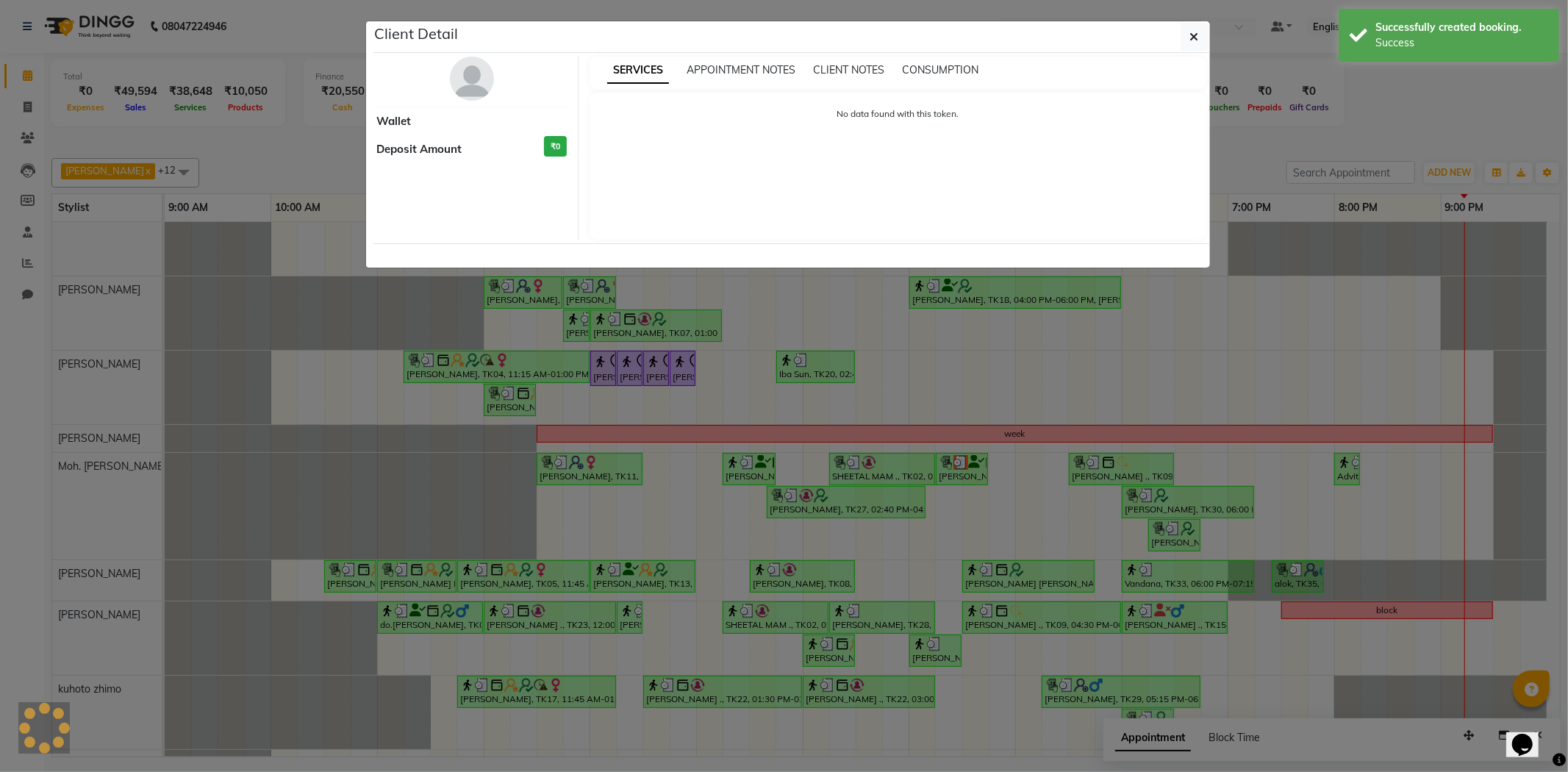
select select "3"
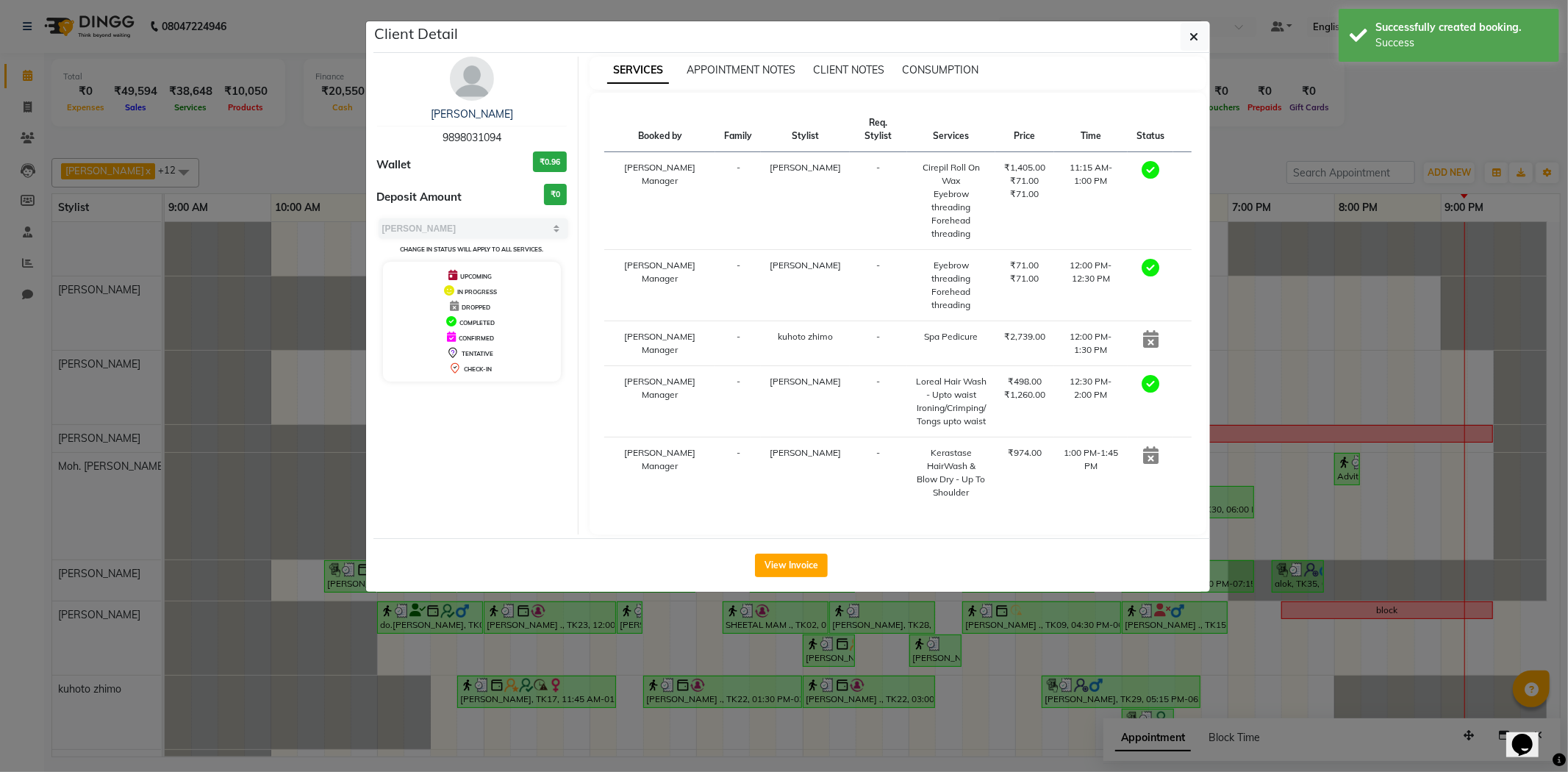
click at [759, 652] on ngb-modal-window "Client Detail Aajal Nalavati 9898031094 Wallet ₹0.96 Deposit Amount ₹0 Select M…" at bounding box center [784, 386] width 1568 height 772
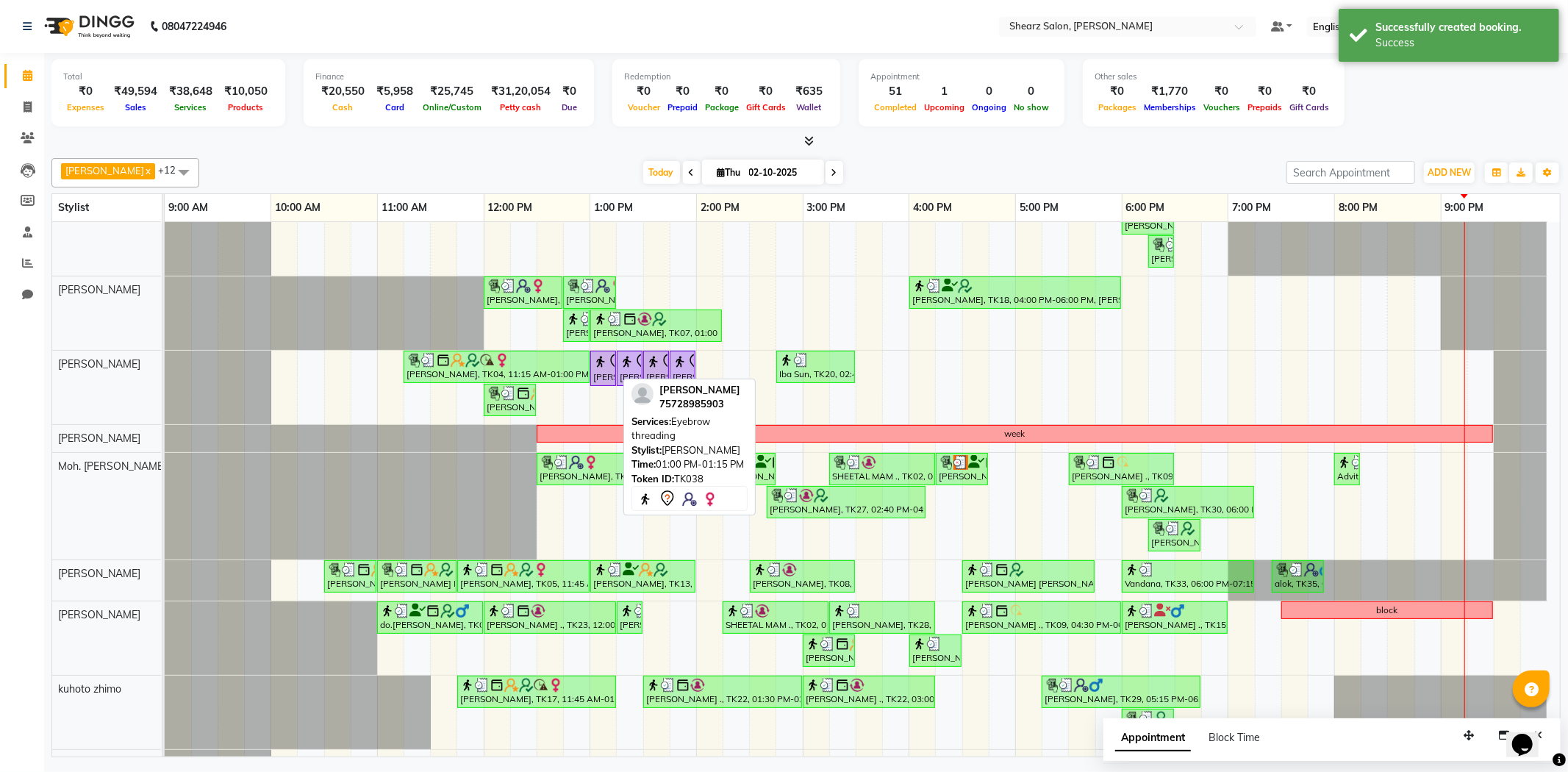
click at [608, 378] on div "[PERSON_NAME], TK38, 01:00 PM-01:15 PM, Eyebrow threading" at bounding box center [603, 368] width 23 height 31
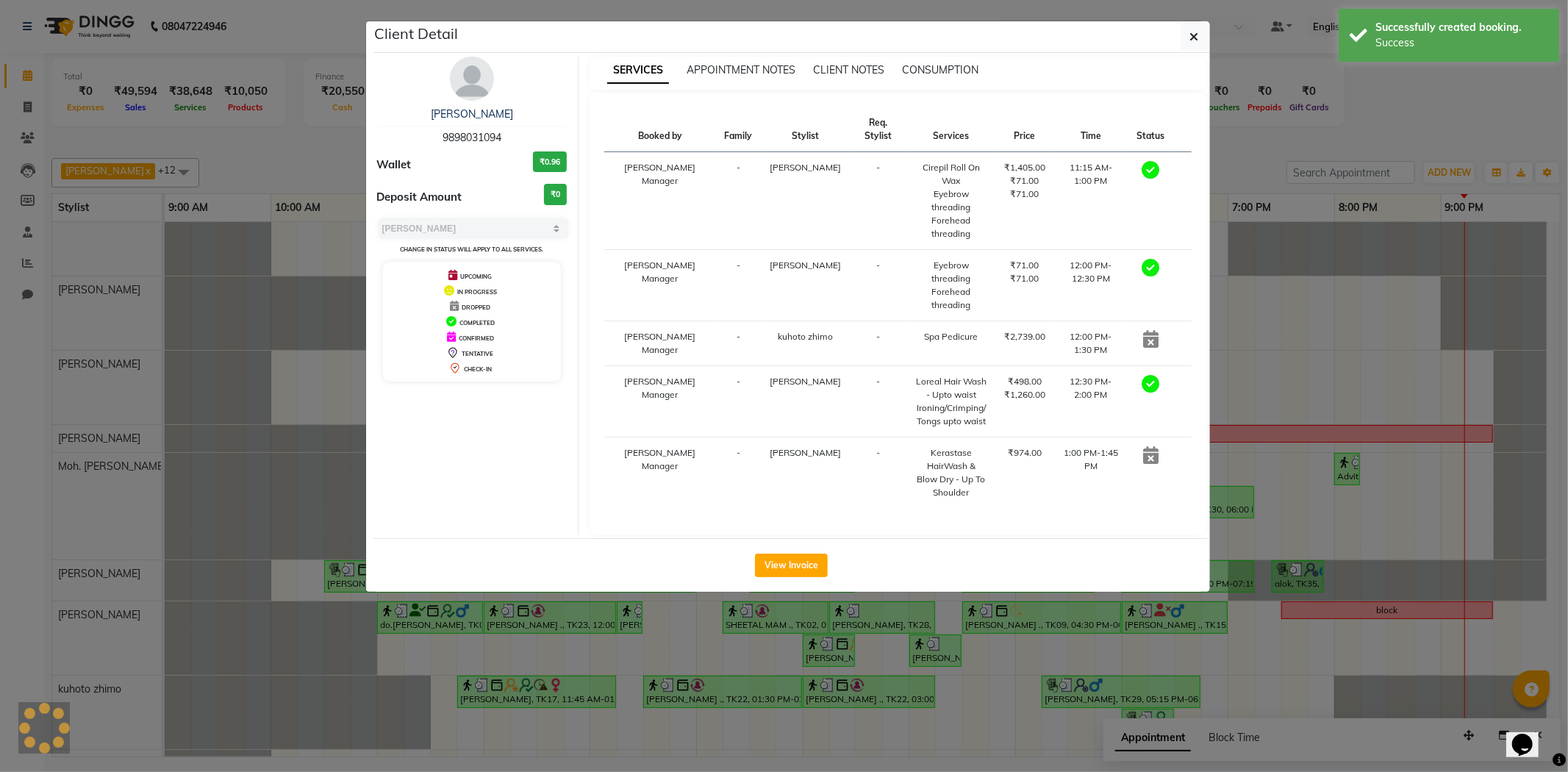
select select "7"
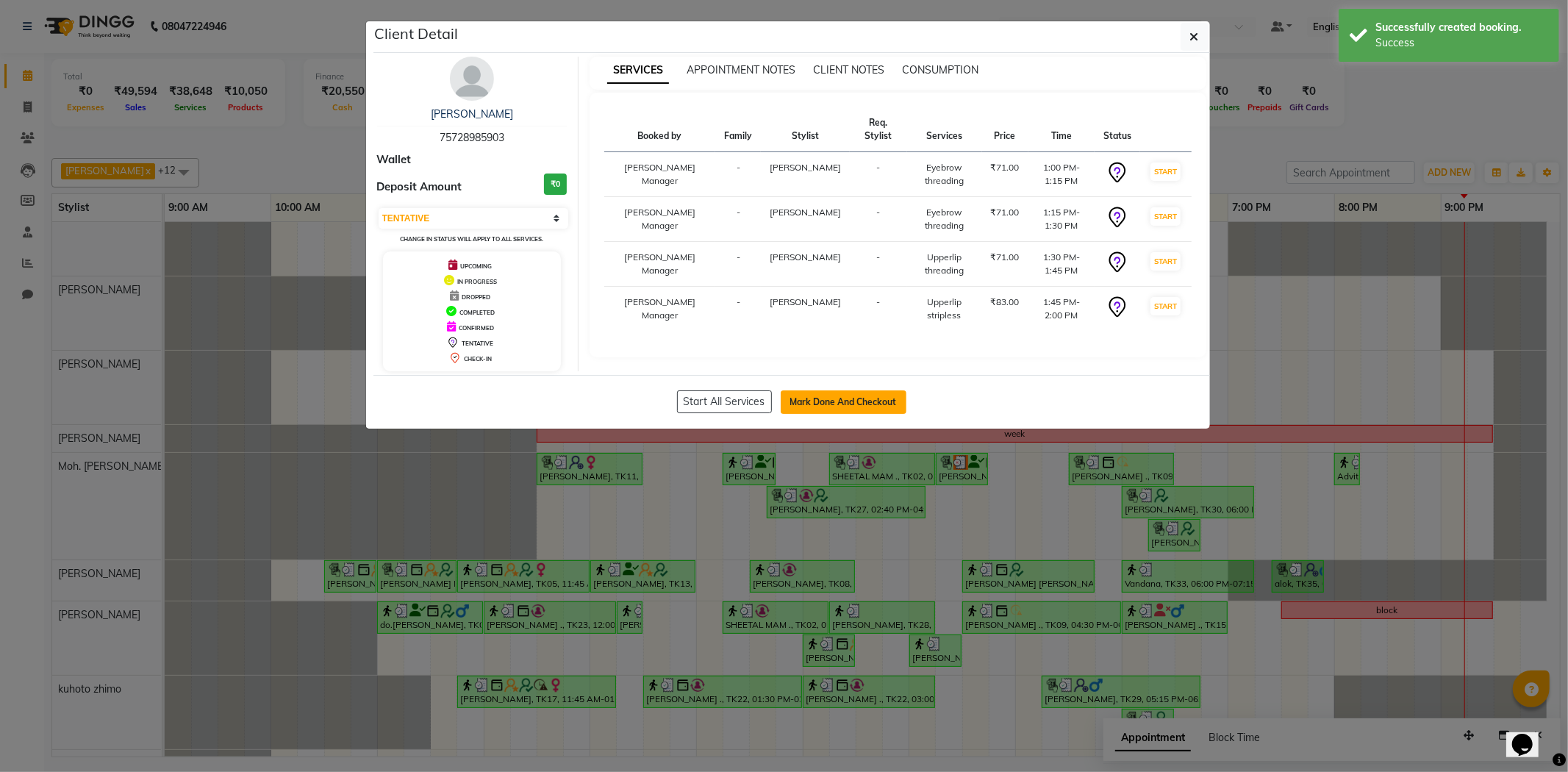
click at [848, 398] on button "Mark Done And Checkout" at bounding box center [844, 402] width 126 height 23
select select "service"
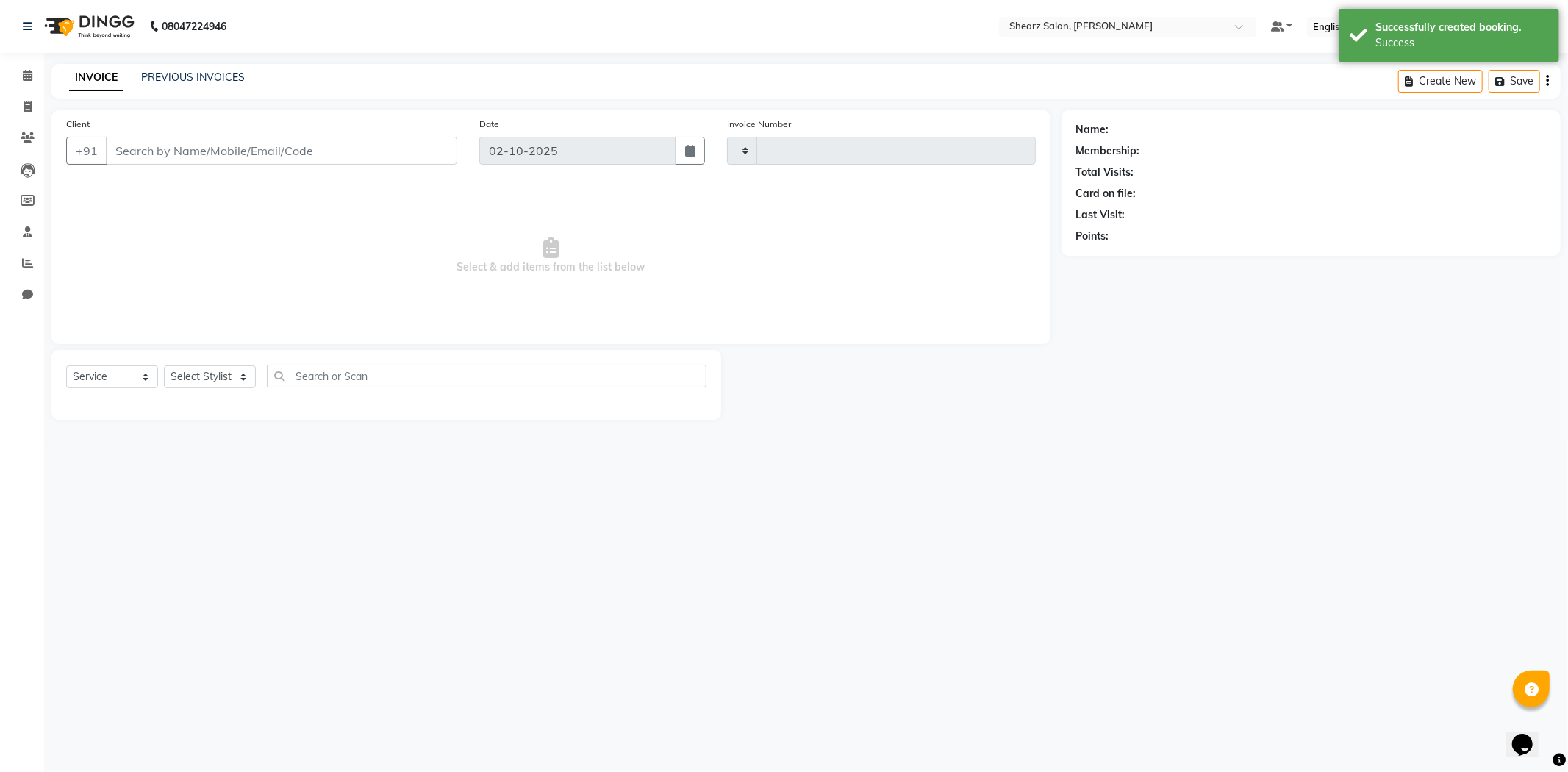
type input "6071"
select select "8159"
type input "75728985903"
select select "92333"
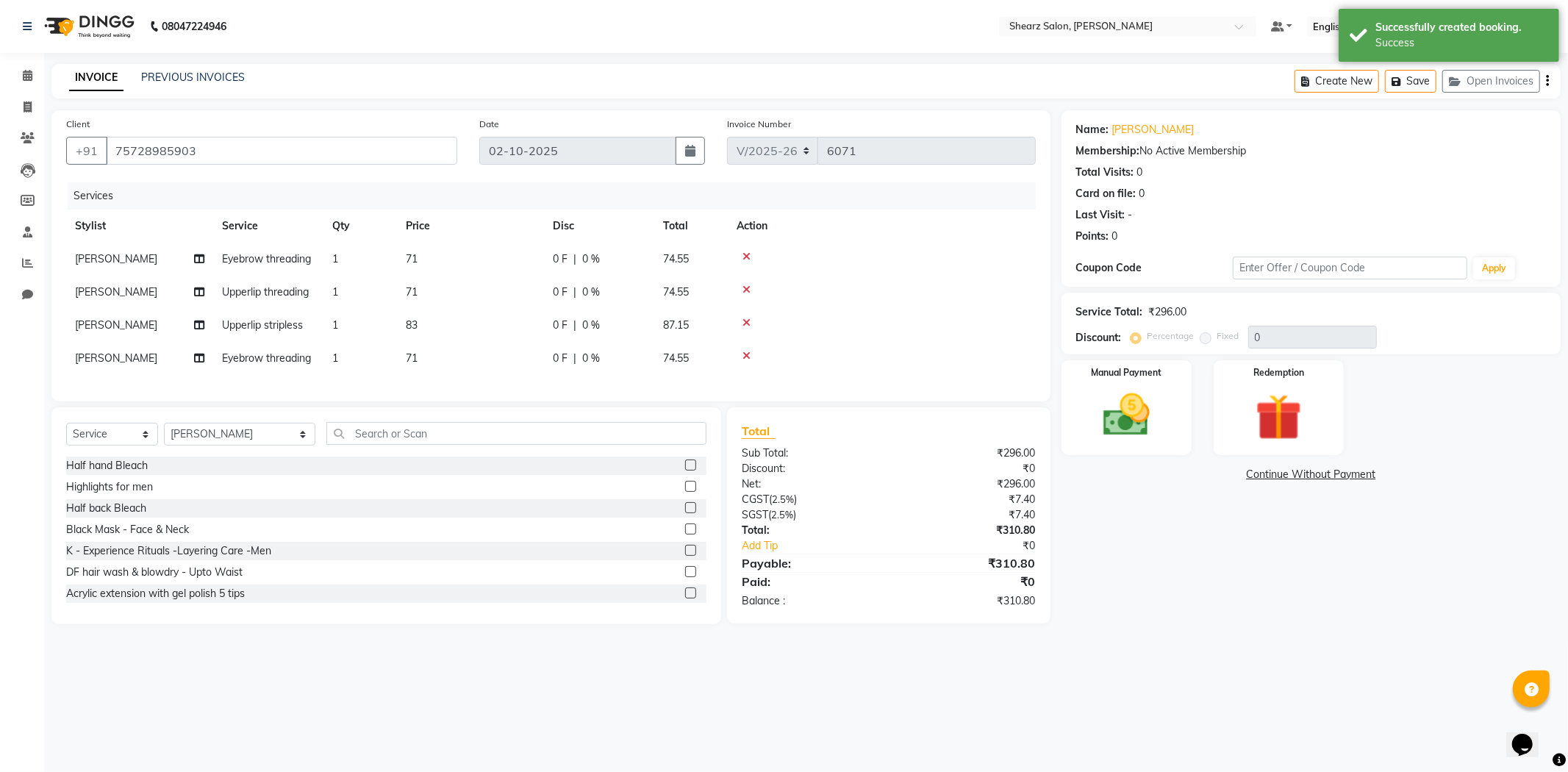
click at [745, 255] on icon at bounding box center [747, 256] width 8 height 10
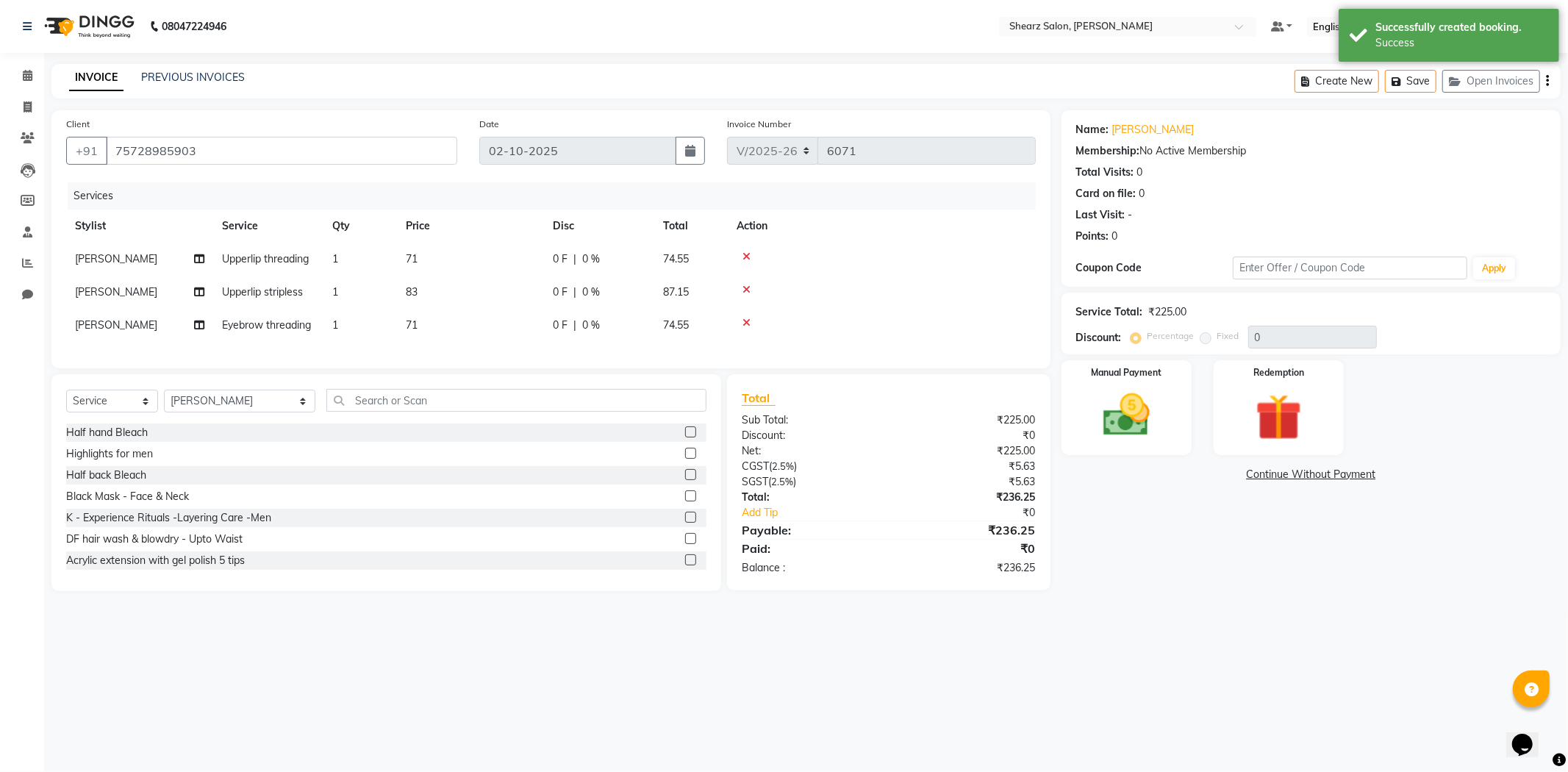
click at [745, 255] on icon at bounding box center [747, 256] width 8 height 10
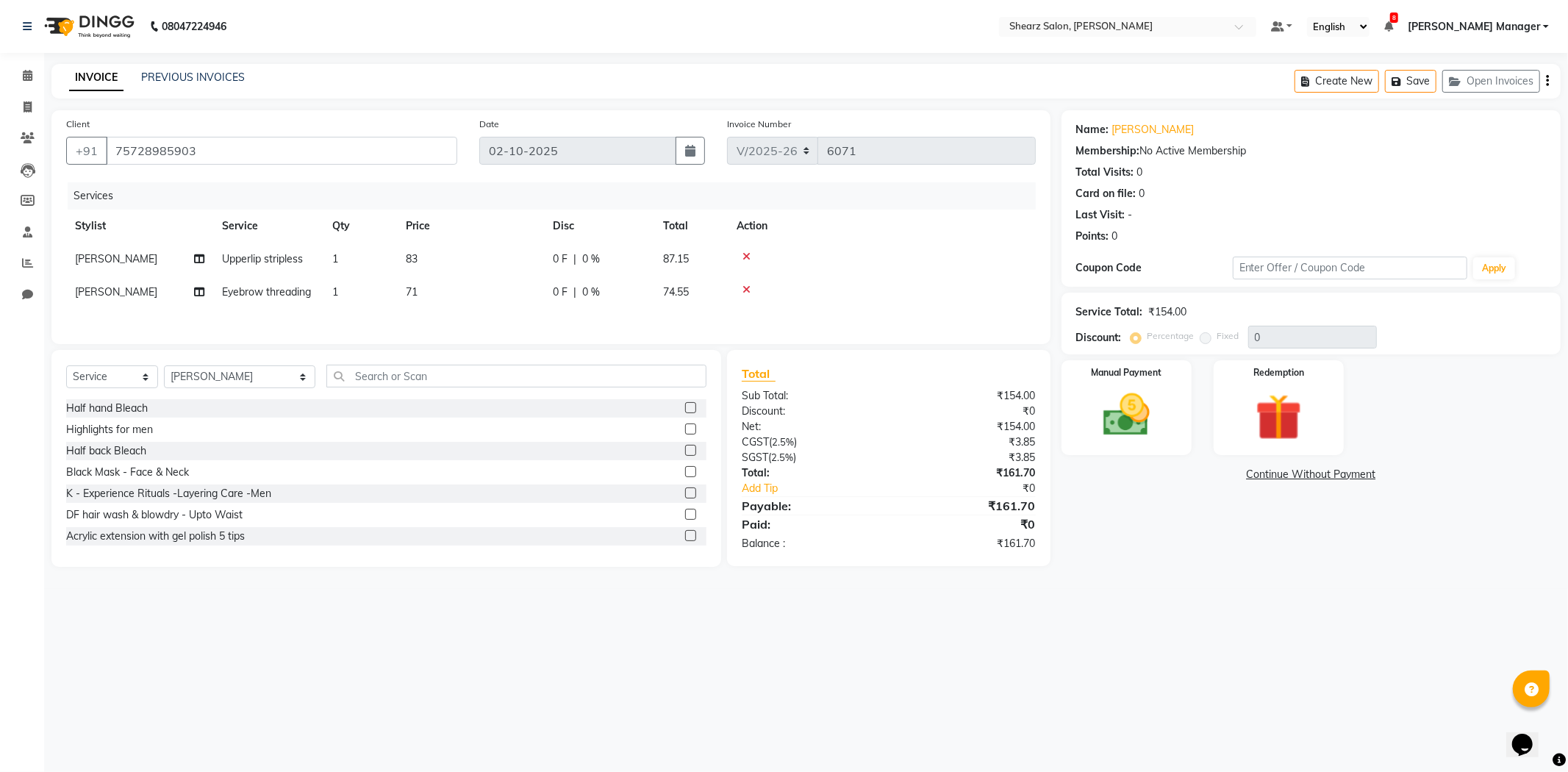
click at [748, 295] on icon at bounding box center [747, 290] width 8 height 10
click at [1180, 422] on div "Manual Payment" at bounding box center [1126, 407] width 135 height 98
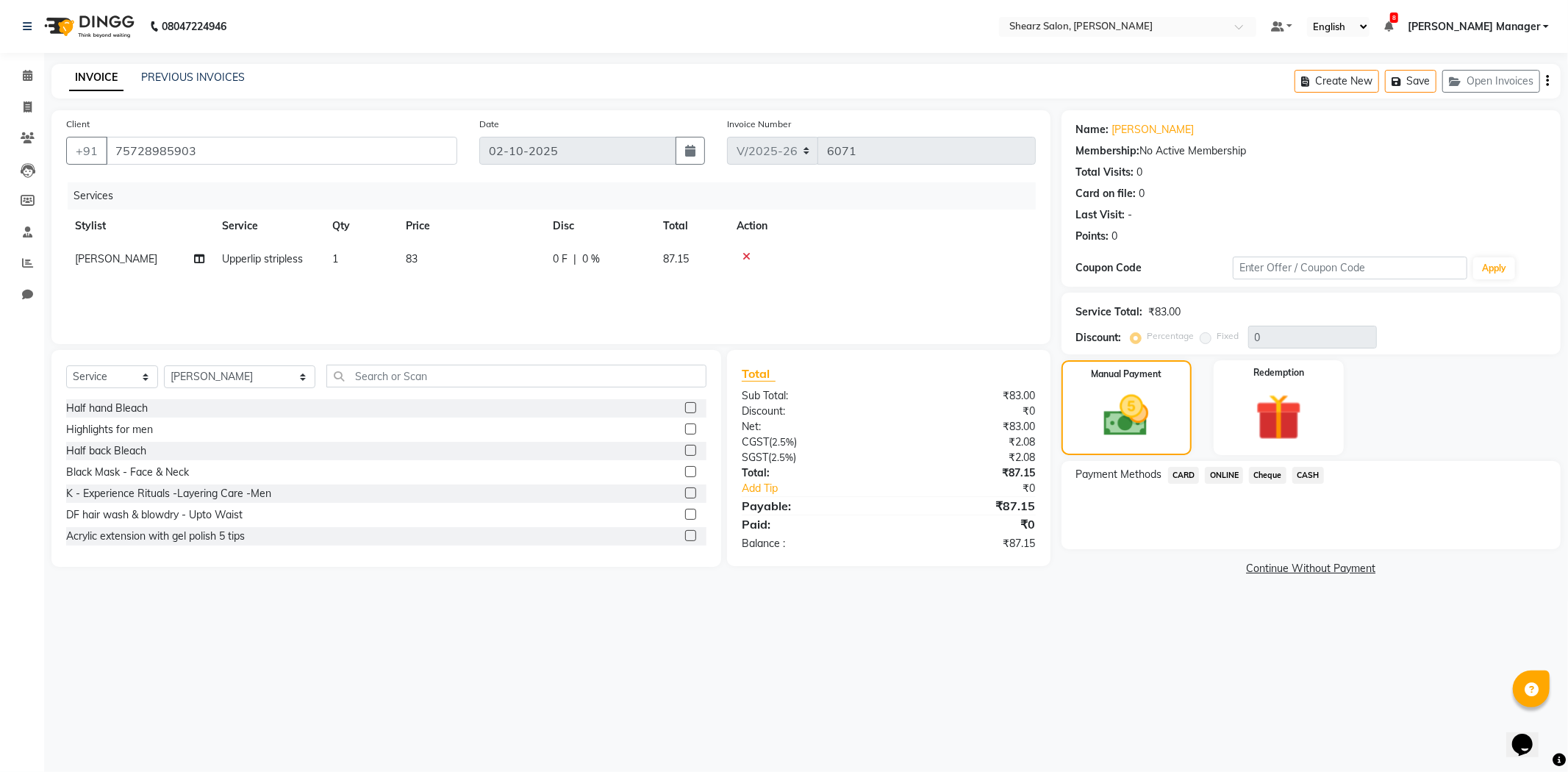
click at [1304, 477] on span "CASH" at bounding box center [1308, 475] width 32 height 17
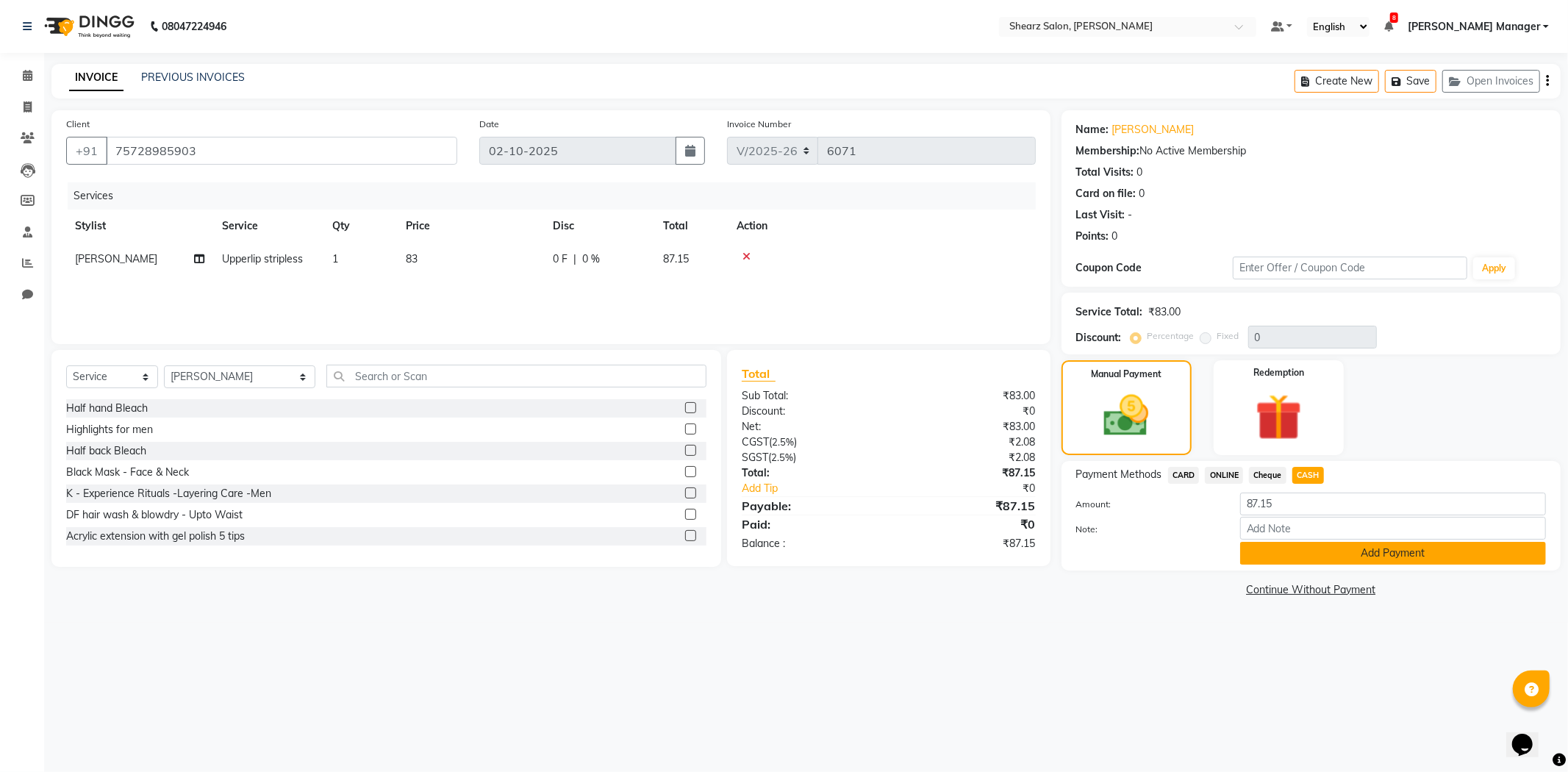
click at [1343, 554] on button "Add Payment" at bounding box center [1393, 554] width 306 height 23
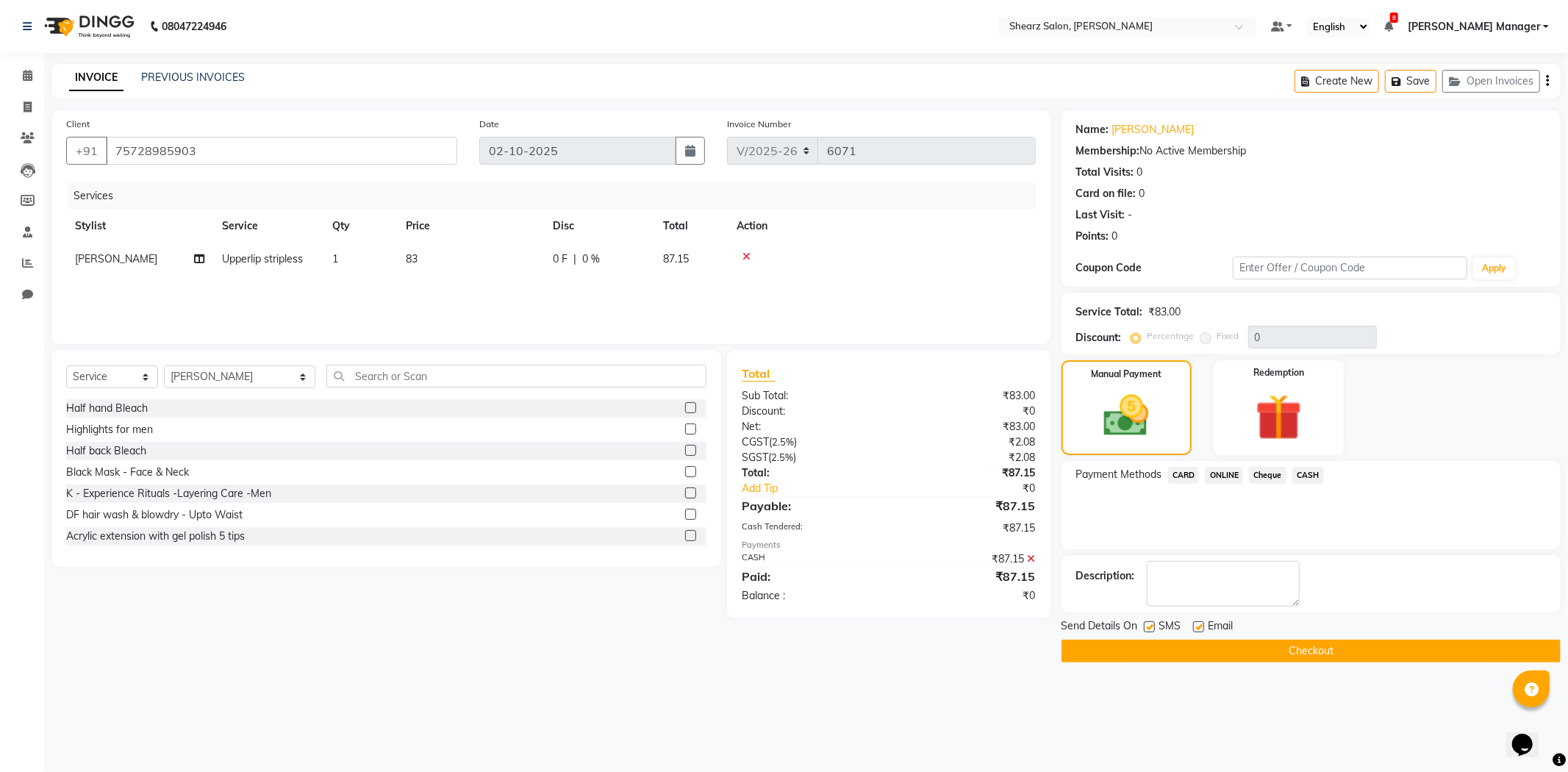
click at [1303, 643] on button "Checkout" at bounding box center [1311, 651] width 499 height 23
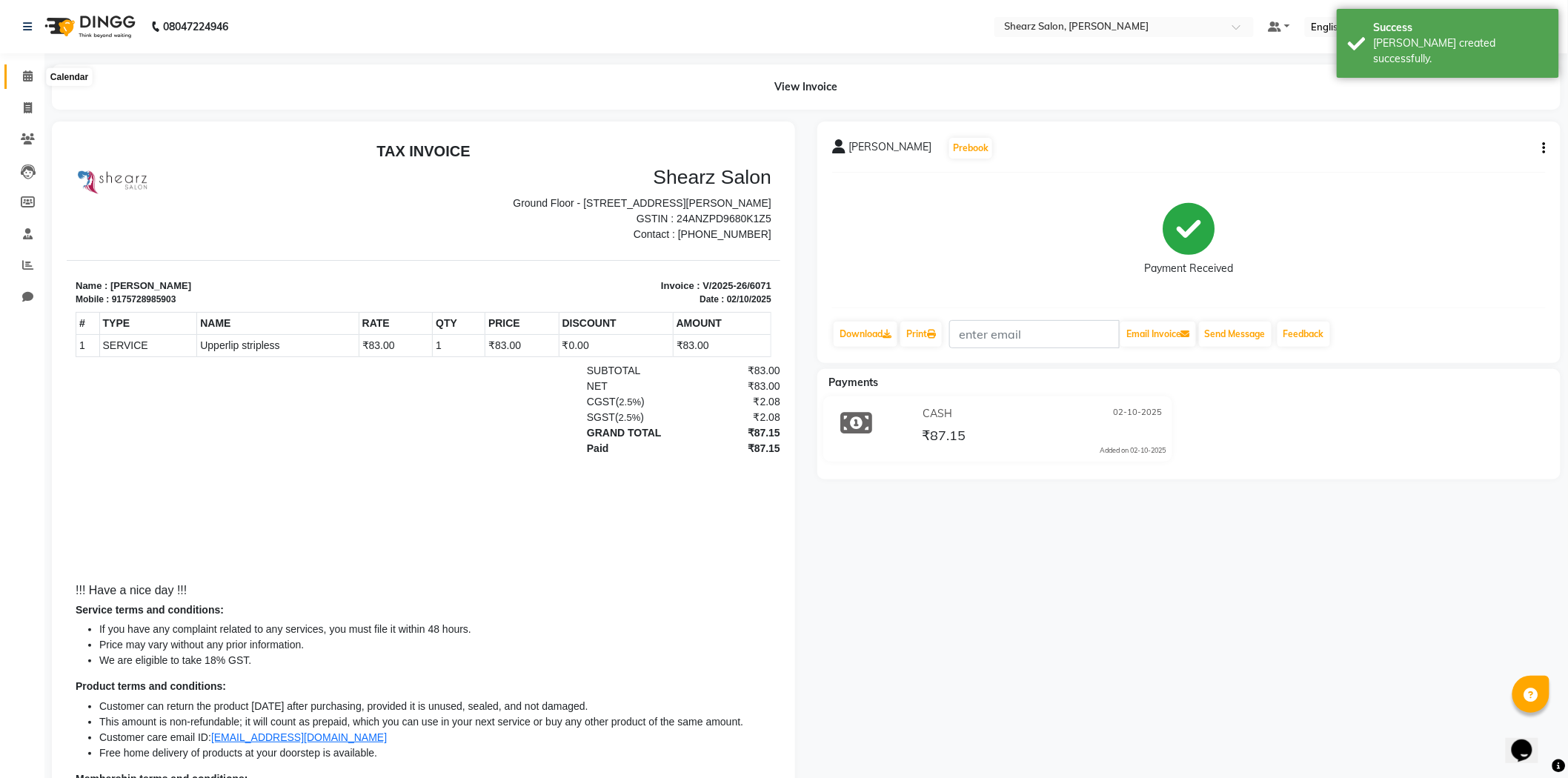
click at [37, 73] on span at bounding box center [27, 77] width 26 height 17
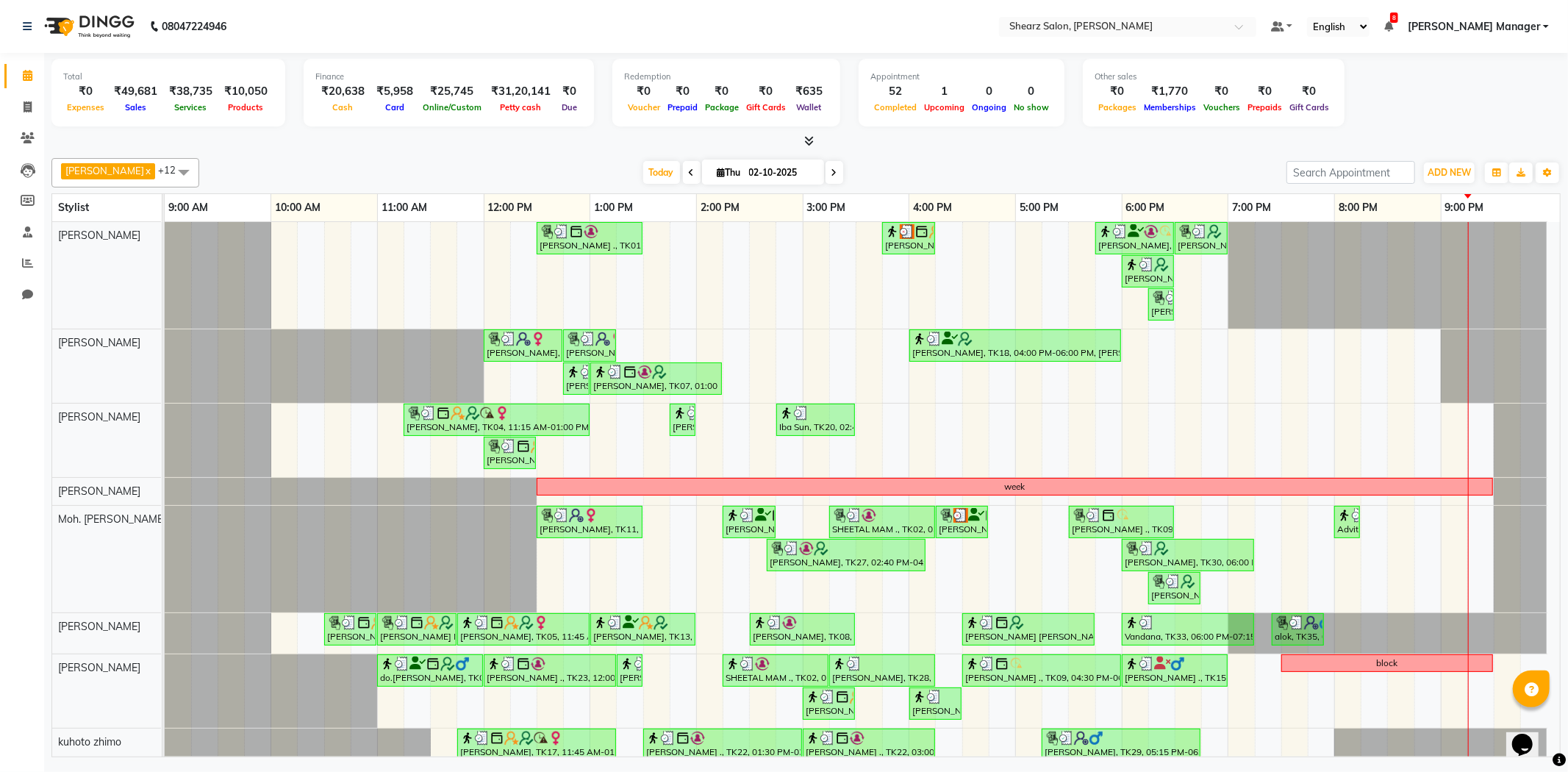
scroll to position [216, 0]
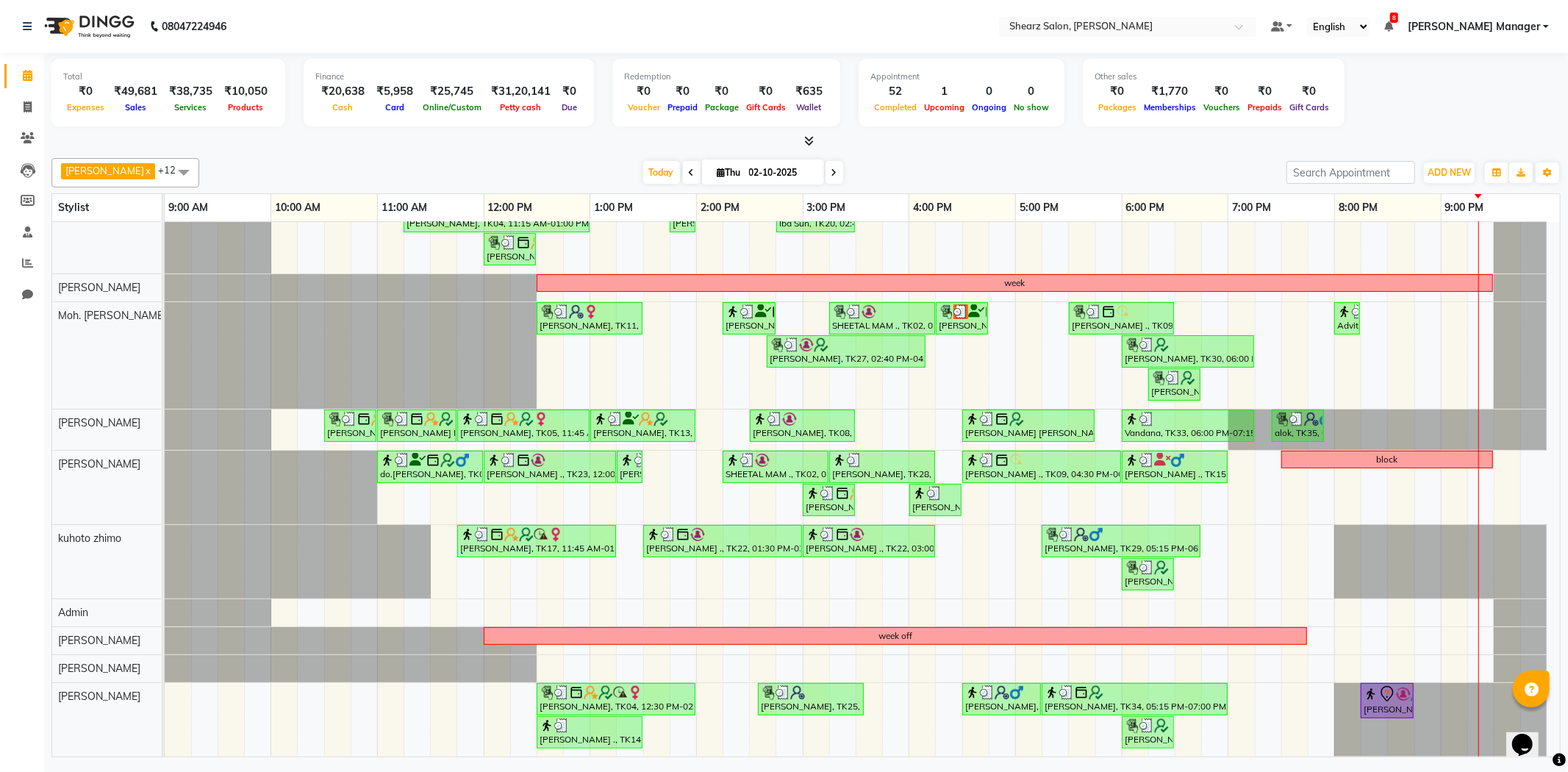
click at [833, 162] on span at bounding box center [835, 172] width 18 height 23
type input "03-10-2025"
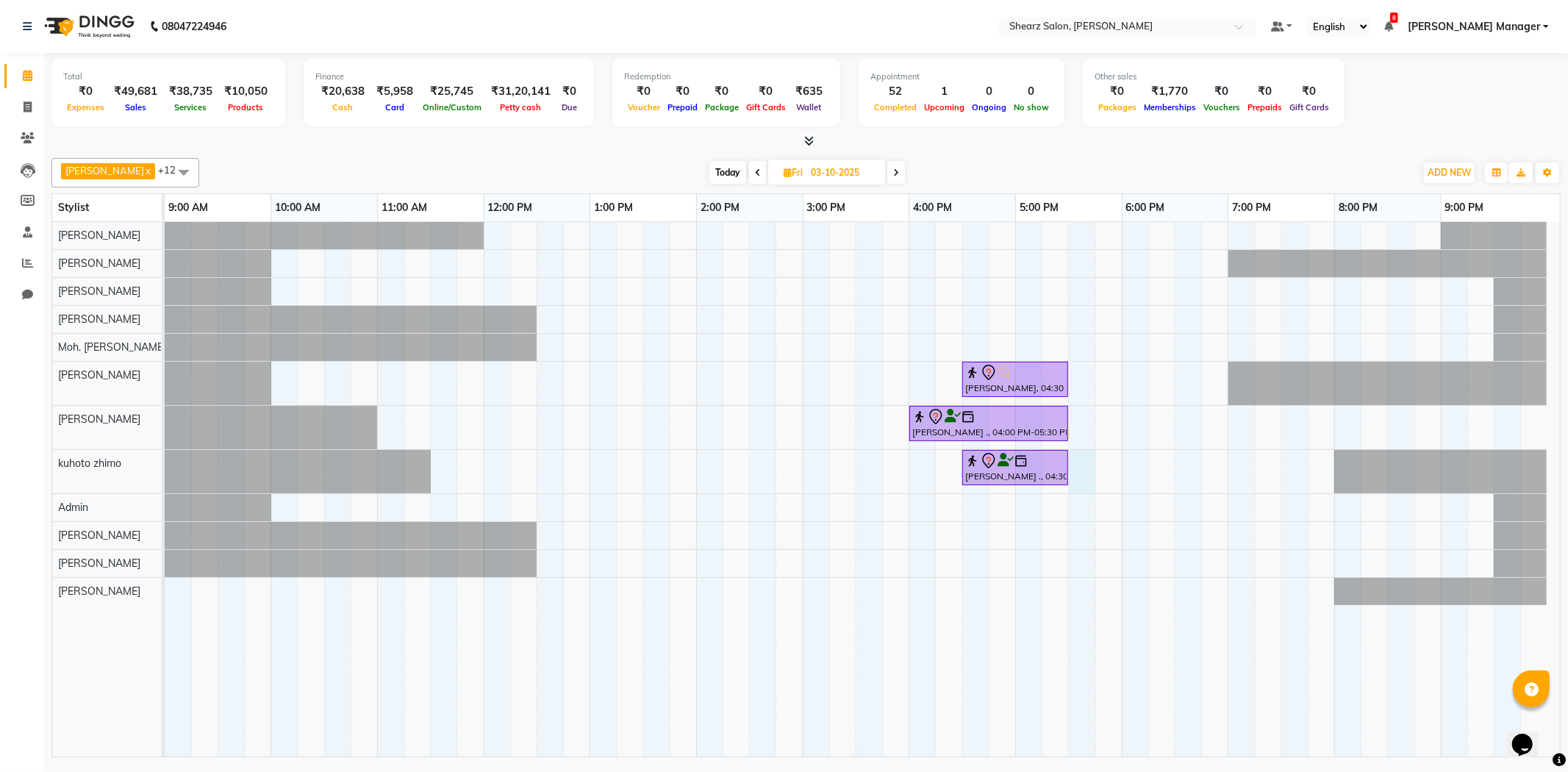
click at [1090, 469] on div "[PERSON_NAME], 04:30 PM-05:30 PM, Haircut By Master Stylist- [DEMOGRAPHIC_DATA]…" at bounding box center [862, 490] width 1395 height 534
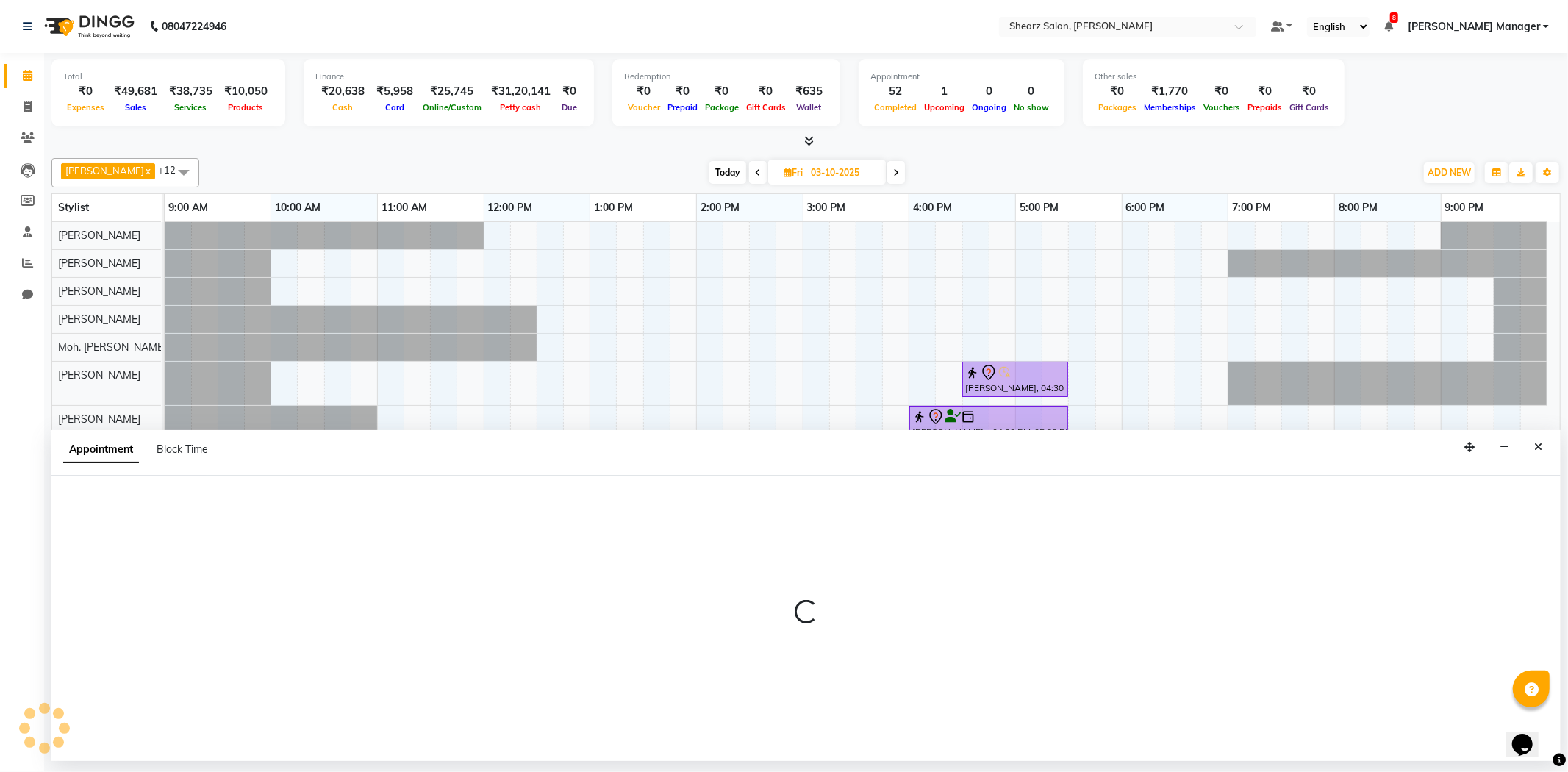
select select "77326"
select select "tentative"
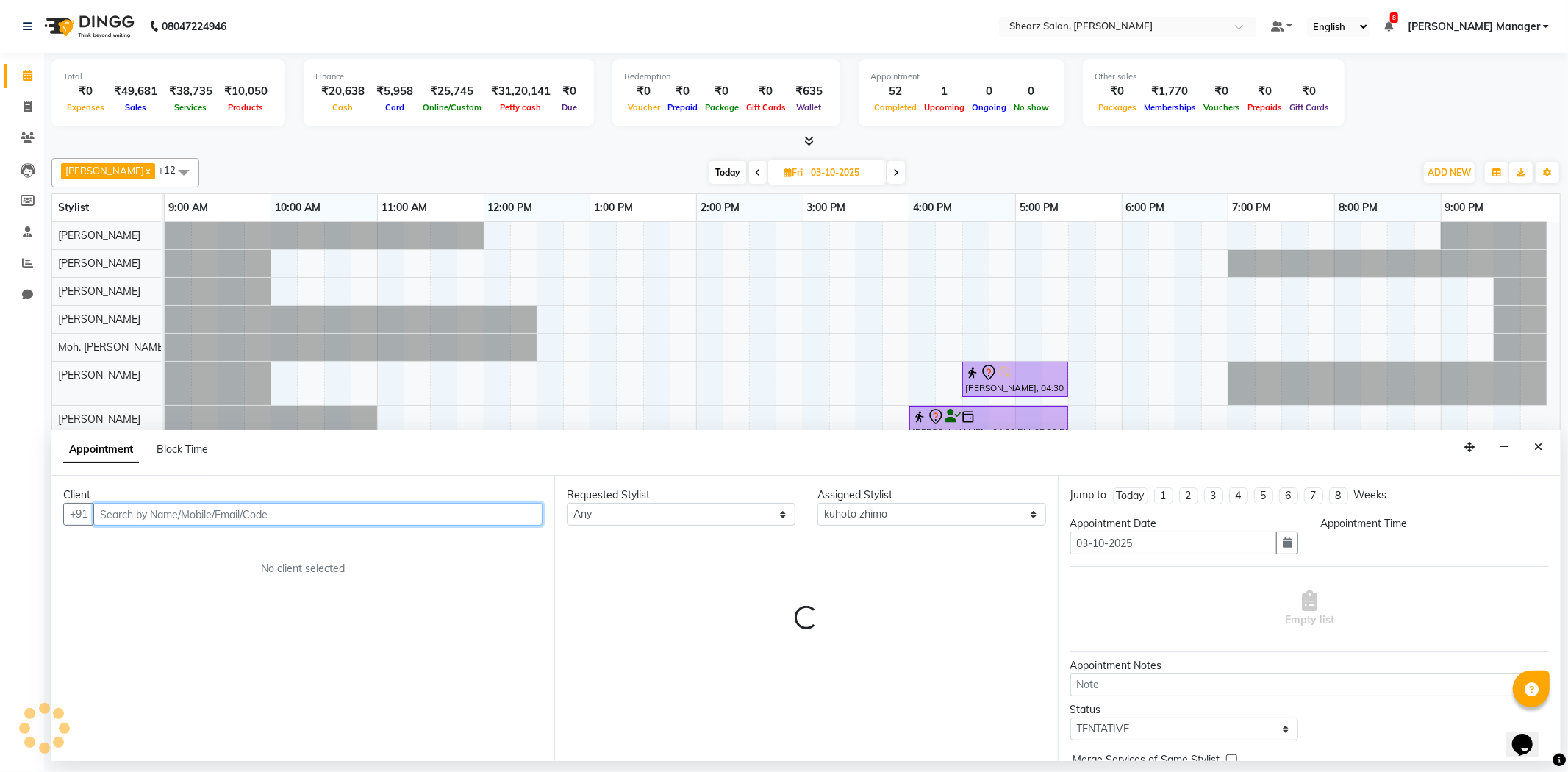
select select "1050"
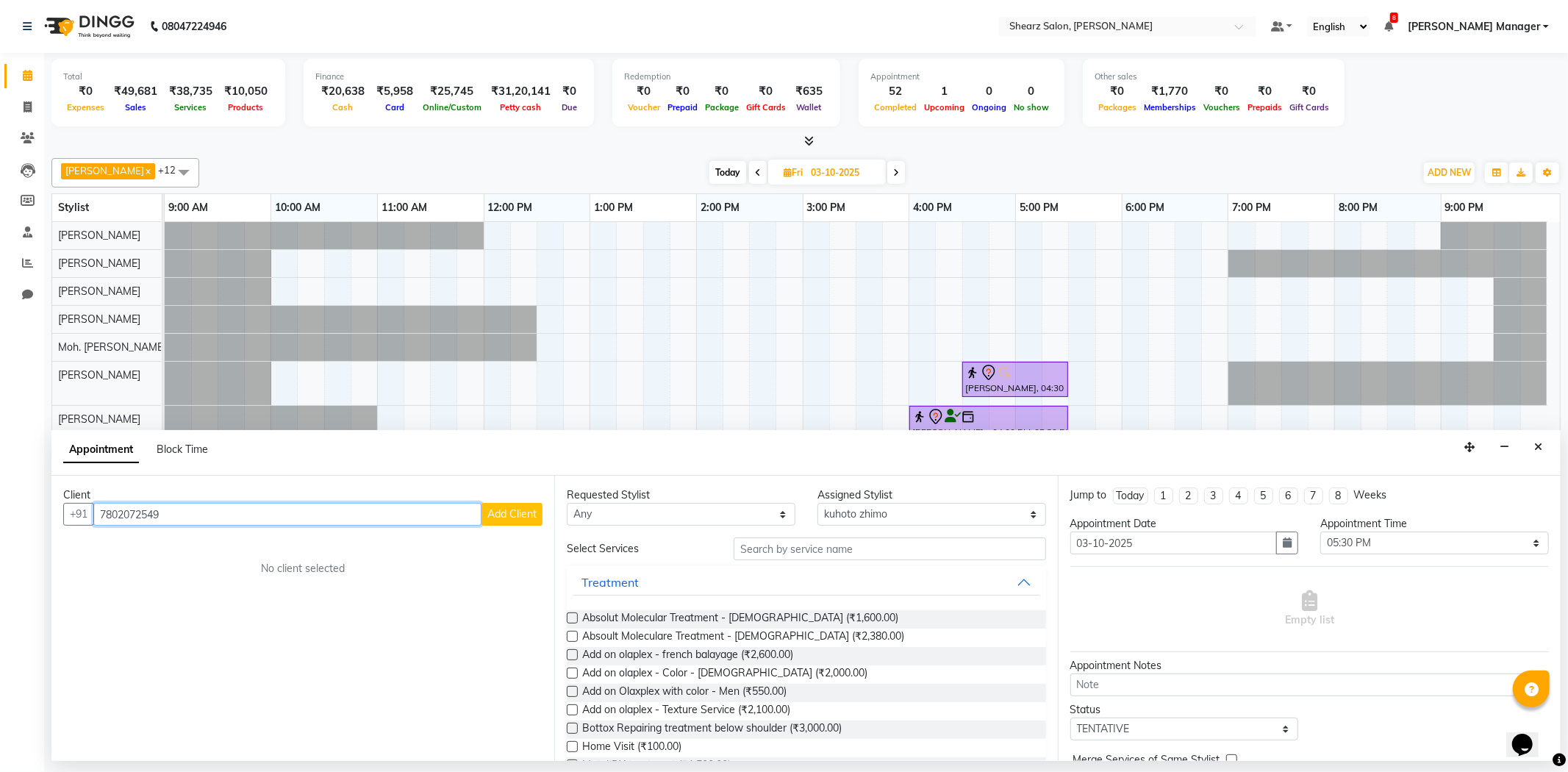
type input "7802072549"
click at [489, 517] on span "Add Client" at bounding box center [513, 514] width 50 height 14
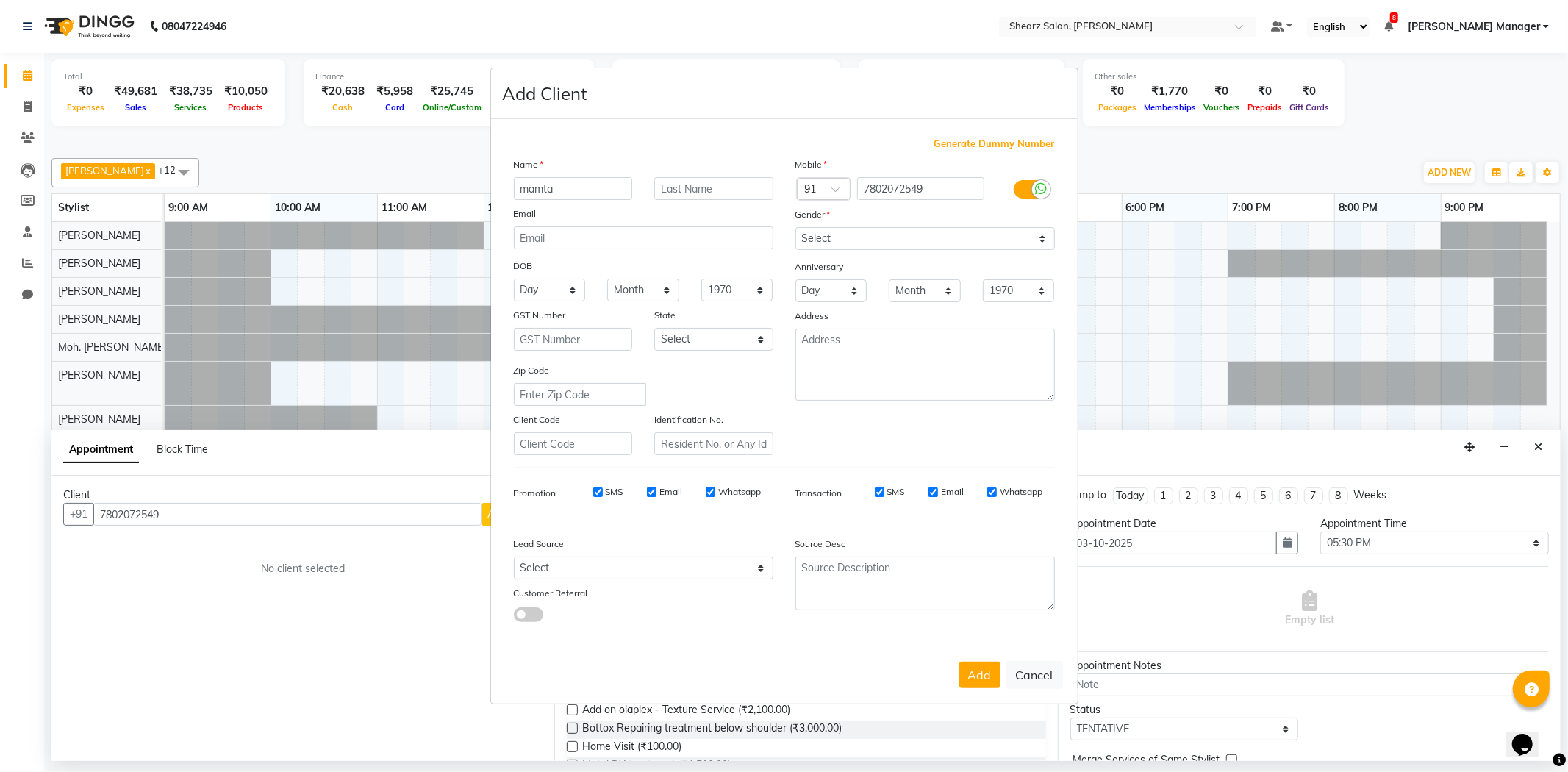
type input "mamta"
click at [907, 241] on select "Select [DEMOGRAPHIC_DATA] [DEMOGRAPHIC_DATA] Other Prefer Not To Say" at bounding box center [925, 238] width 260 height 23
select select "[DEMOGRAPHIC_DATA]"
click at [796, 227] on select "Select [DEMOGRAPHIC_DATA] [DEMOGRAPHIC_DATA] Other Prefer Not To Say" at bounding box center [925, 238] width 260 height 23
click at [983, 674] on button "Add" at bounding box center [980, 675] width 41 height 26
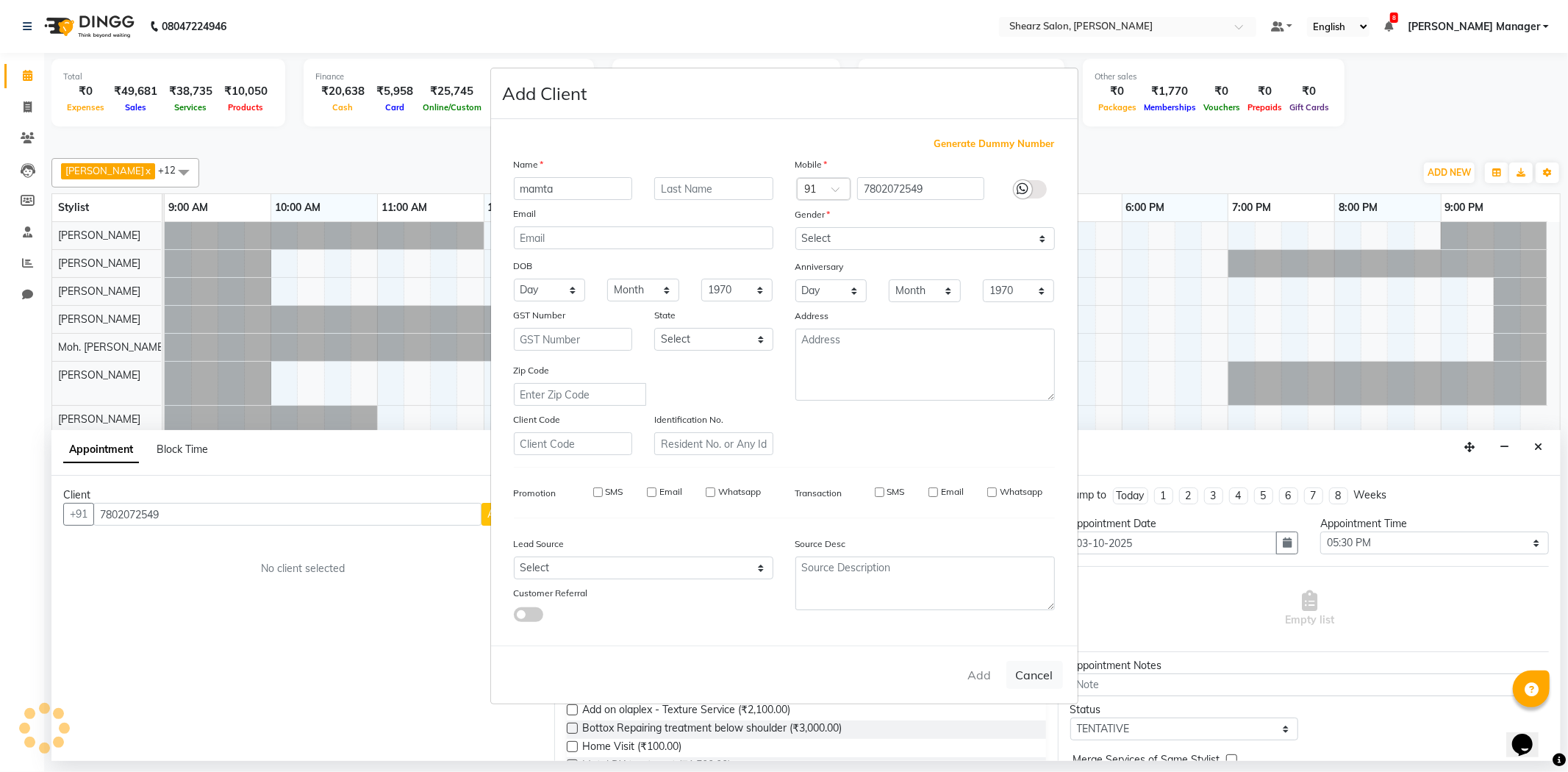
select select
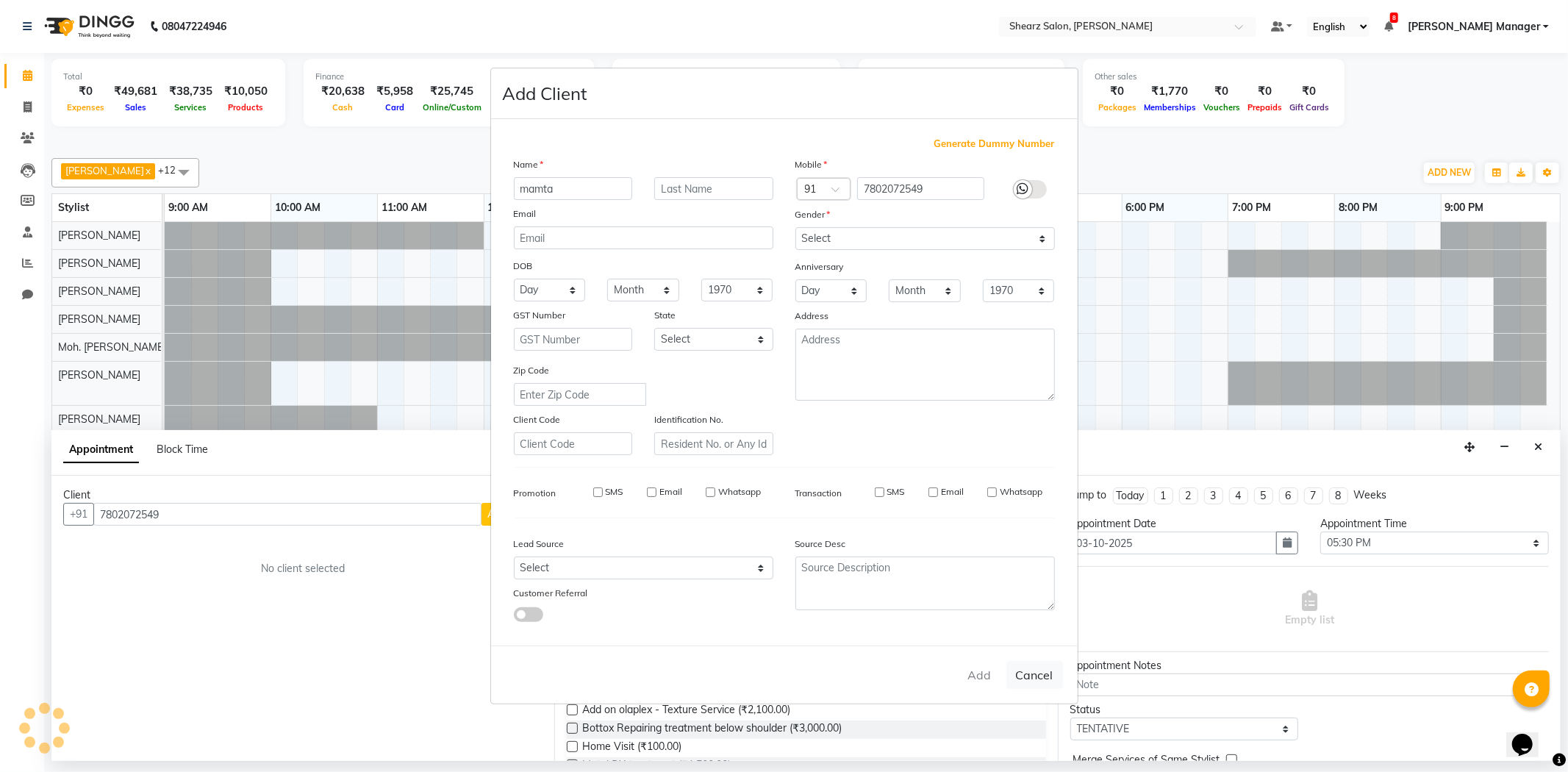
select select
checkbox input "false"
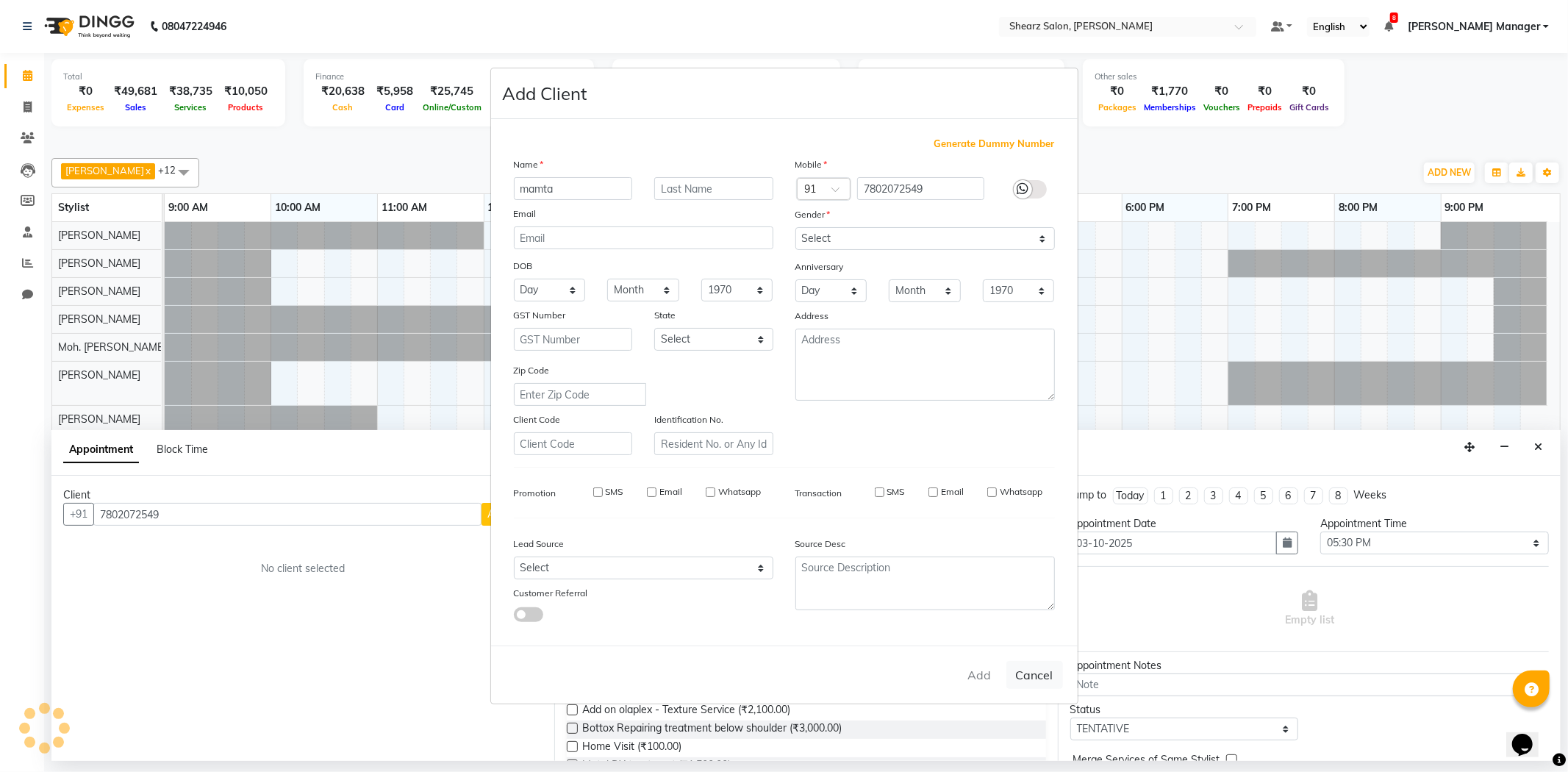
checkbox input "false"
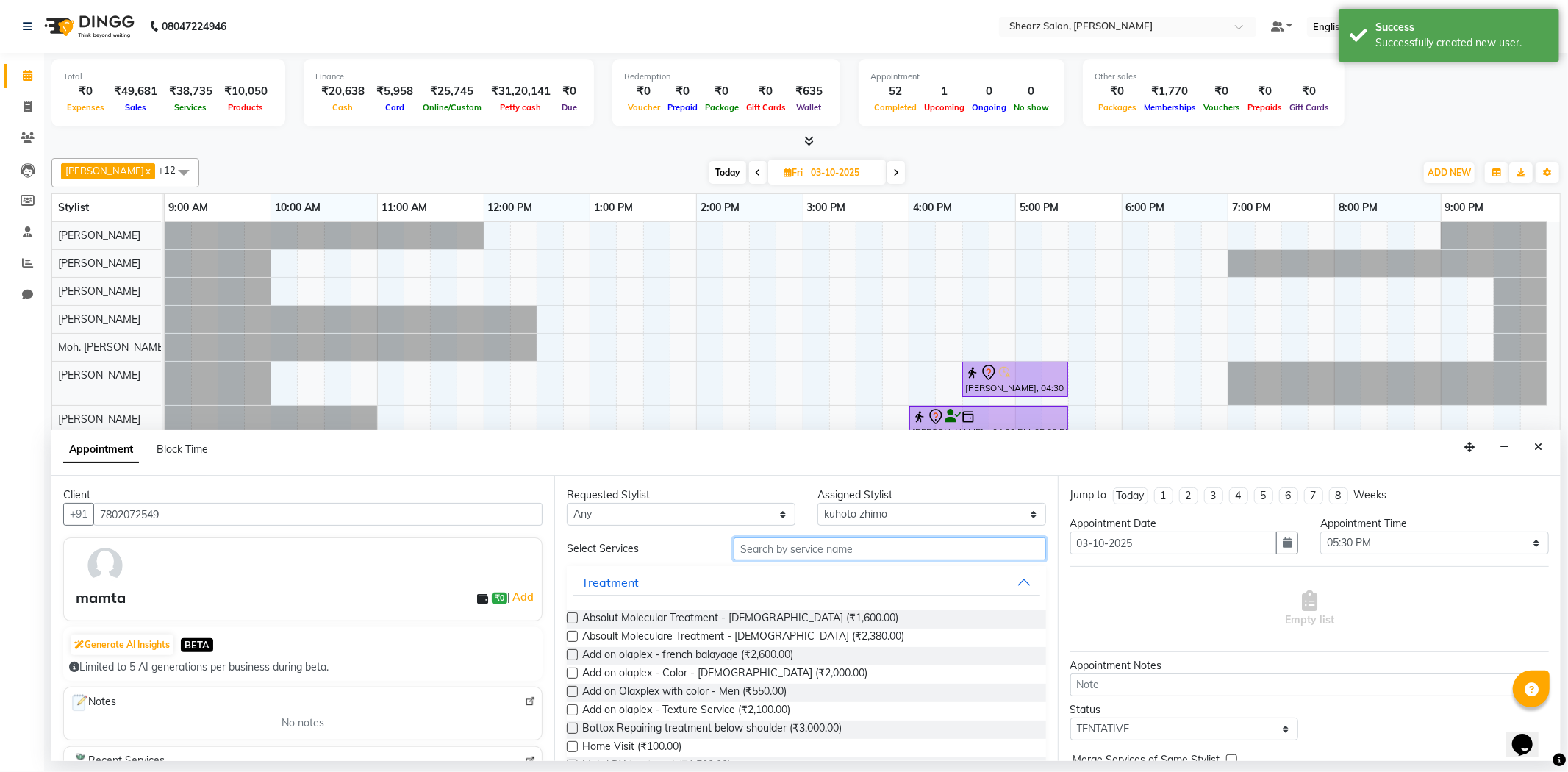
click at [880, 544] on input "text" at bounding box center [890, 549] width 312 height 23
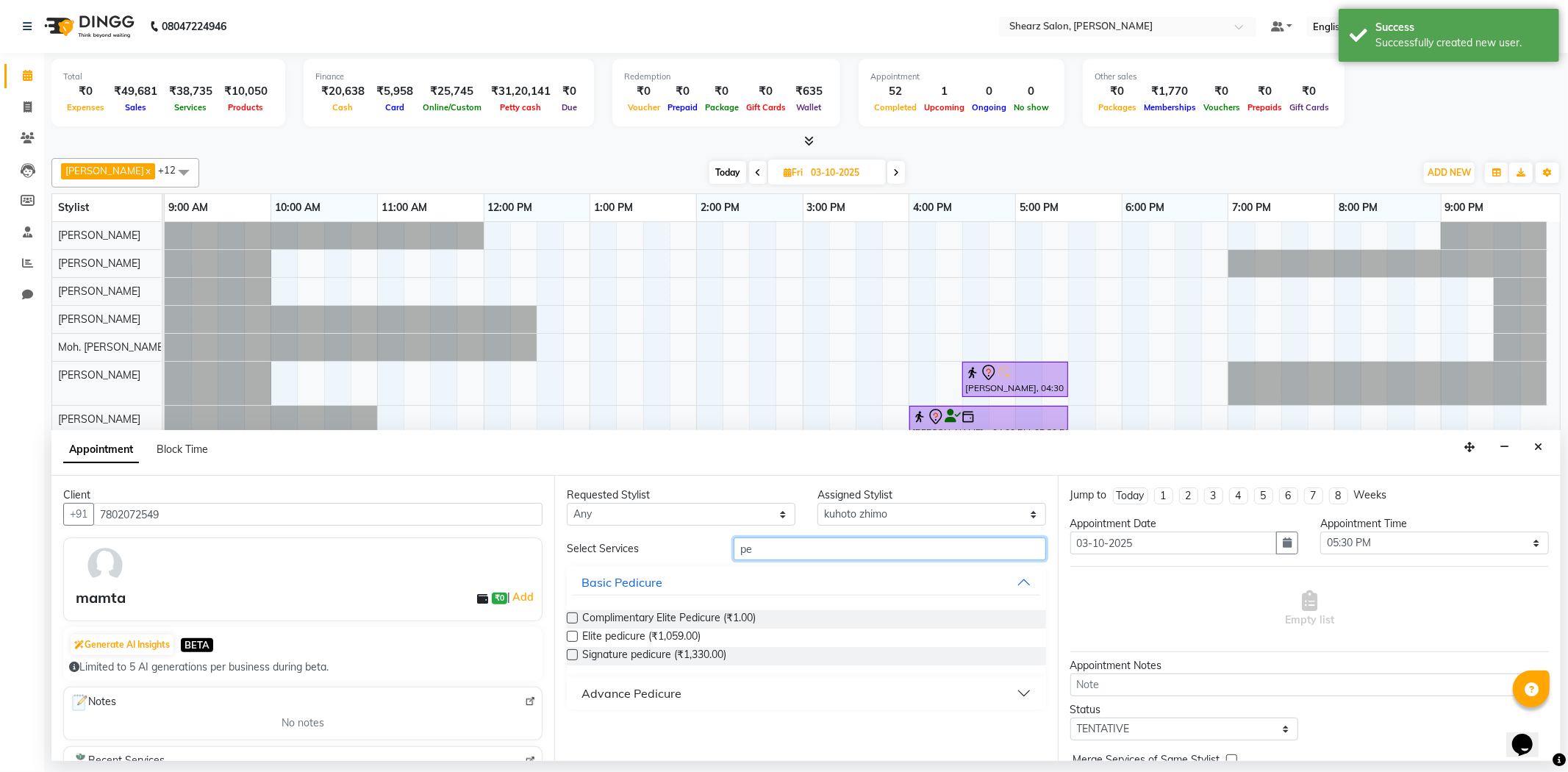
type input "p"
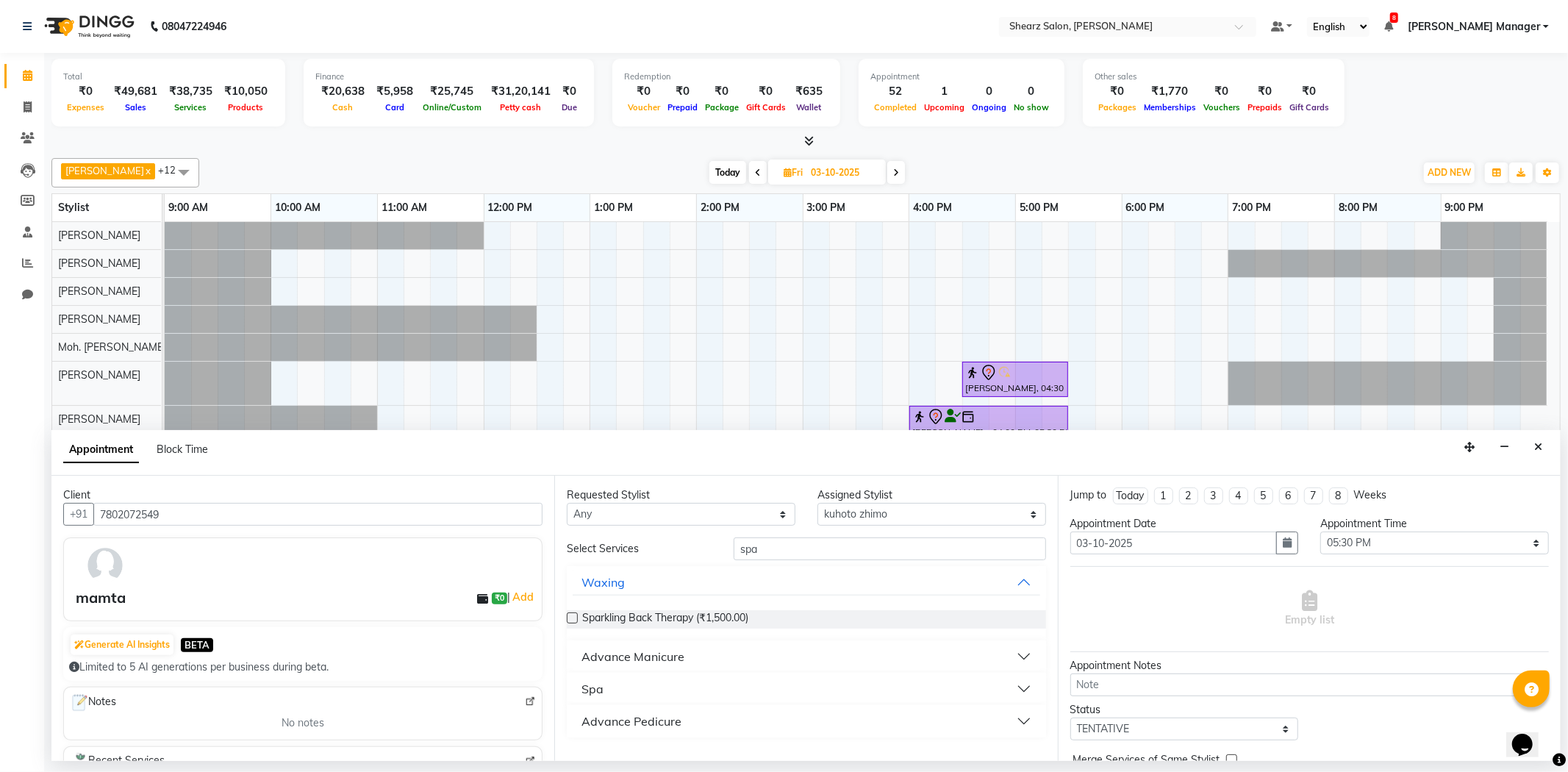
click at [657, 713] on div "Advance Pedicure" at bounding box center [631, 722] width 100 height 18
click at [787, 557] on input "spa" at bounding box center [890, 549] width 312 height 23
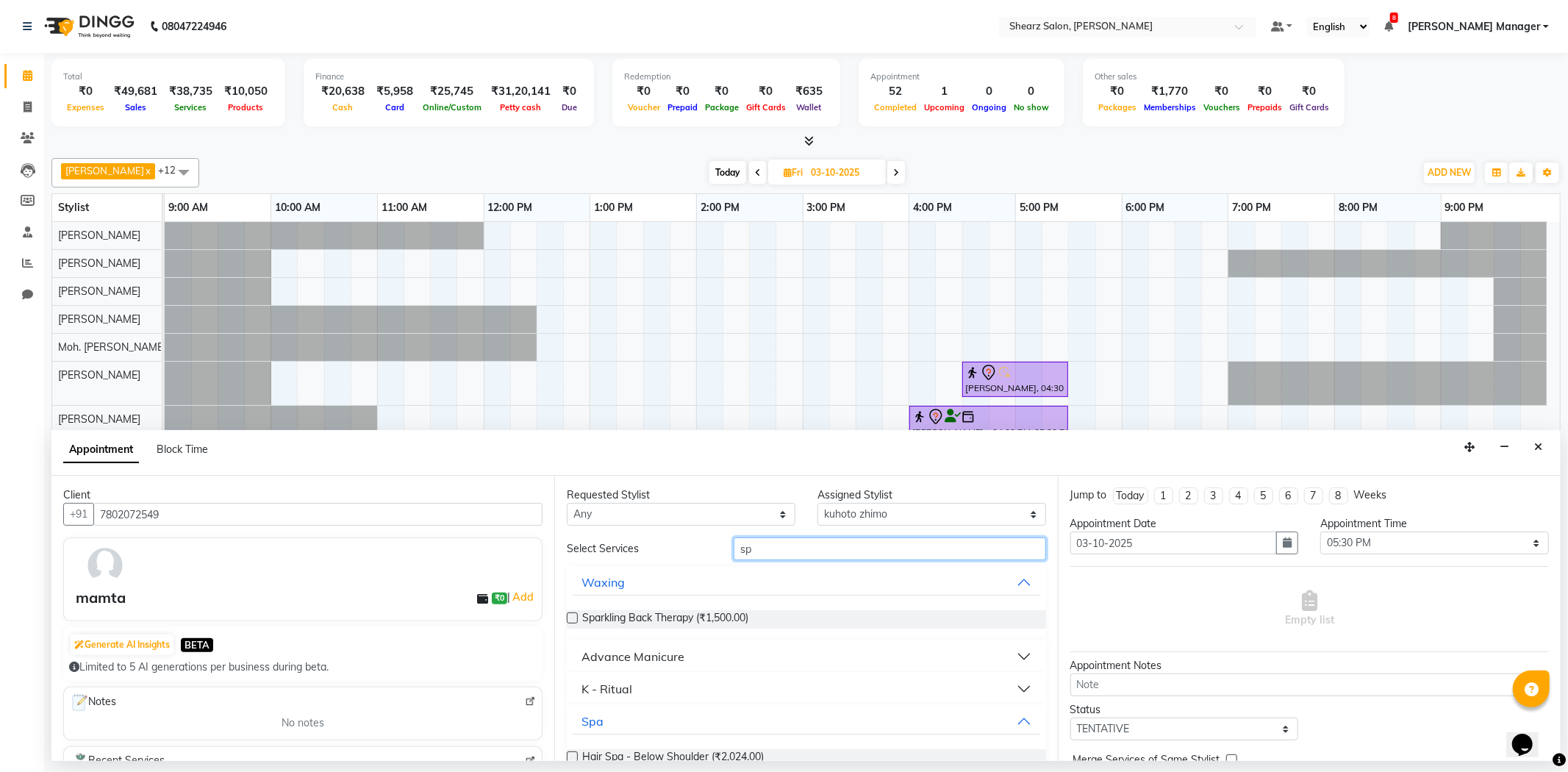
type input "s"
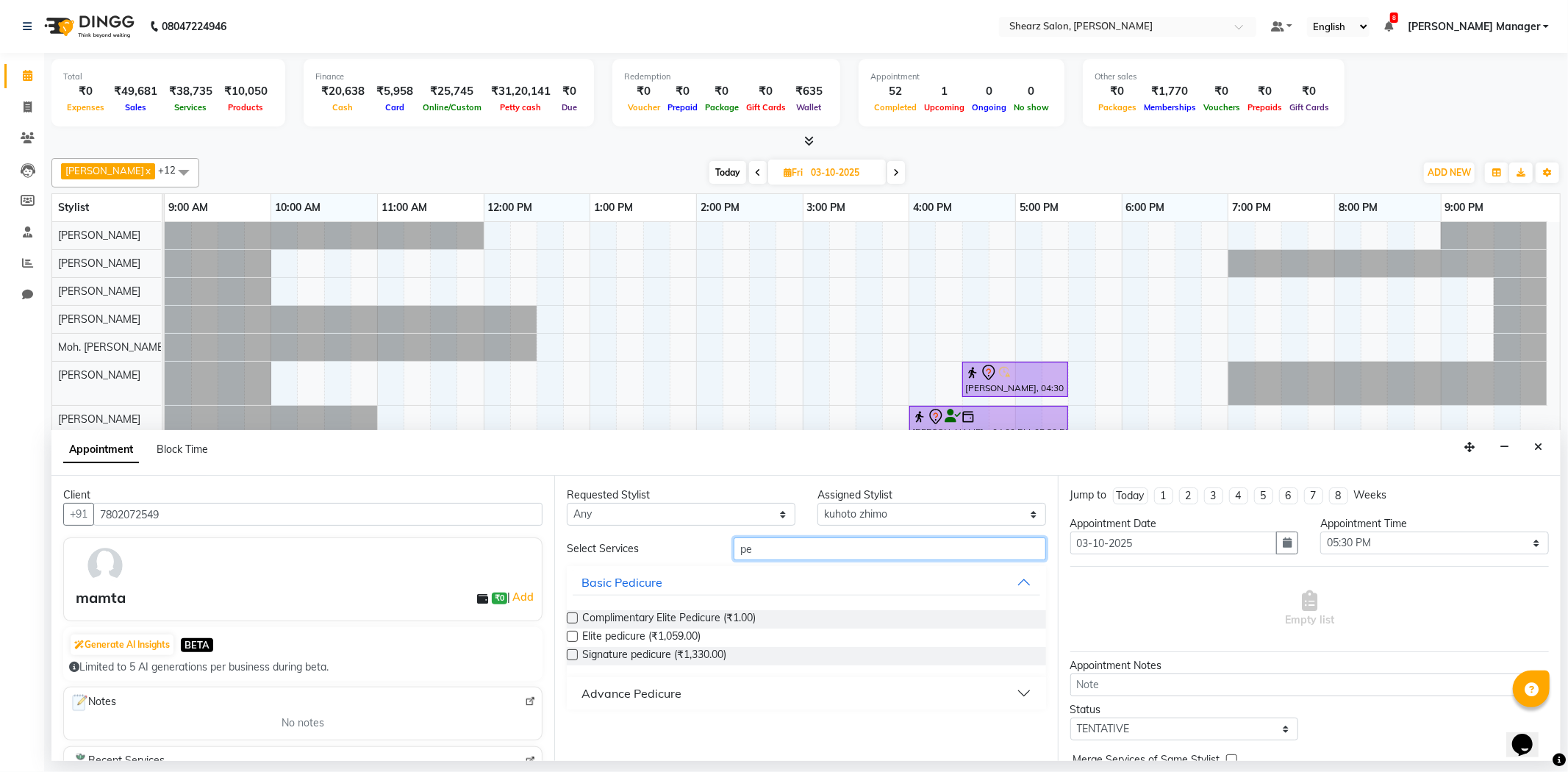
type input "p"
type input "foot"
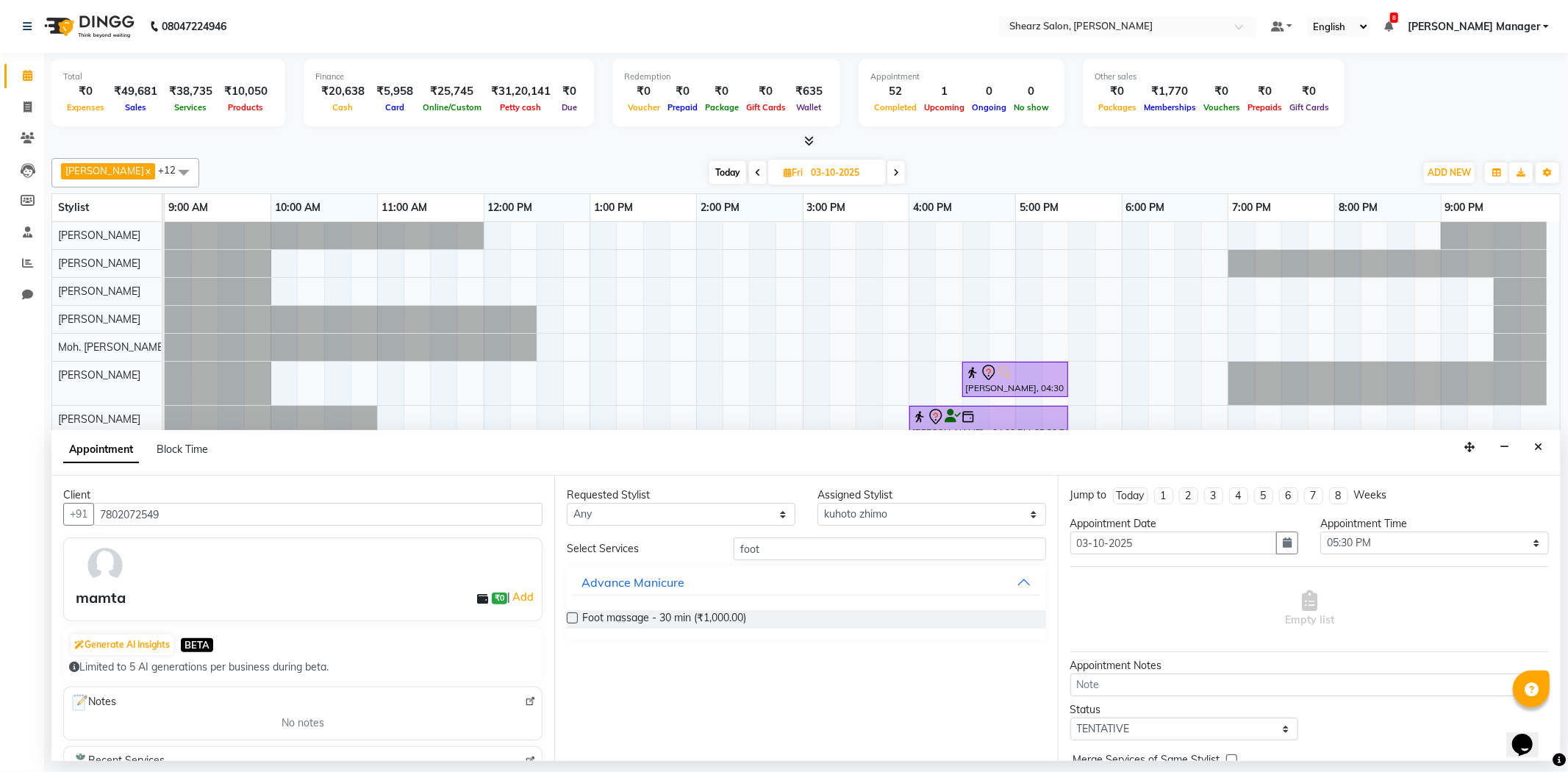
click at [573, 616] on label at bounding box center [573, 618] width 11 height 11
click at [573, 616] on input "checkbox" at bounding box center [572, 620] width 10 height 10
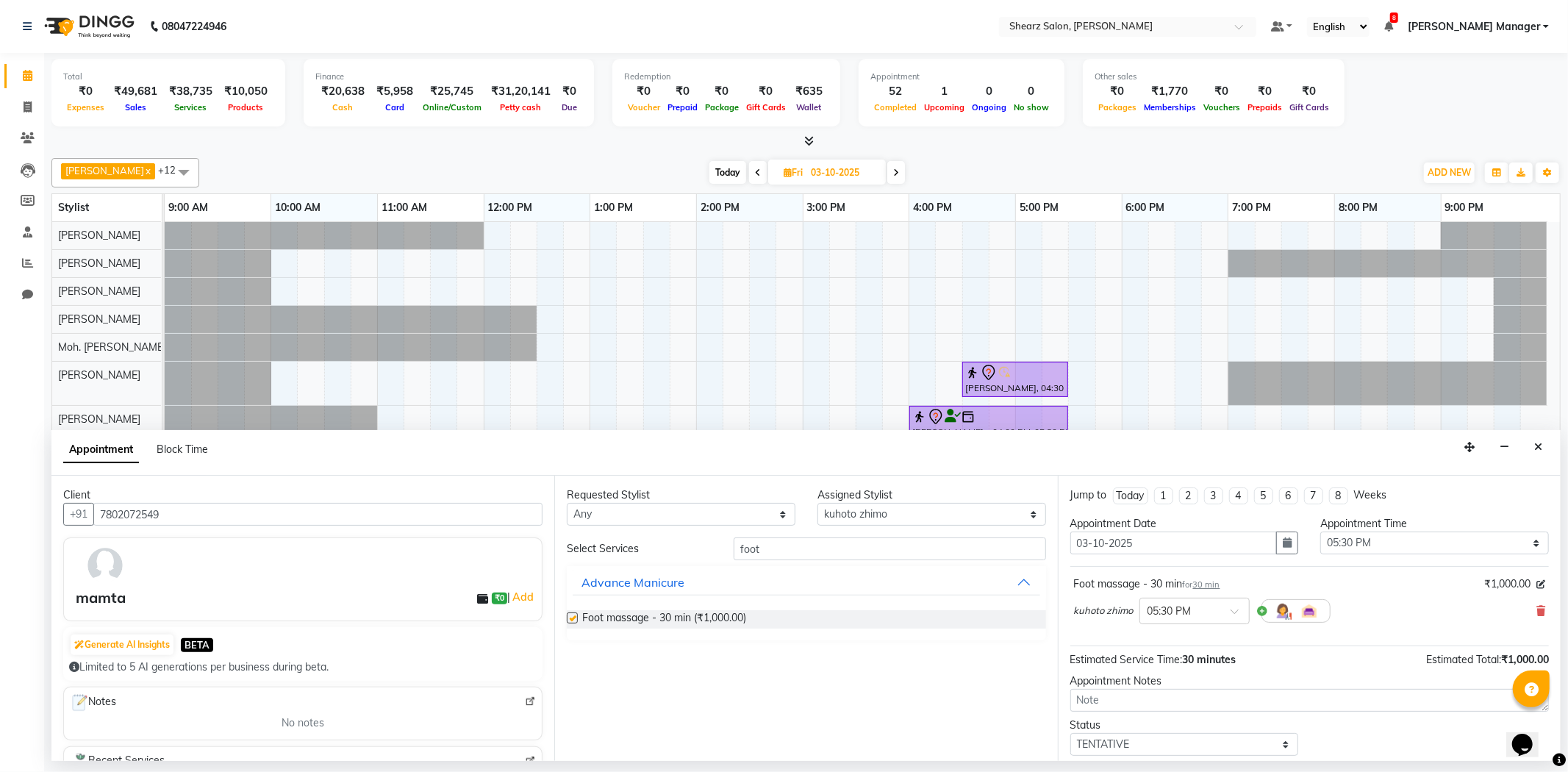
checkbox input "false"
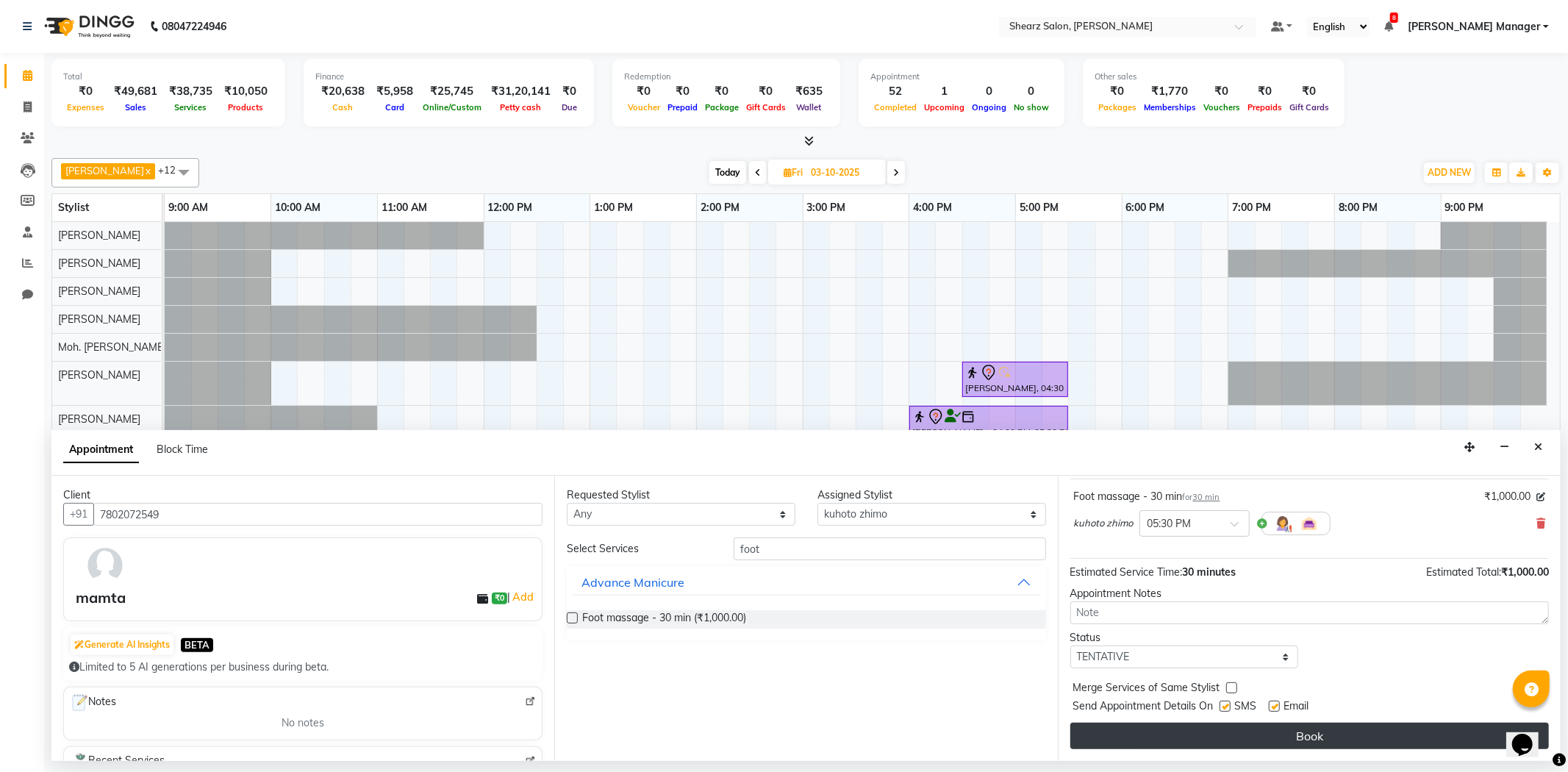
click at [1228, 723] on button "Book" at bounding box center [1310, 736] width 479 height 26
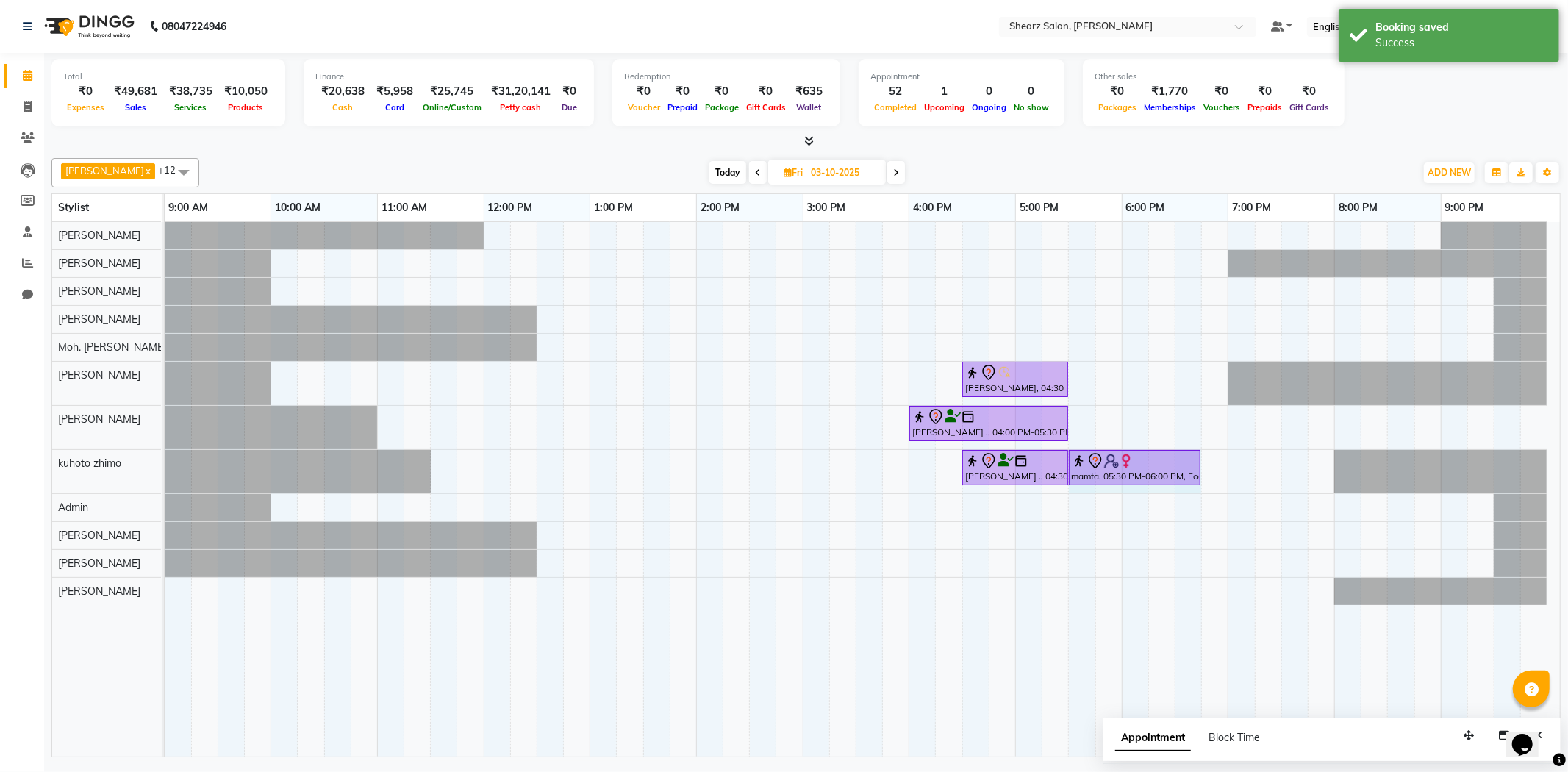
drag, startPoint x: 1119, startPoint y: 468, endPoint x: 1194, endPoint y: 474, distance: 75.2
click at [165, 474] on div "[PERSON_NAME] ., 04:30 PM-05:30 PM, Signature pedicure mamta, 05:30 PM-06:00 PM…" at bounding box center [165, 472] width 0 height 43
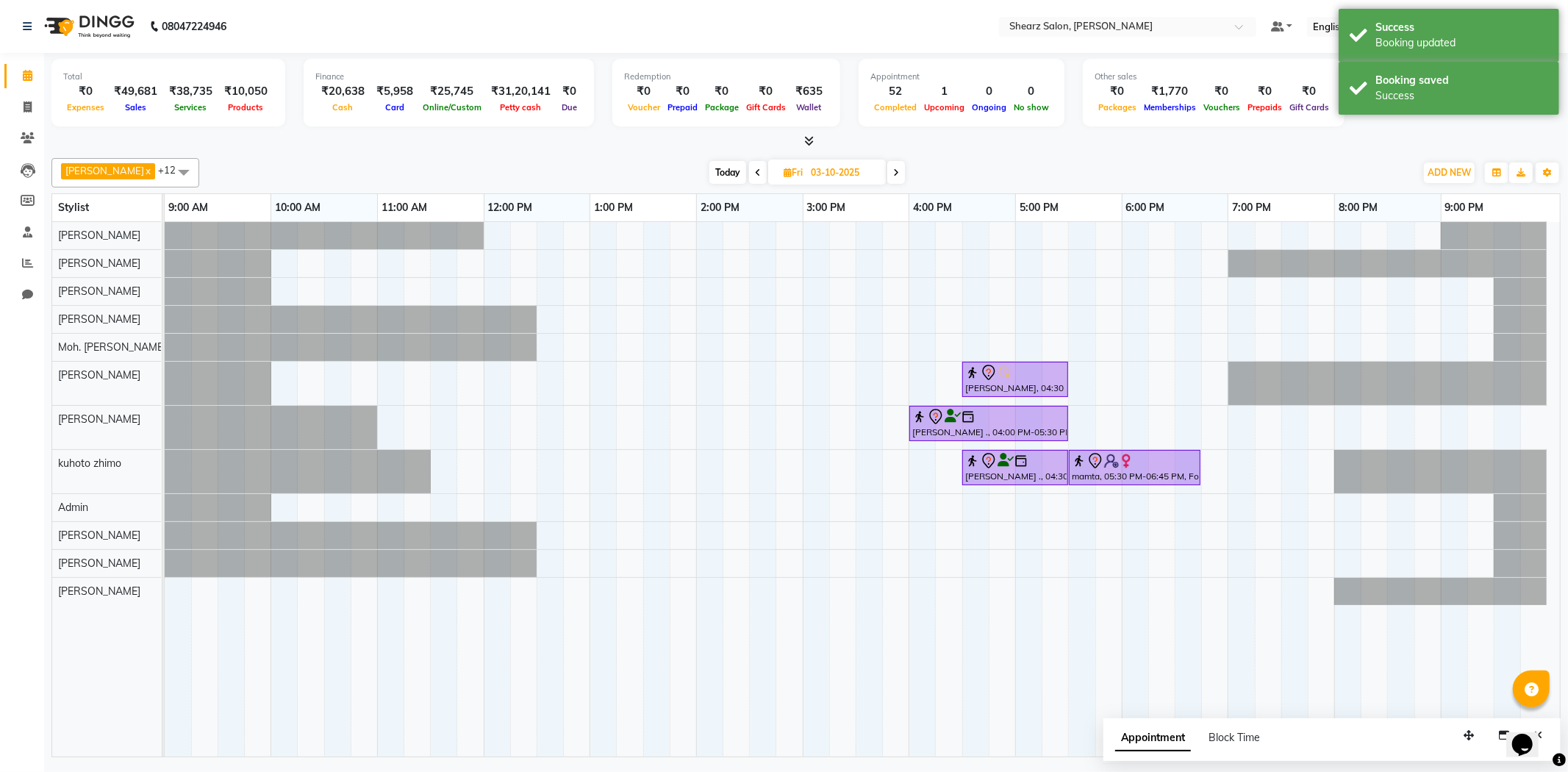
click at [758, 174] on icon at bounding box center [757, 173] width 6 height 9
type input "02-10-2025"
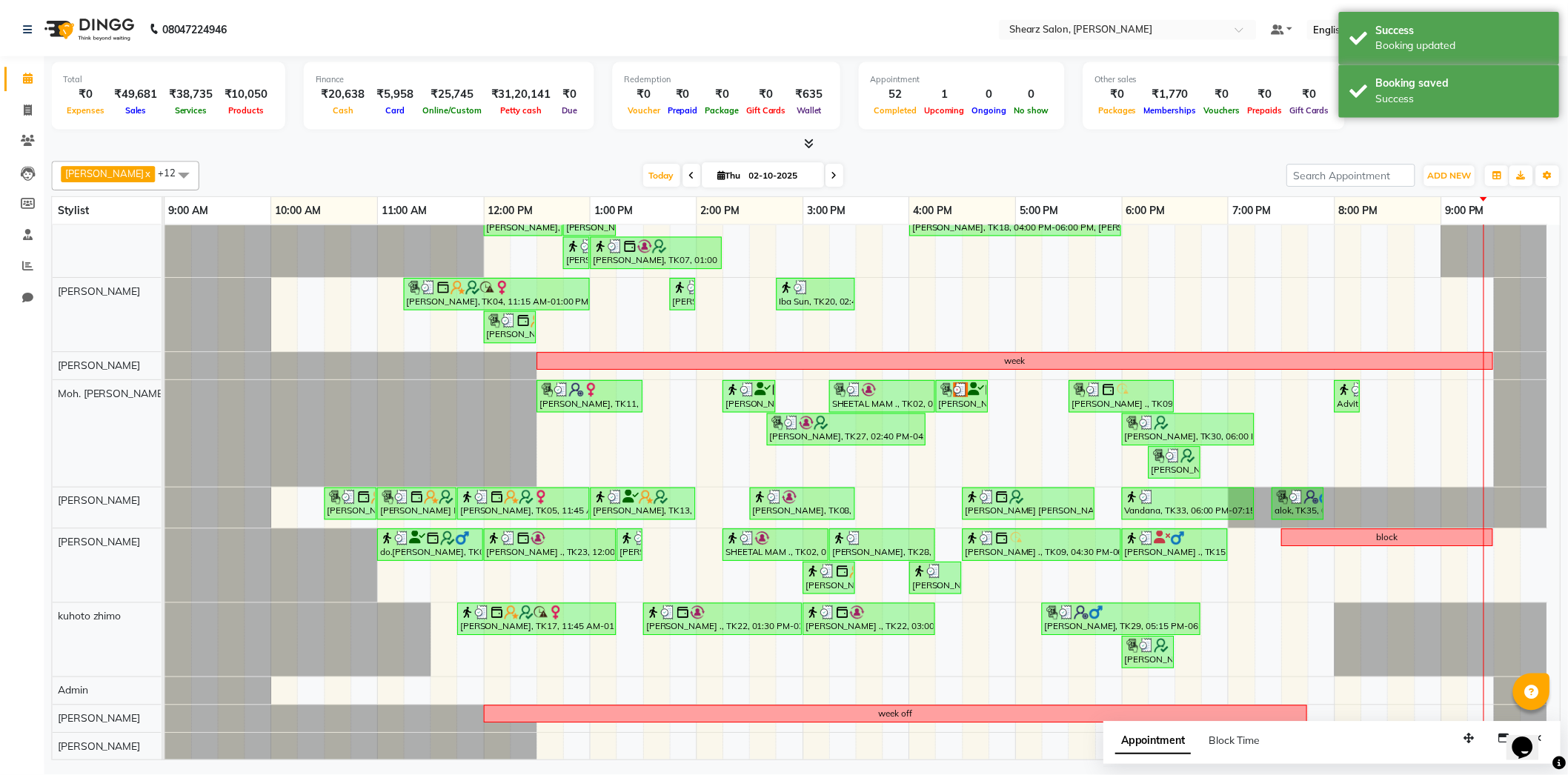
scroll to position [218, 0]
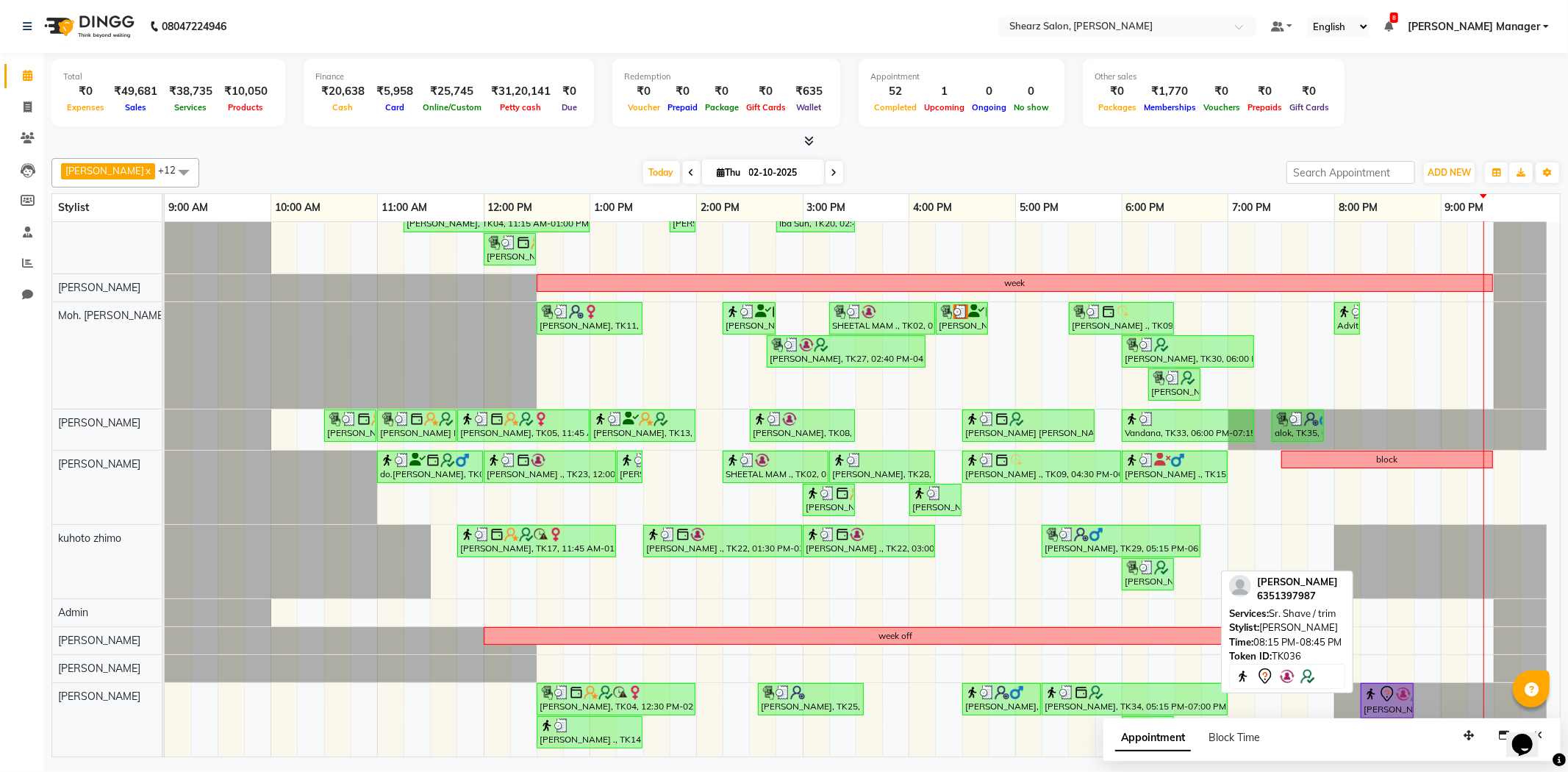
click at [1399, 687] on img at bounding box center [1403, 694] width 14 height 14
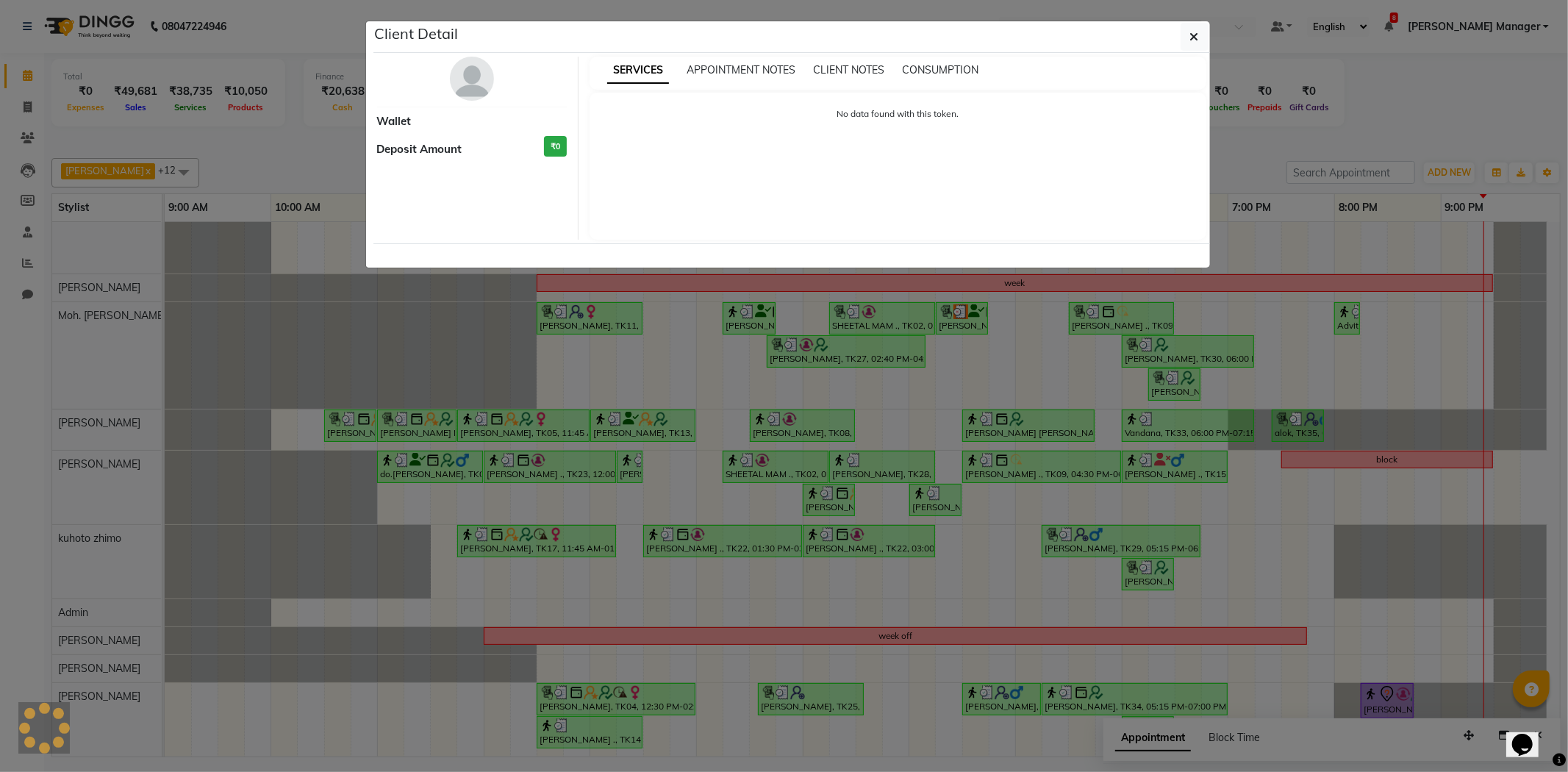
select select "7"
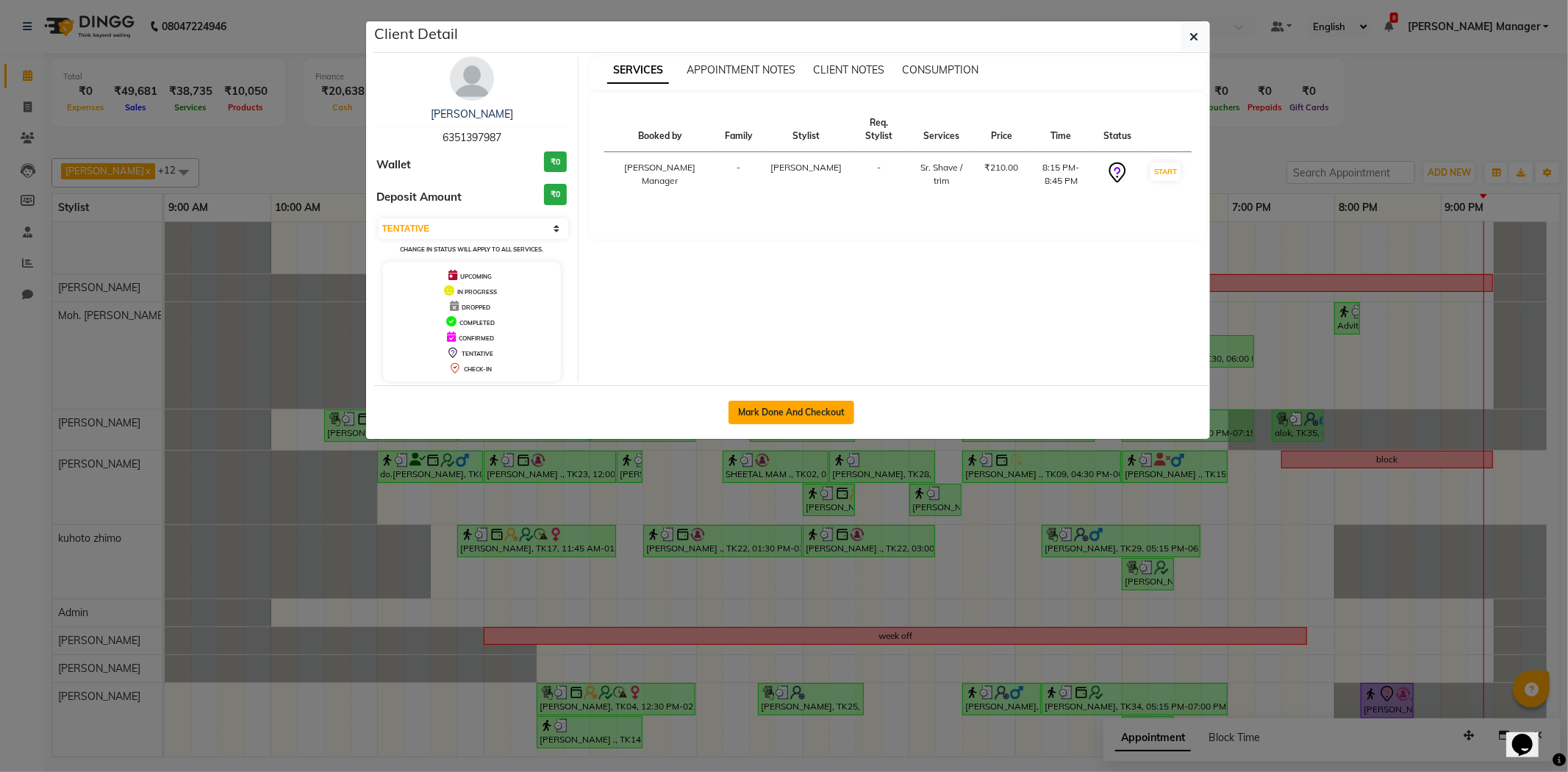
click at [781, 416] on button "Mark Done And Checkout" at bounding box center [791, 412] width 126 height 23
select select "8159"
select select "service"
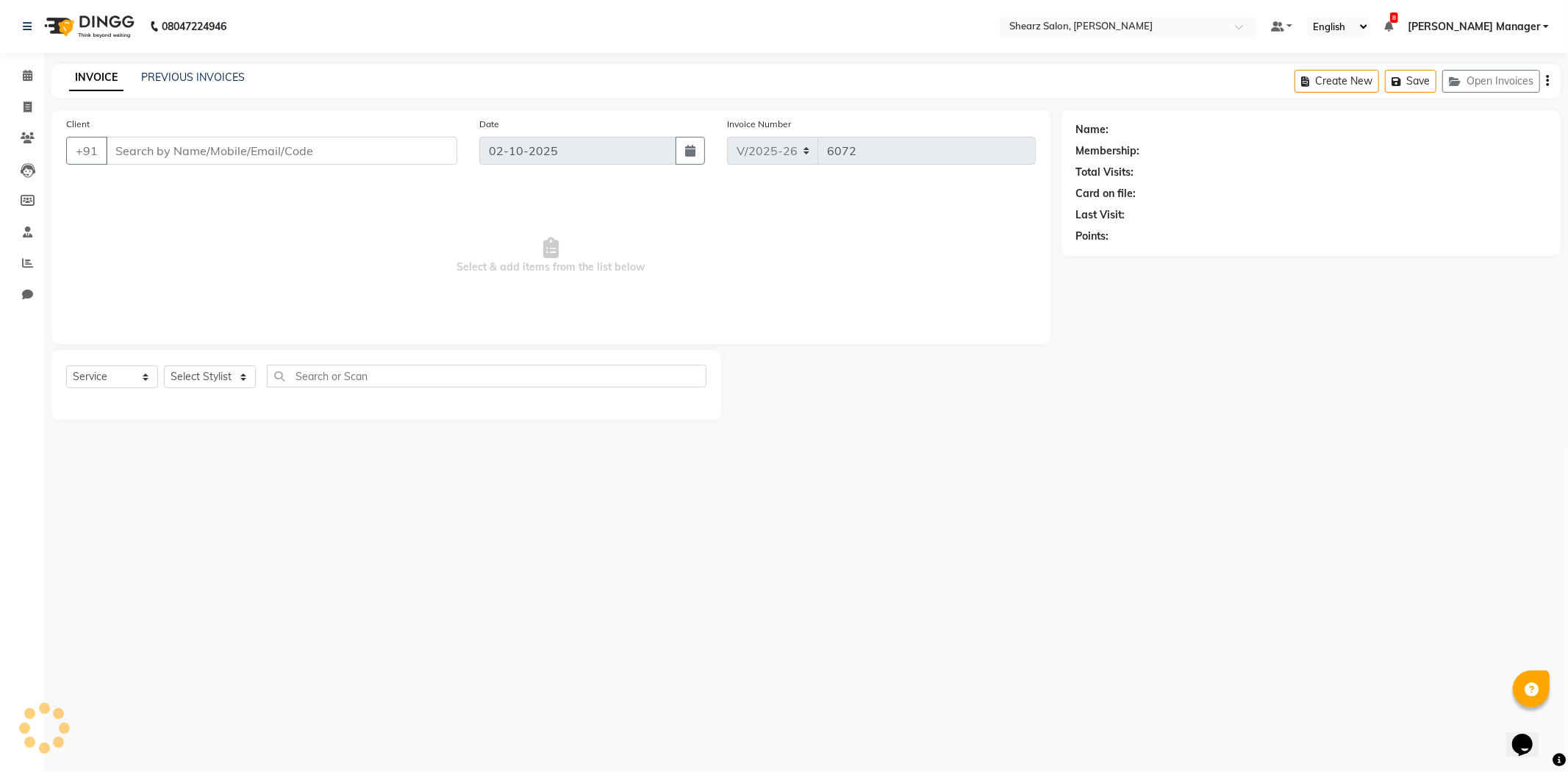
select select "3"
type input "6351397987"
select select "77320"
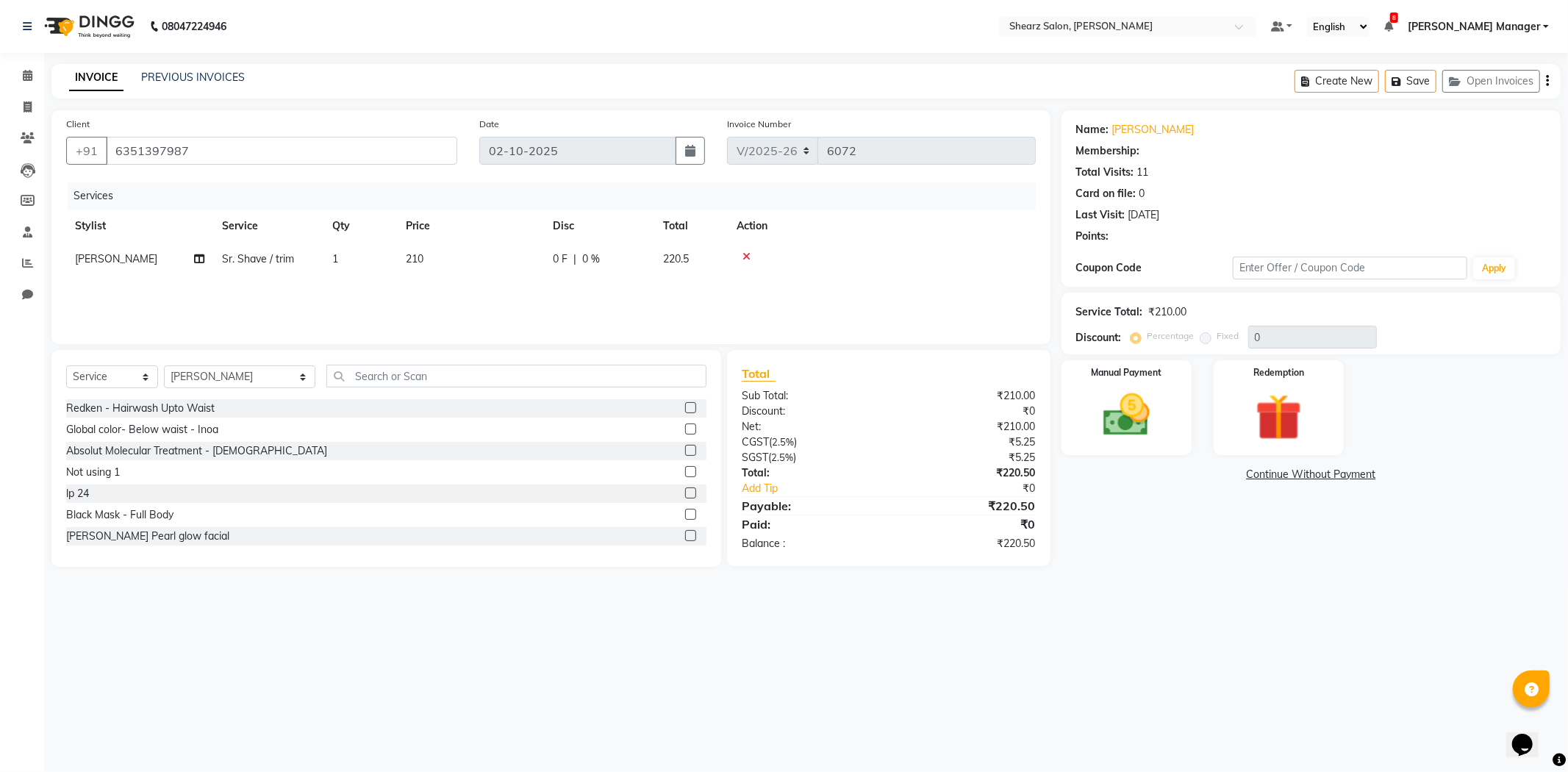
type input "20"
select select "1: Object"
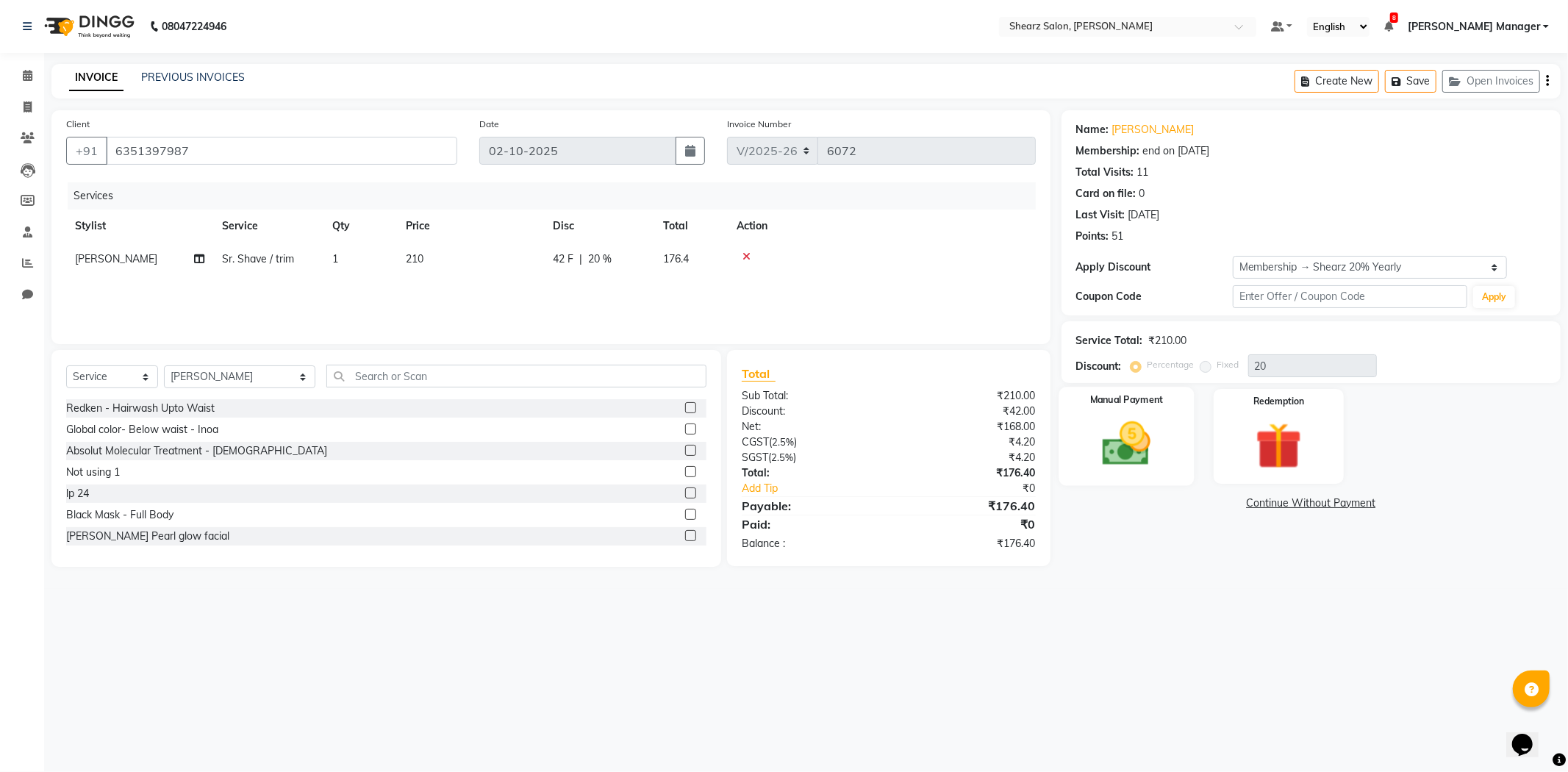
click at [1128, 425] on img at bounding box center [1127, 444] width 78 height 56
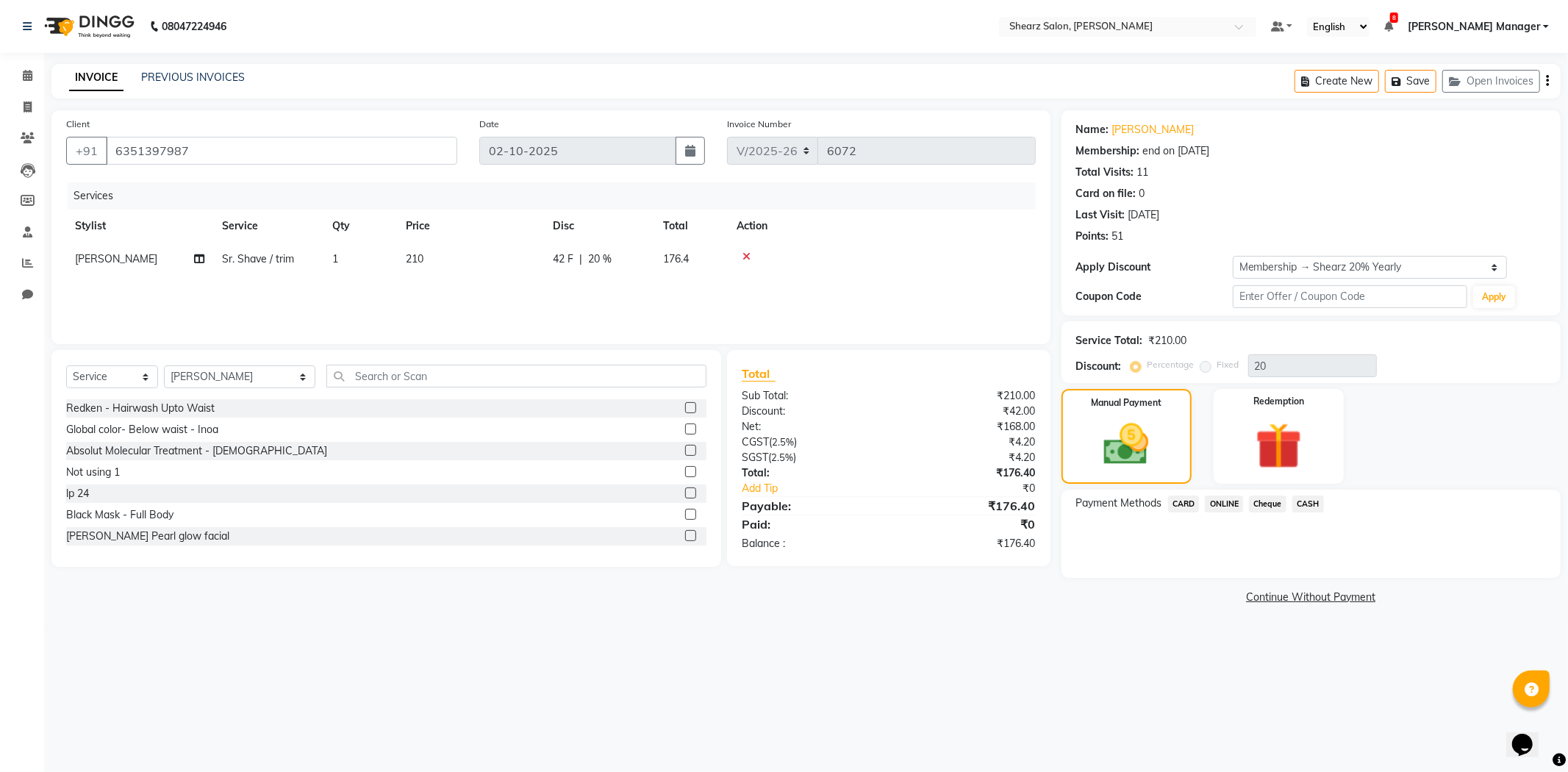
click at [1215, 503] on span "ONLINE" at bounding box center [1224, 504] width 38 height 17
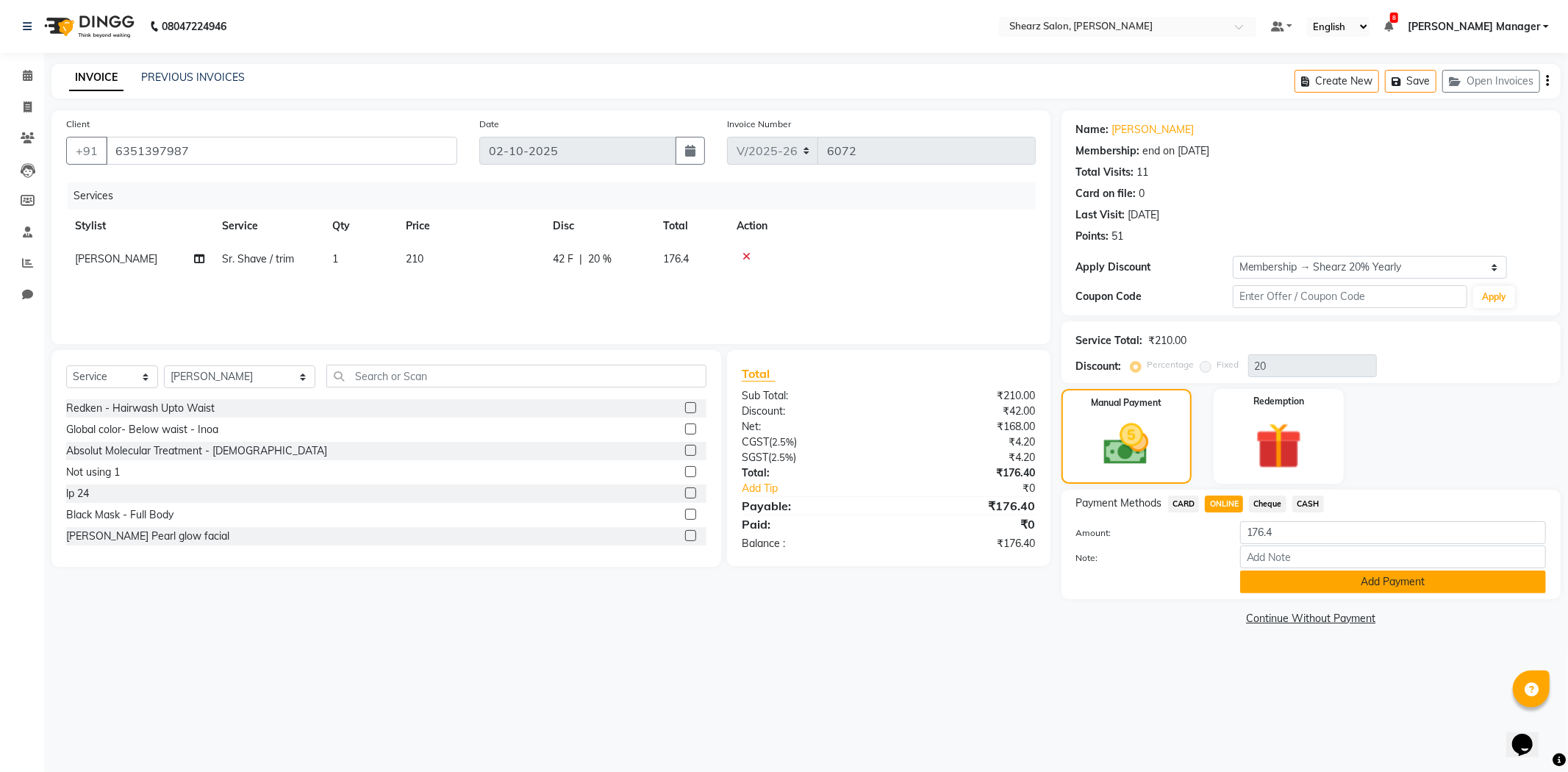
click at [1378, 575] on button "Add Payment" at bounding box center [1393, 582] width 306 height 23
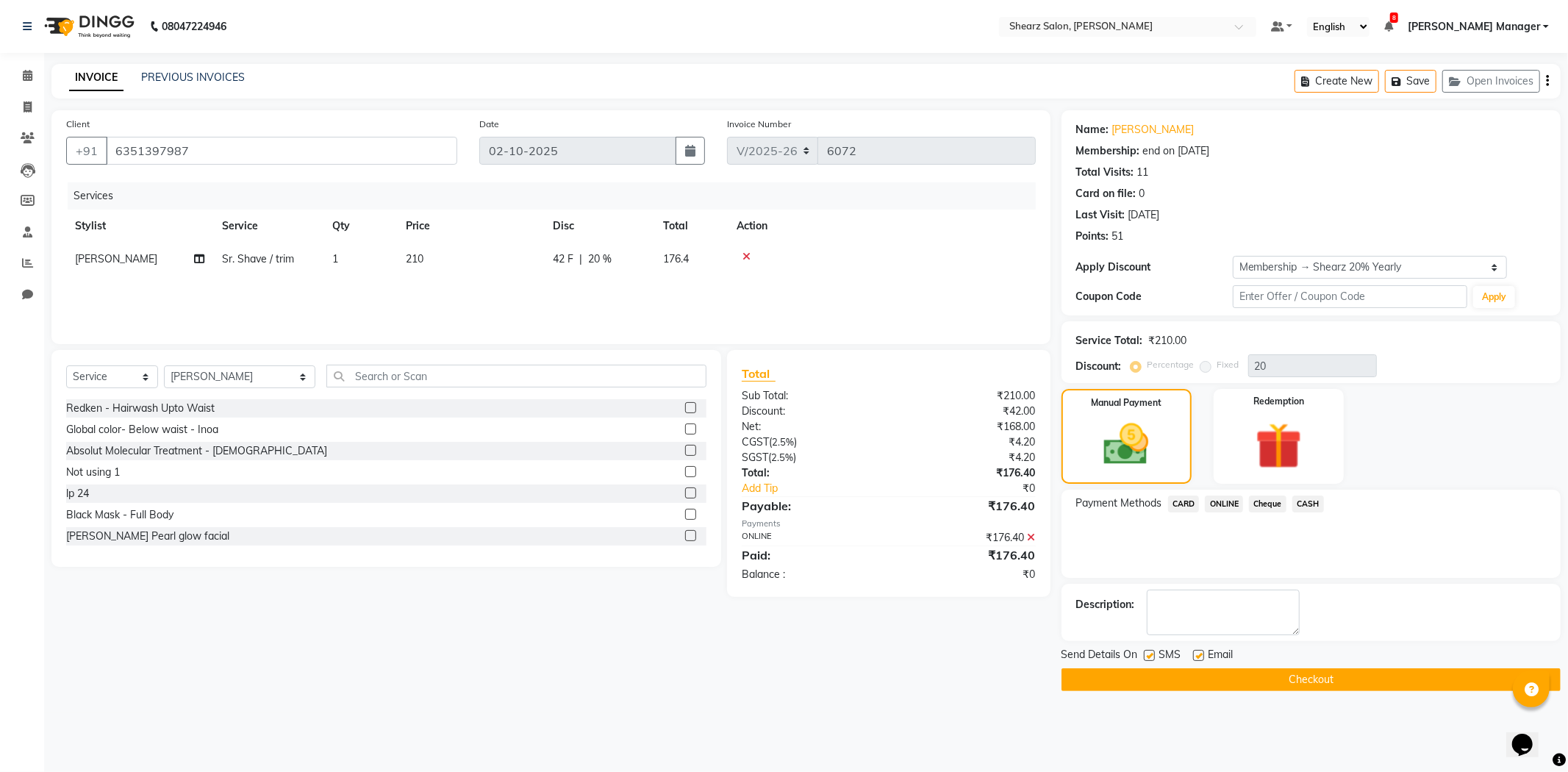
click at [1318, 681] on button "Checkout" at bounding box center [1311, 680] width 499 height 23
